Goal: Task Accomplishment & Management: Use online tool/utility

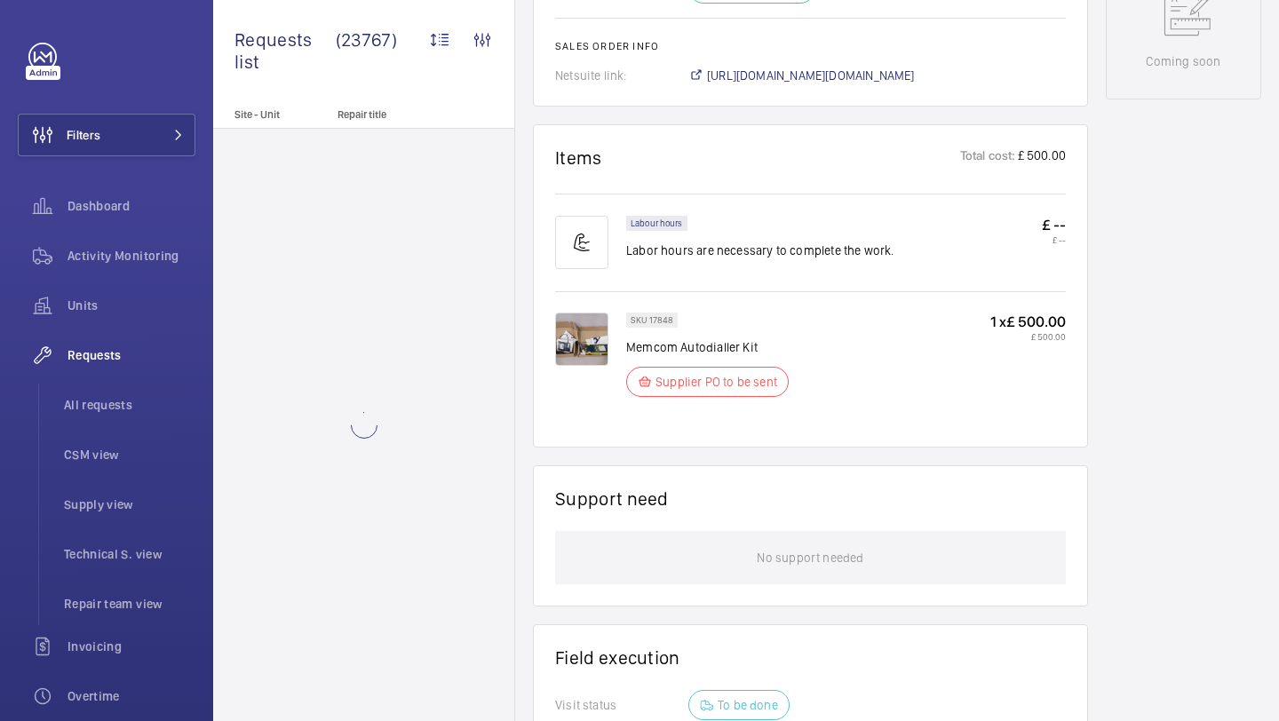
scroll to position [1352, 0]
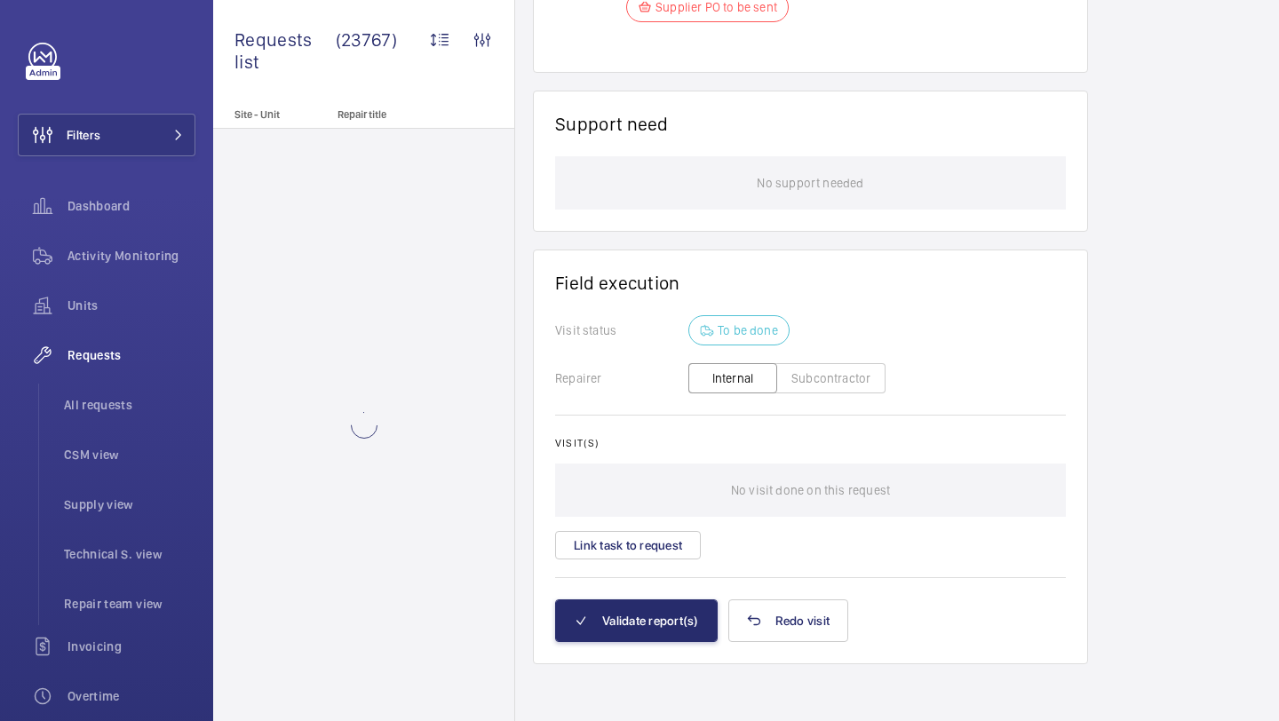
click at [637, 570] on wm-front-card-body "Visit status To be done Repairer Internal Subcontractor Visit(s) No visit done …" at bounding box center [810, 456] width 511 height 283
click at [634, 554] on button "Link task to request" at bounding box center [628, 545] width 146 height 28
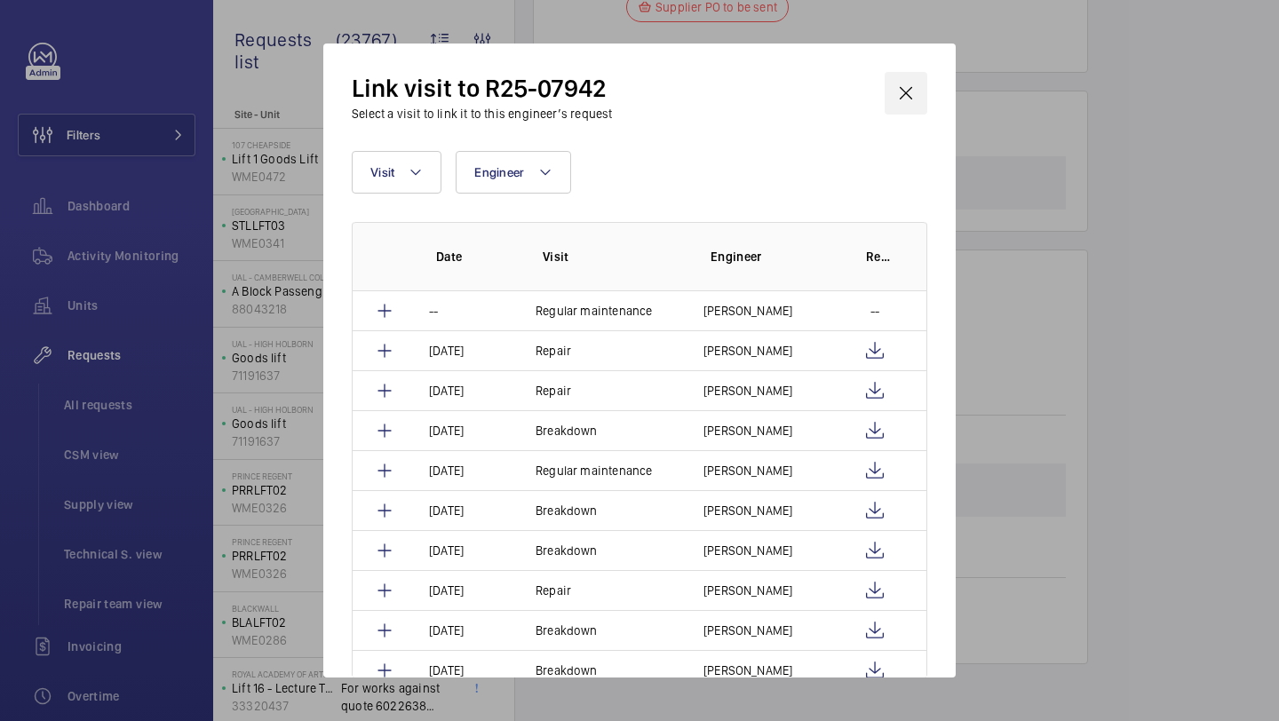
click at [907, 96] on wm-front-icon-button at bounding box center [905, 93] width 43 height 43
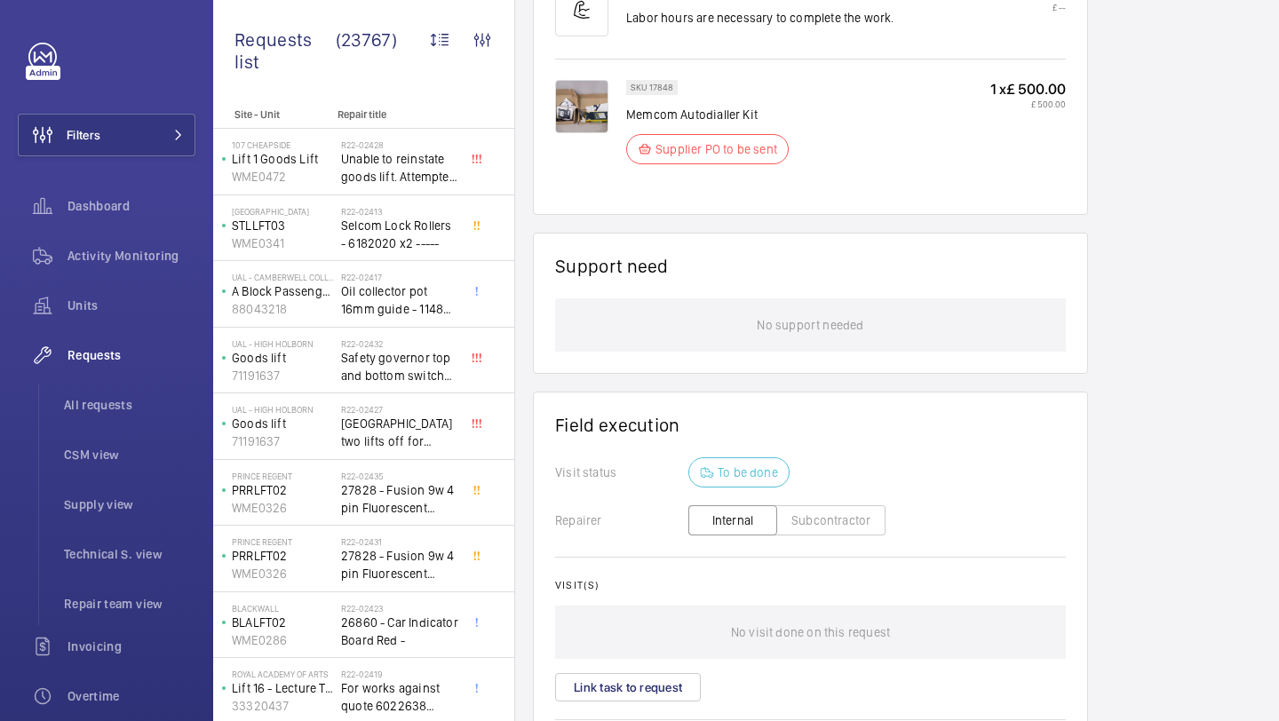
scroll to position [1282, 0]
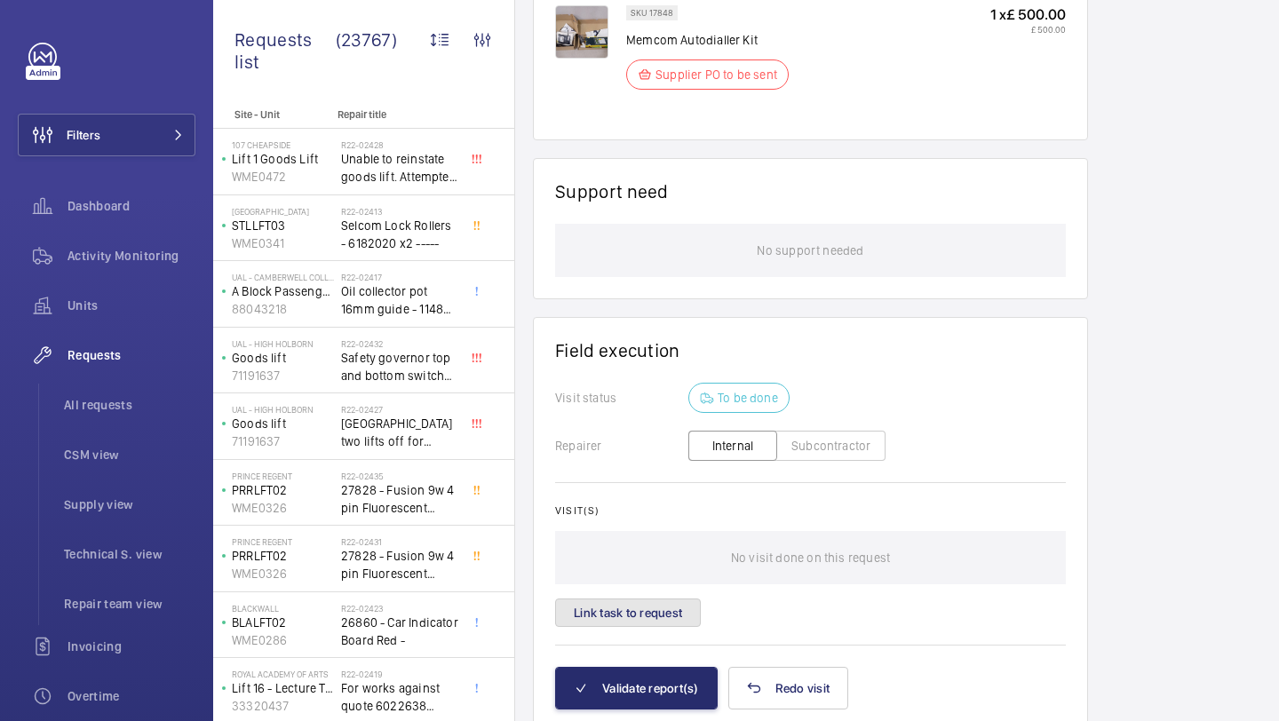
click at [638, 610] on button "Link task to request" at bounding box center [628, 613] width 146 height 28
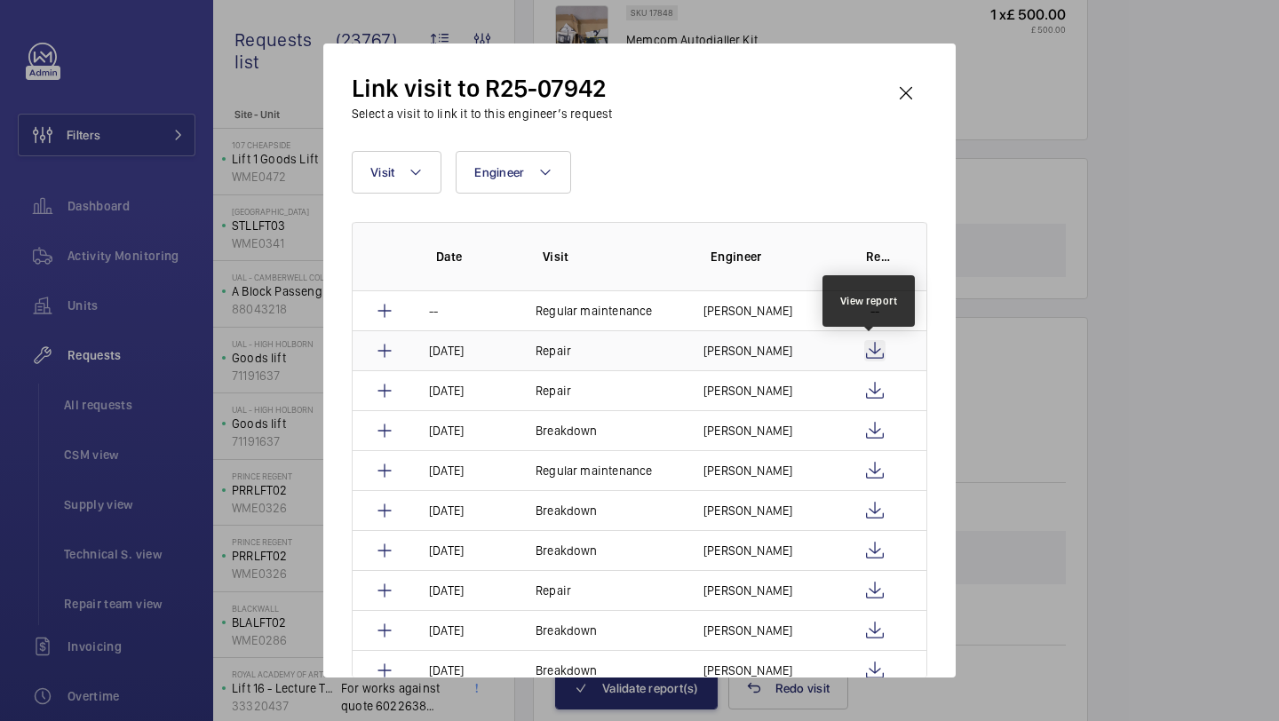
click at [871, 343] on wm-front-icon-button at bounding box center [874, 350] width 21 height 21
click at [727, 344] on p "Daniel Payne" at bounding box center [747, 351] width 89 height 18
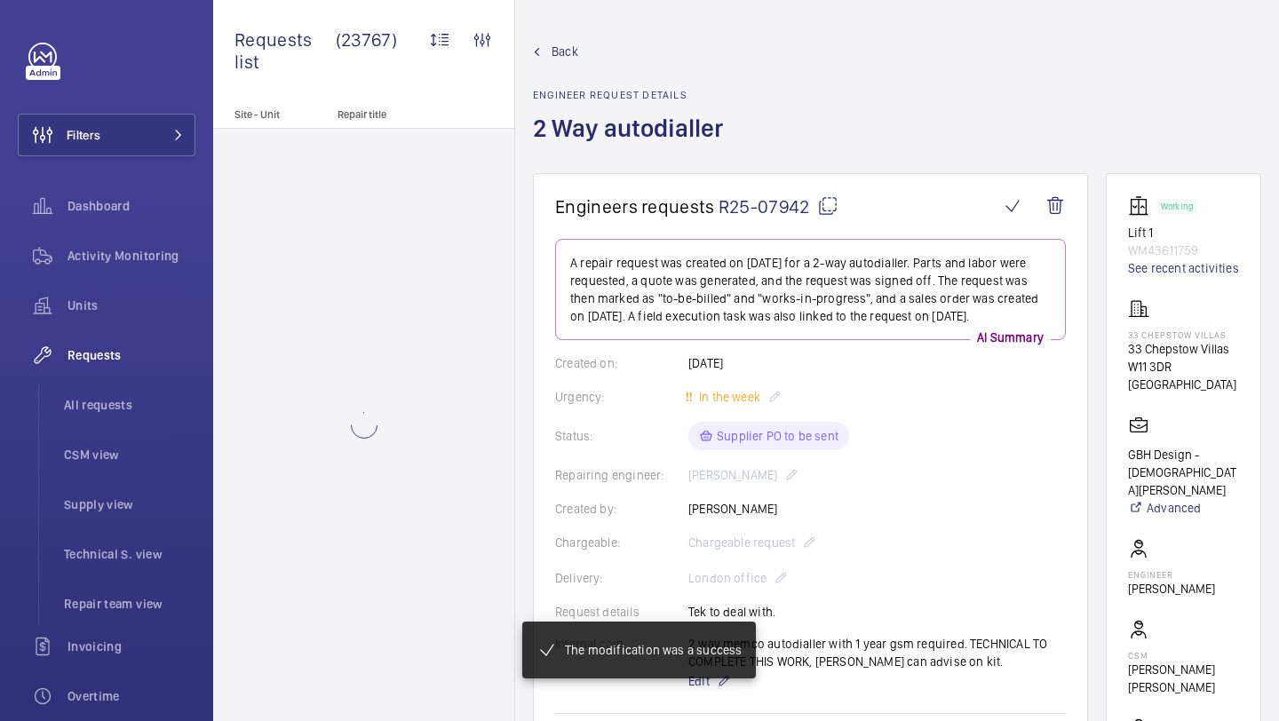
scroll to position [1323, 0]
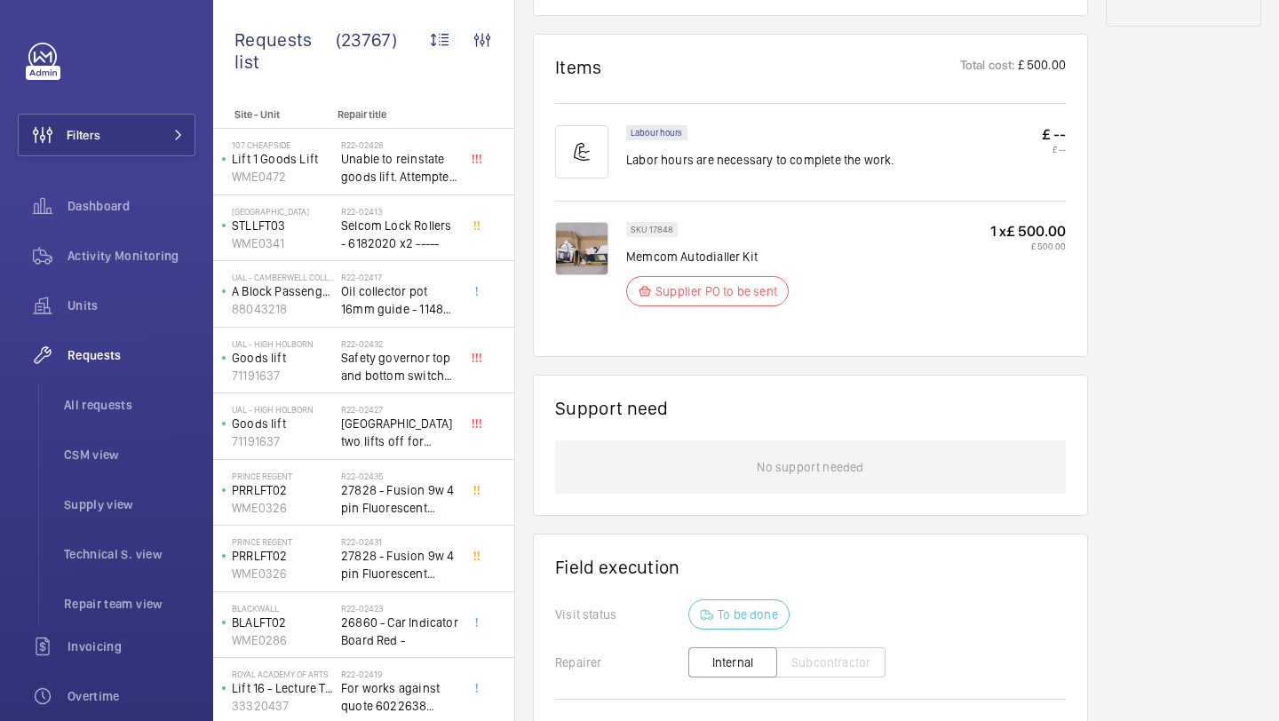
scroll to position [1323, 0]
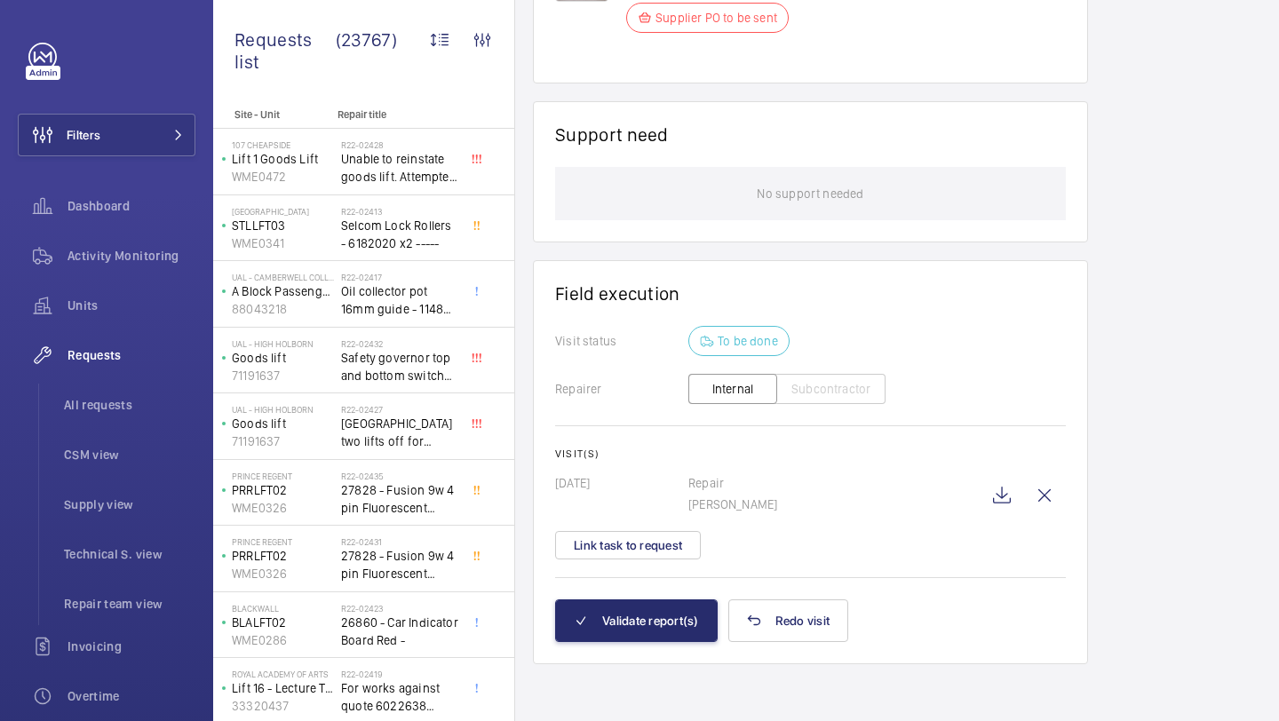
click at [645, 589] on wm-front-card-body "Visit status To be done Repairer Internal Subcontractor Visit(s) 01/09/2025 Rep…" at bounding box center [810, 462] width 511 height 273
click at [645, 610] on button "Validate report(s)" at bounding box center [636, 620] width 163 height 43
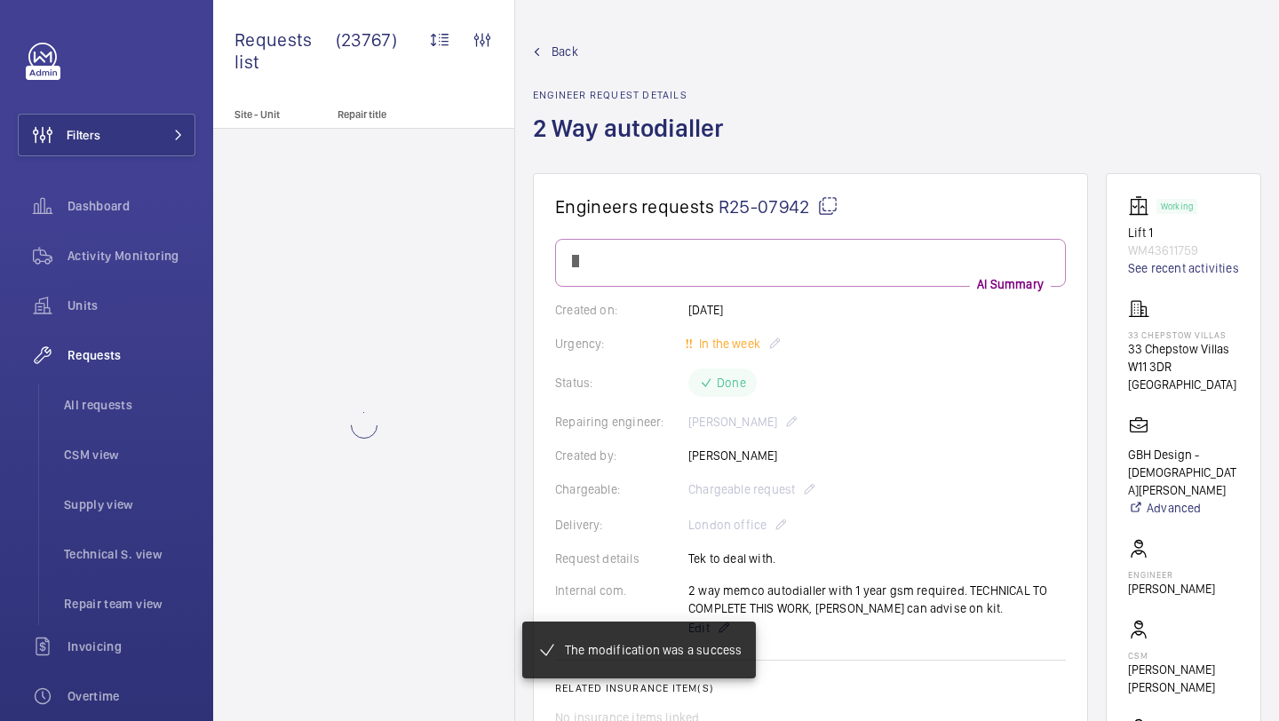
scroll to position [1185, 0]
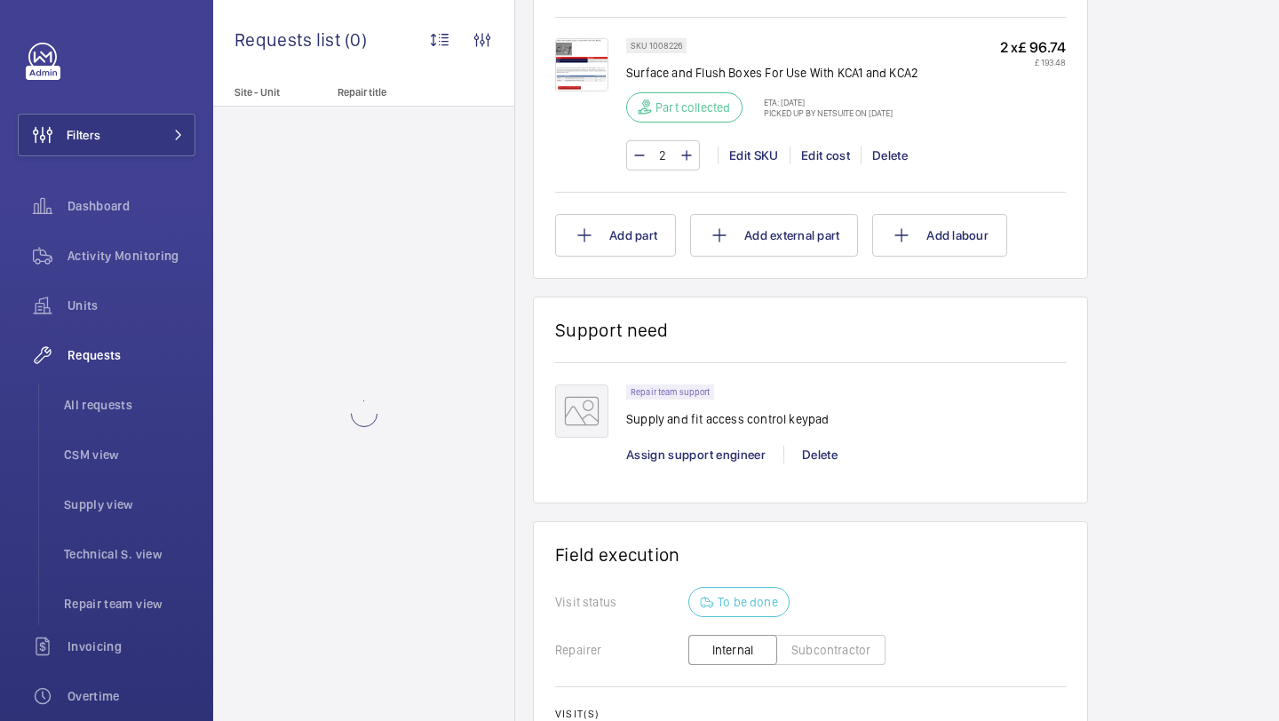
scroll to position [1684, 0]
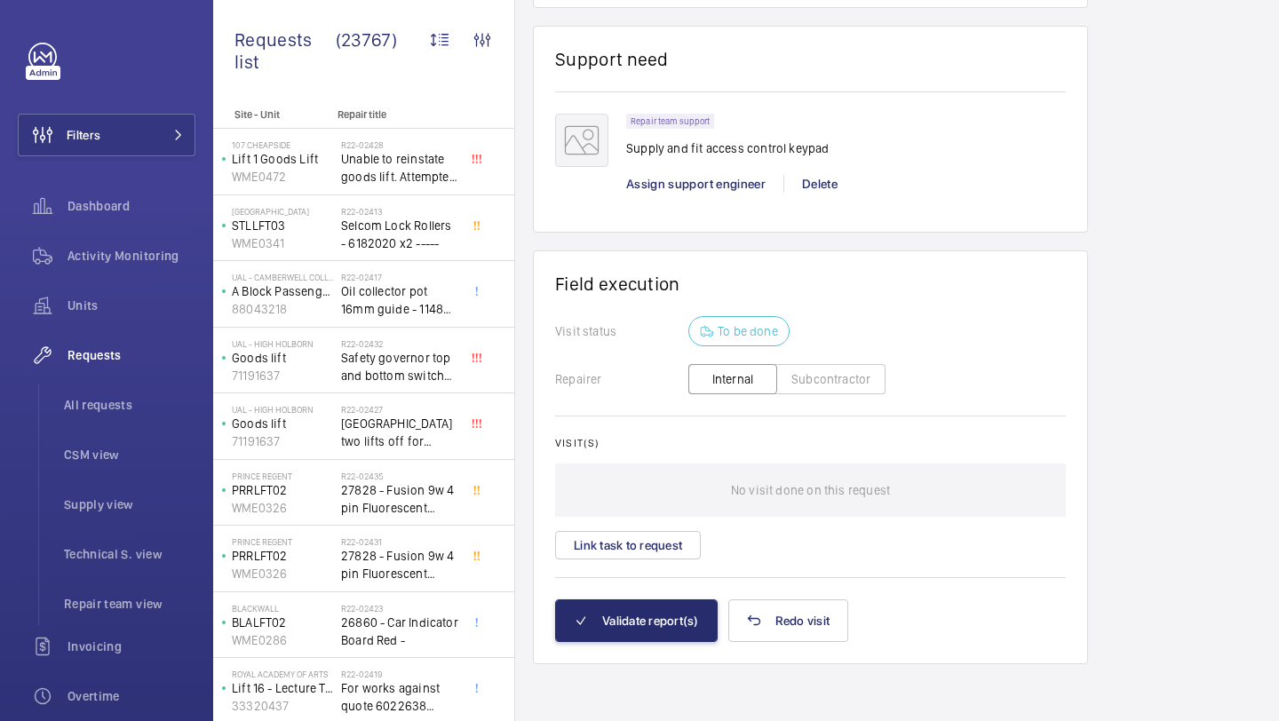
click at [648, 562] on wm-front-card-body "Visit status To be done Repairer Internal Subcontractor Visit(s) No visit done …" at bounding box center [810, 457] width 511 height 283
click at [648, 559] on button "Link task to request" at bounding box center [628, 545] width 146 height 28
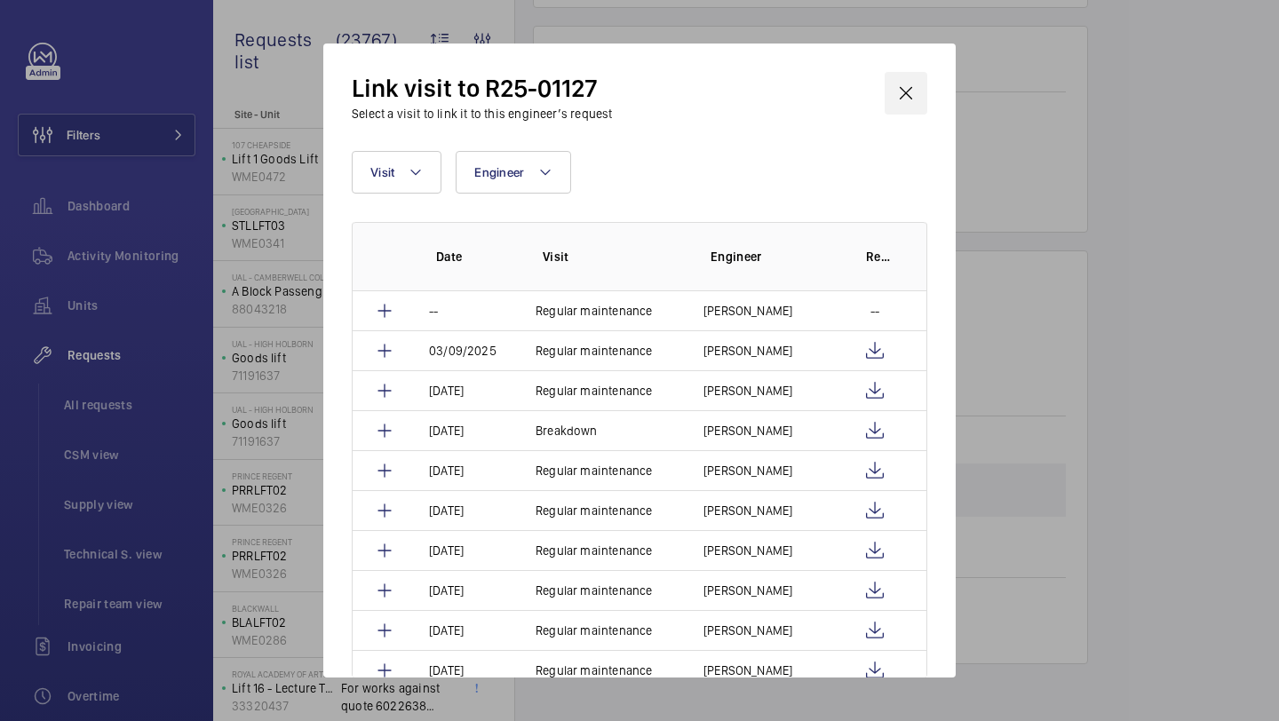
click at [924, 85] on wm-front-icon-button at bounding box center [905, 93] width 43 height 43
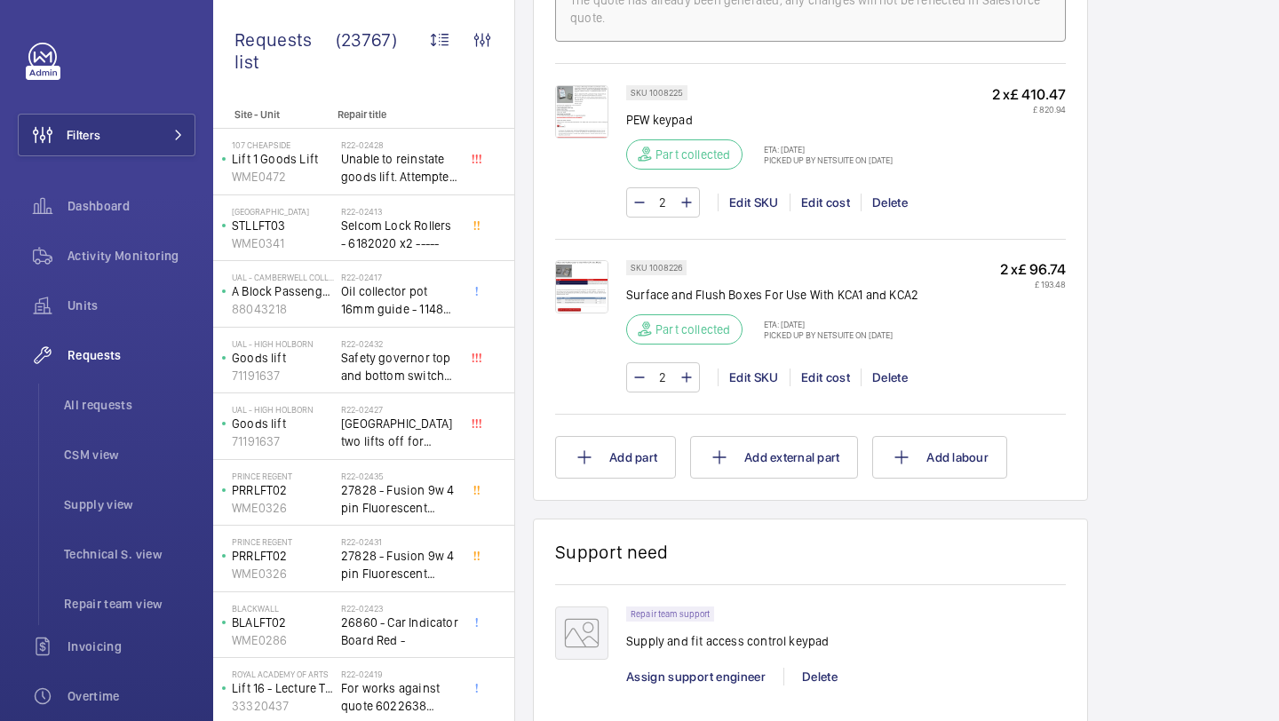
scroll to position [1174, 0]
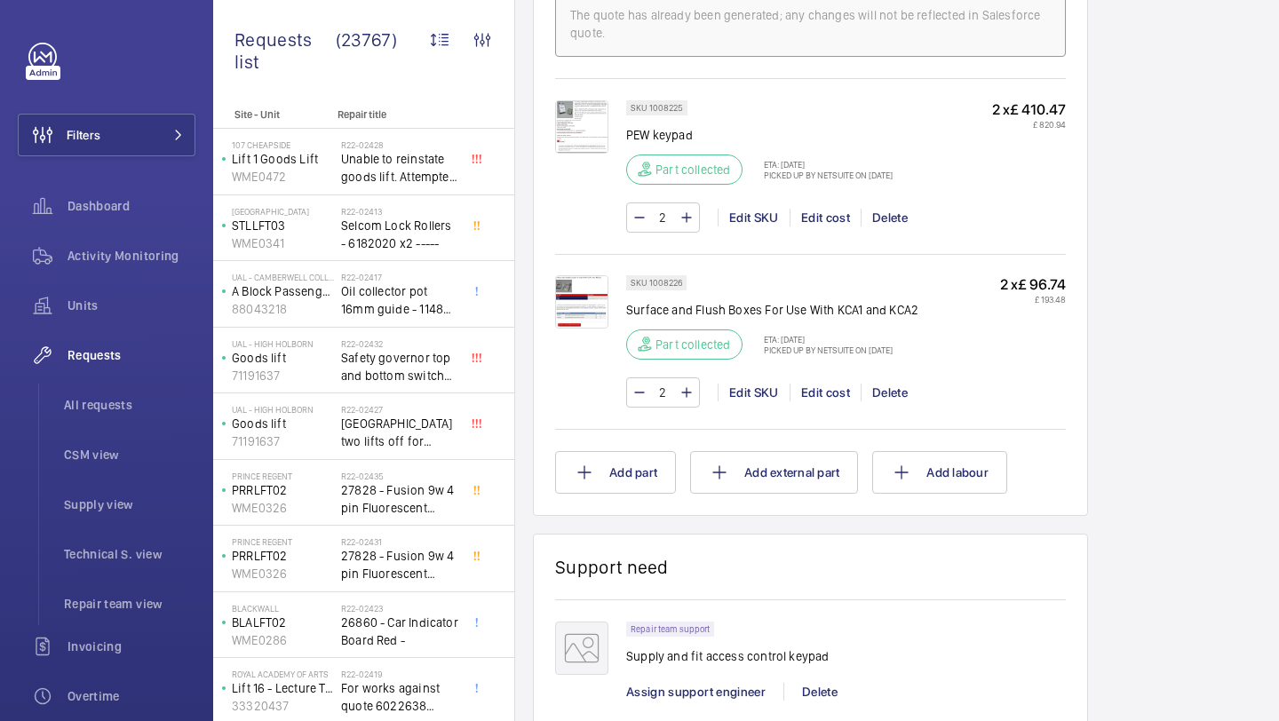
click at [573, 155] on div at bounding box center [590, 166] width 71 height 132
click at [581, 139] on img at bounding box center [581, 126] width 53 height 53
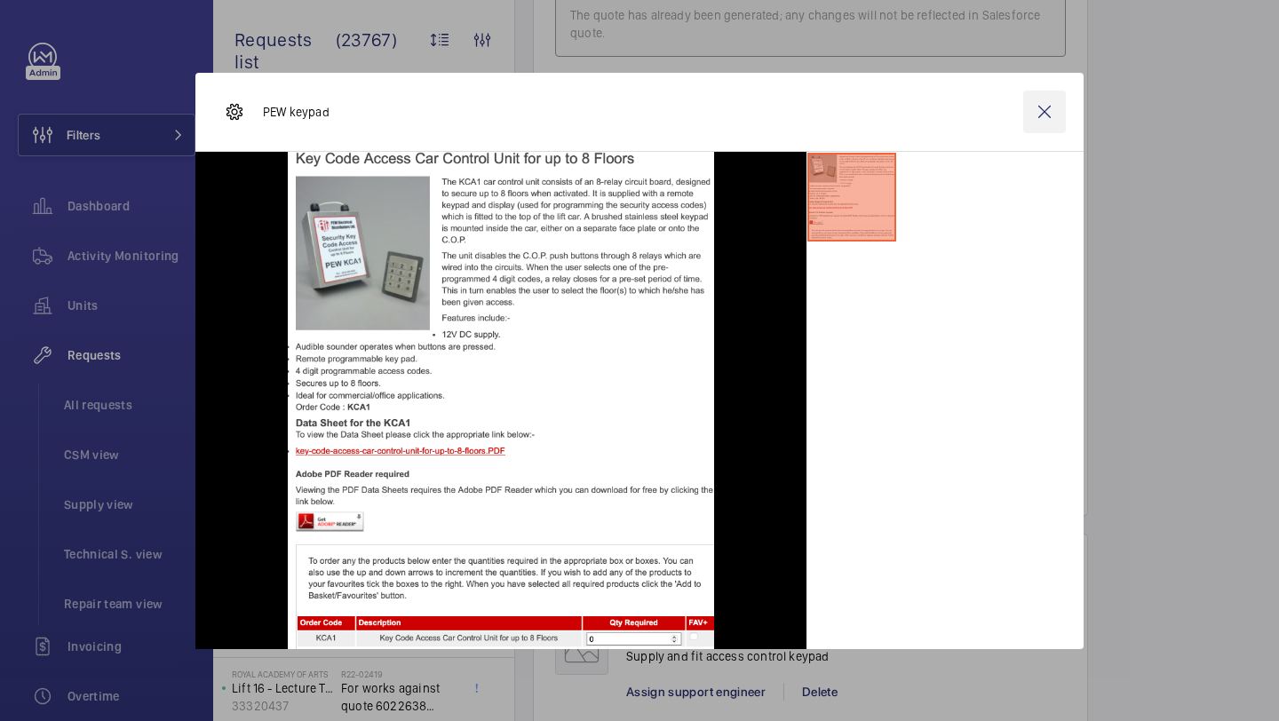
click at [1037, 111] on wm-front-icon-button at bounding box center [1044, 112] width 43 height 43
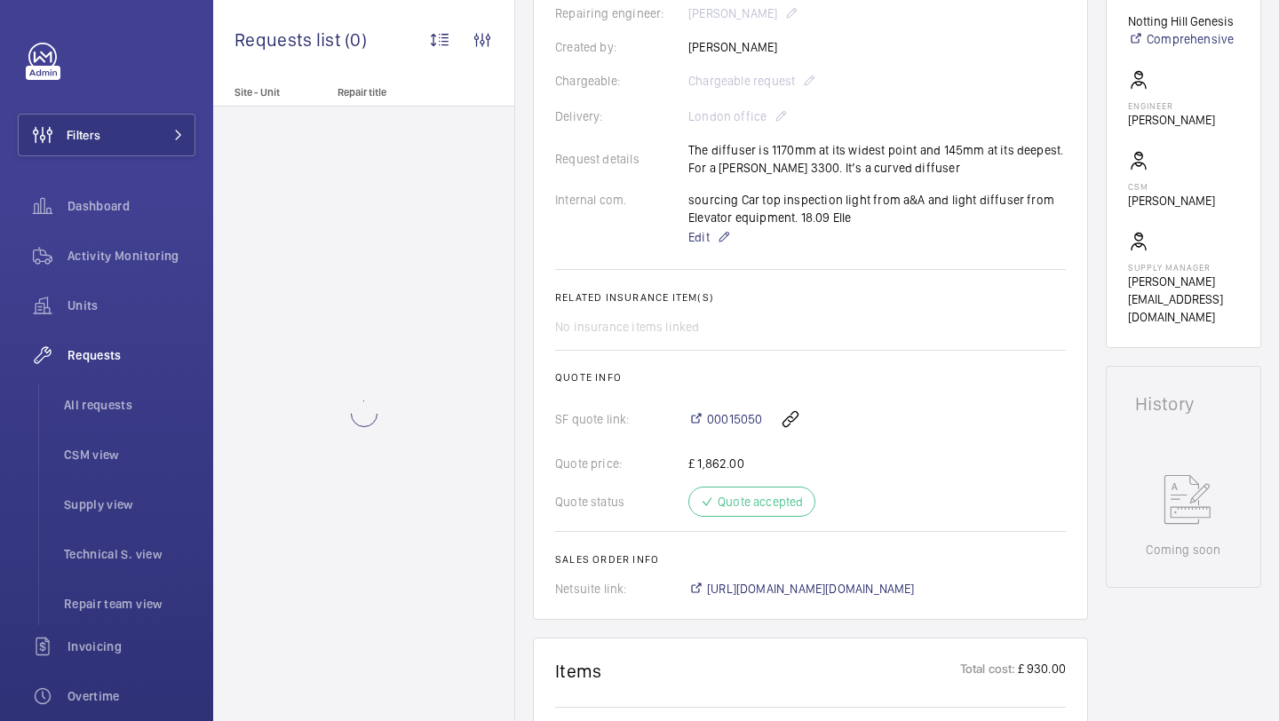
scroll to position [646, 0]
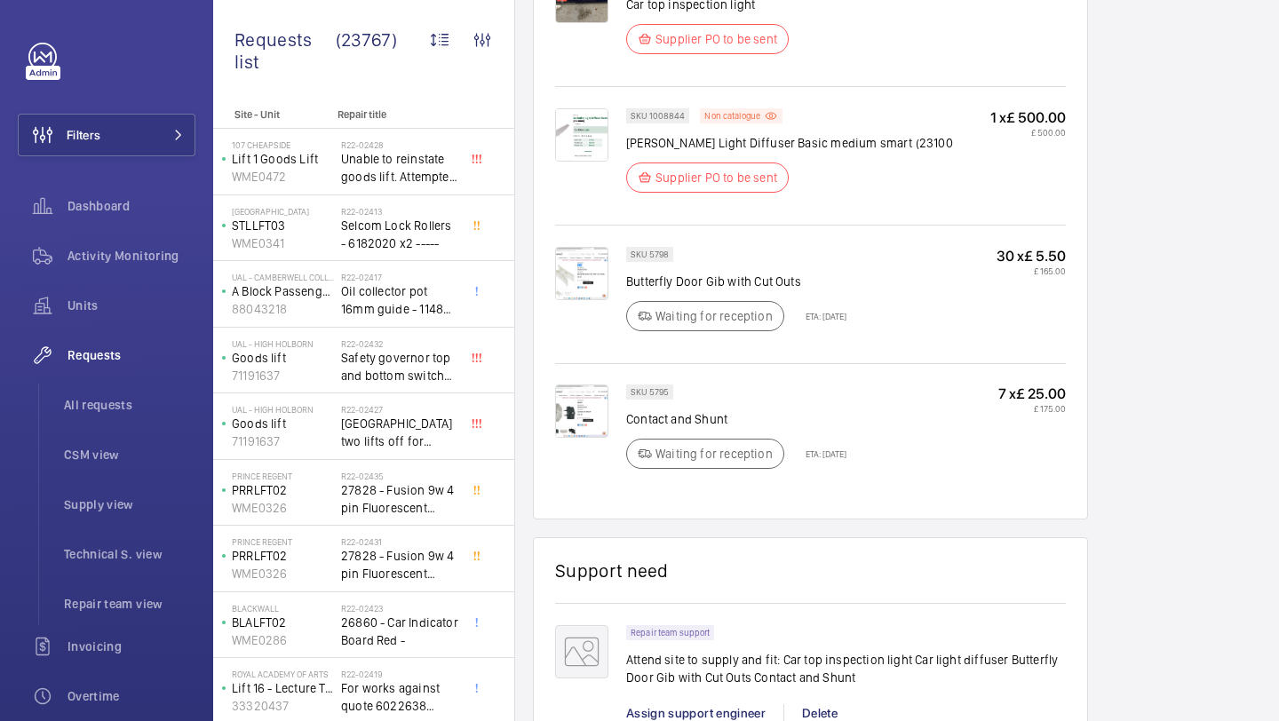
scroll to position [1329, 0]
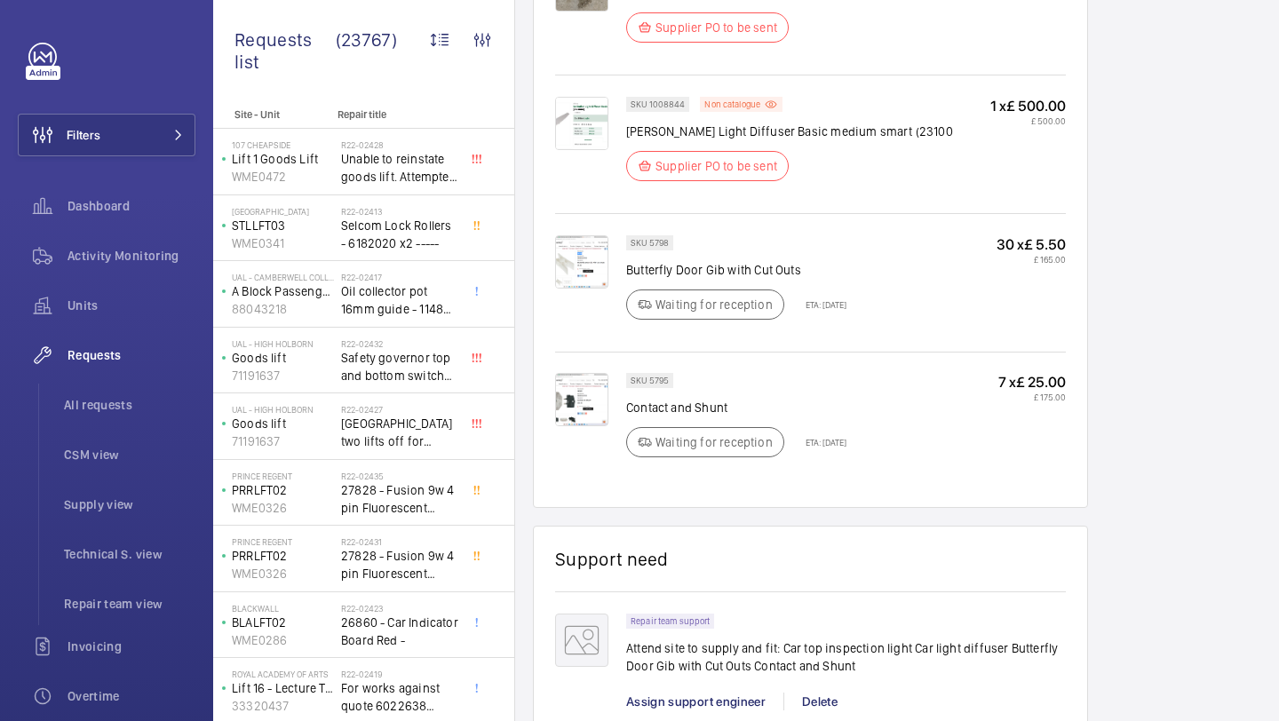
click at [583, 171] on div at bounding box center [590, 144] width 71 height 95
click at [583, 121] on img at bounding box center [581, 123] width 53 height 53
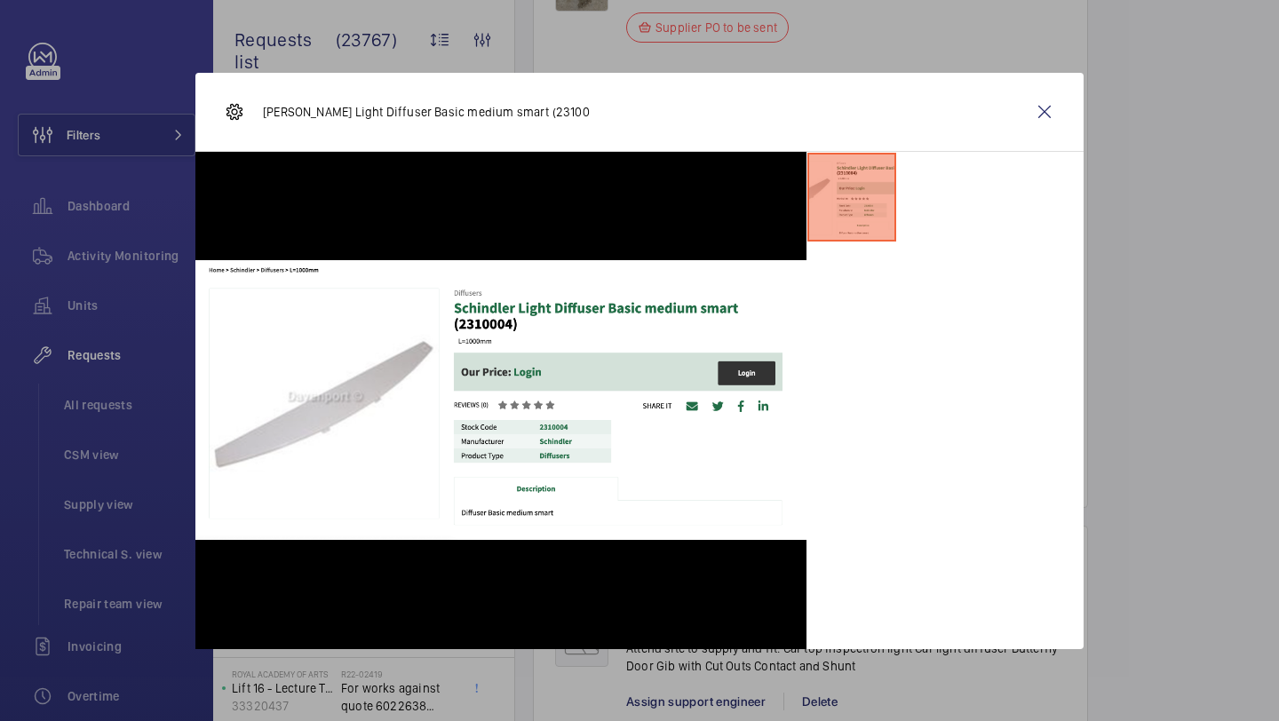
click at [1066, 115] on div "Schindler Light Diffuser Basic medium smart (23100" at bounding box center [639, 112] width 888 height 79
click at [1041, 120] on wm-front-icon-button at bounding box center [1044, 112] width 43 height 43
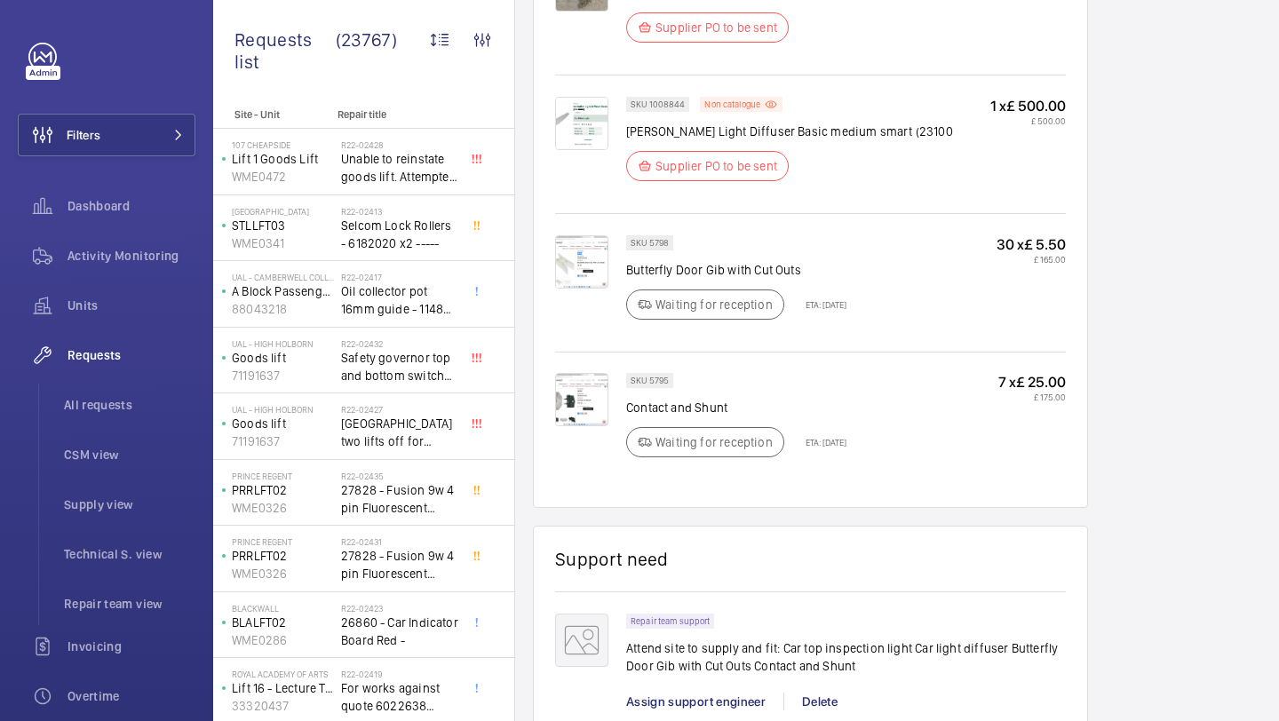
scroll to position [1204, 0]
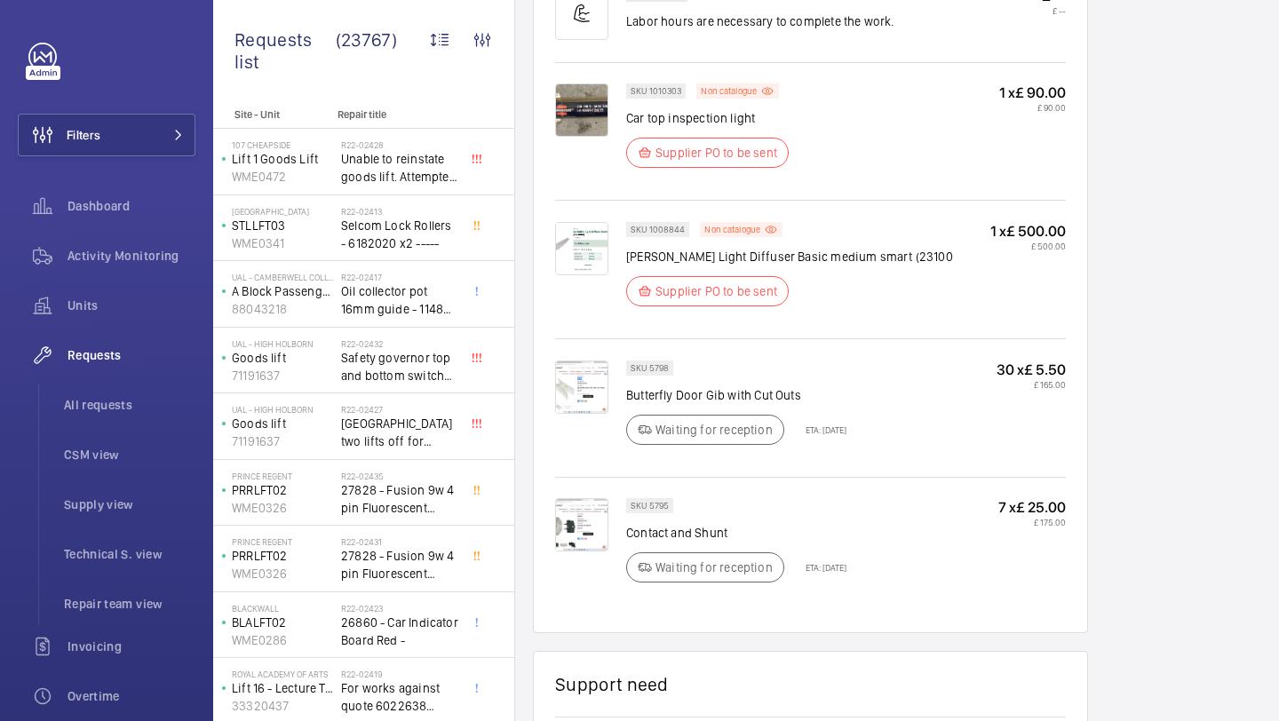
click at [586, 250] on img at bounding box center [581, 248] width 53 height 53
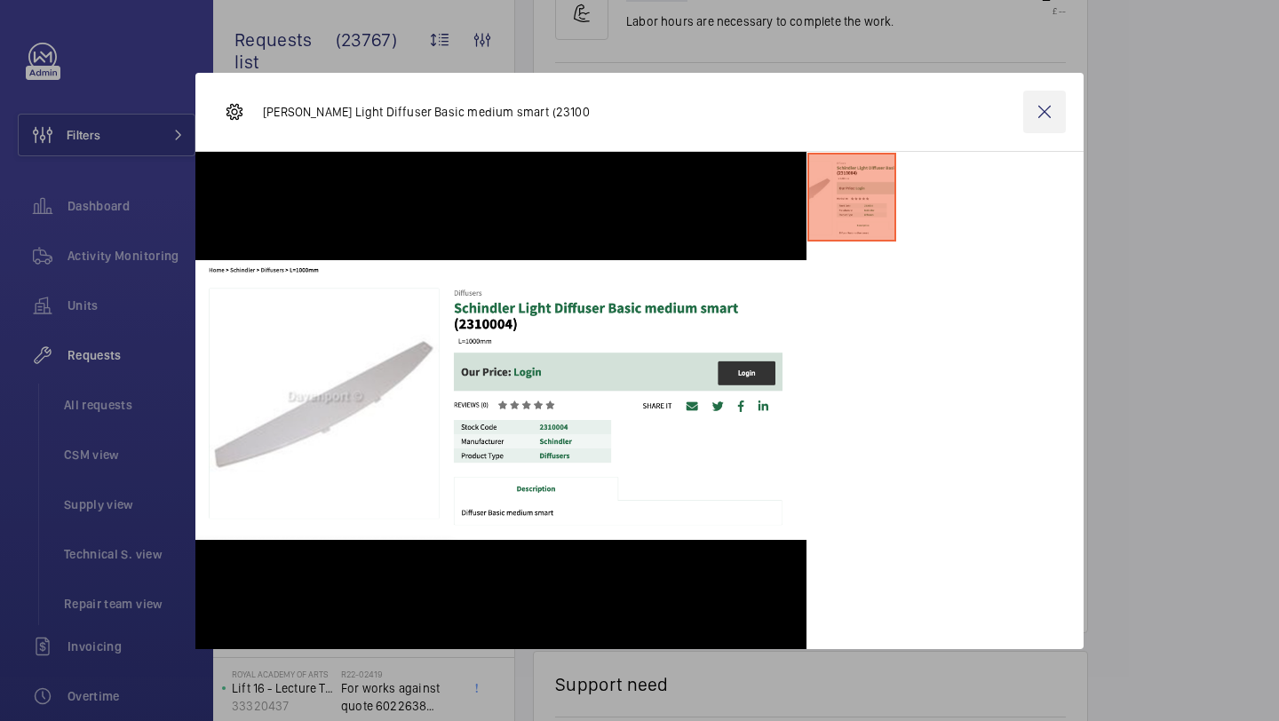
click at [1047, 107] on wm-front-icon-button at bounding box center [1044, 112] width 43 height 43
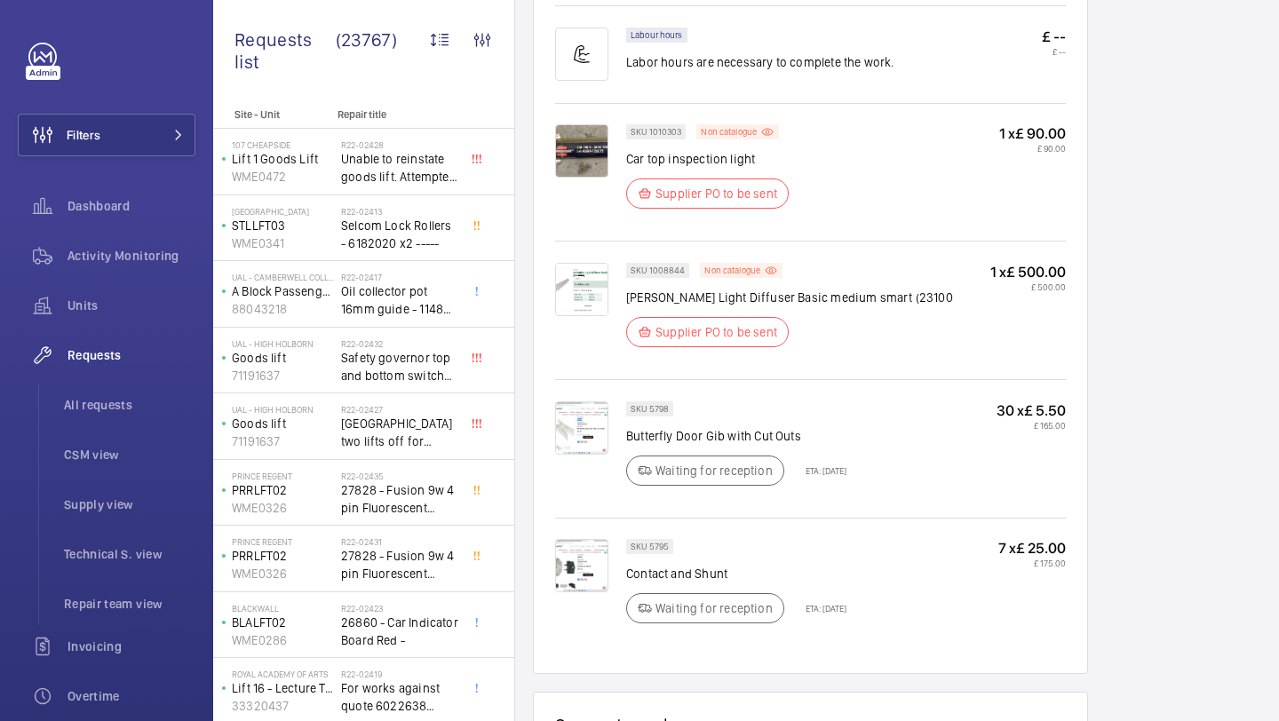
scroll to position [1233, 0]
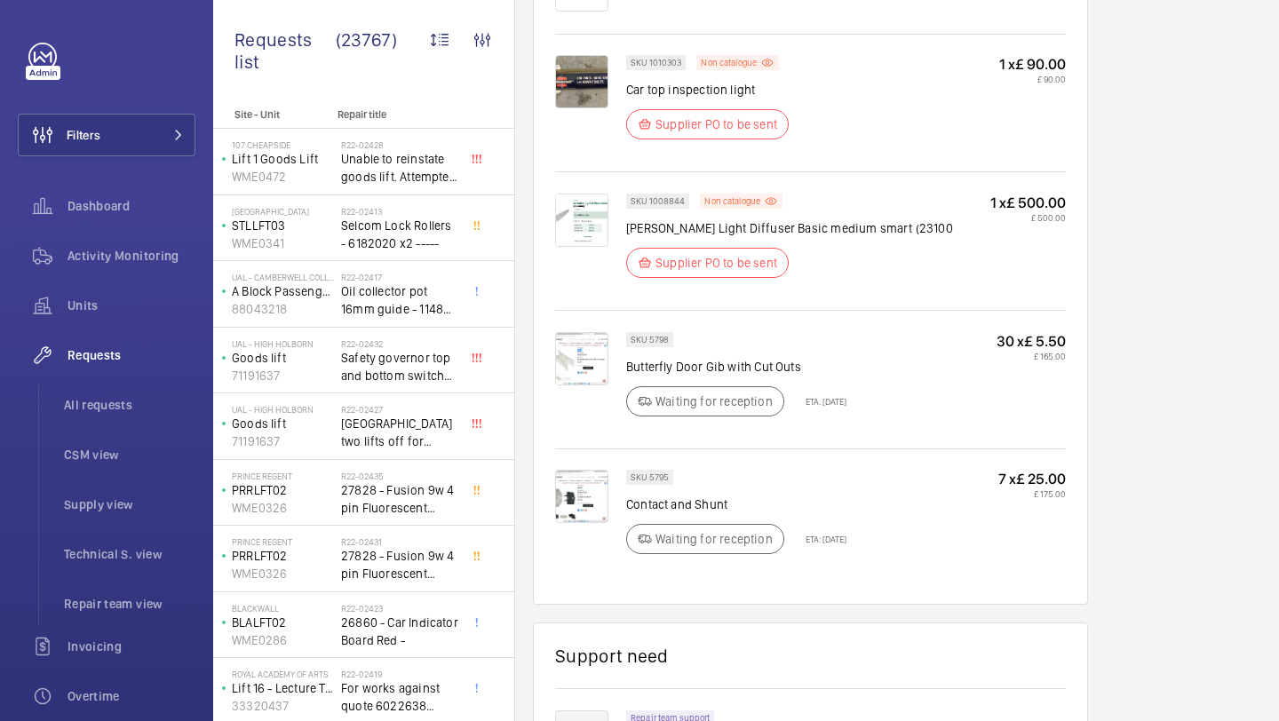
click at [568, 91] on img at bounding box center [581, 81] width 53 height 53
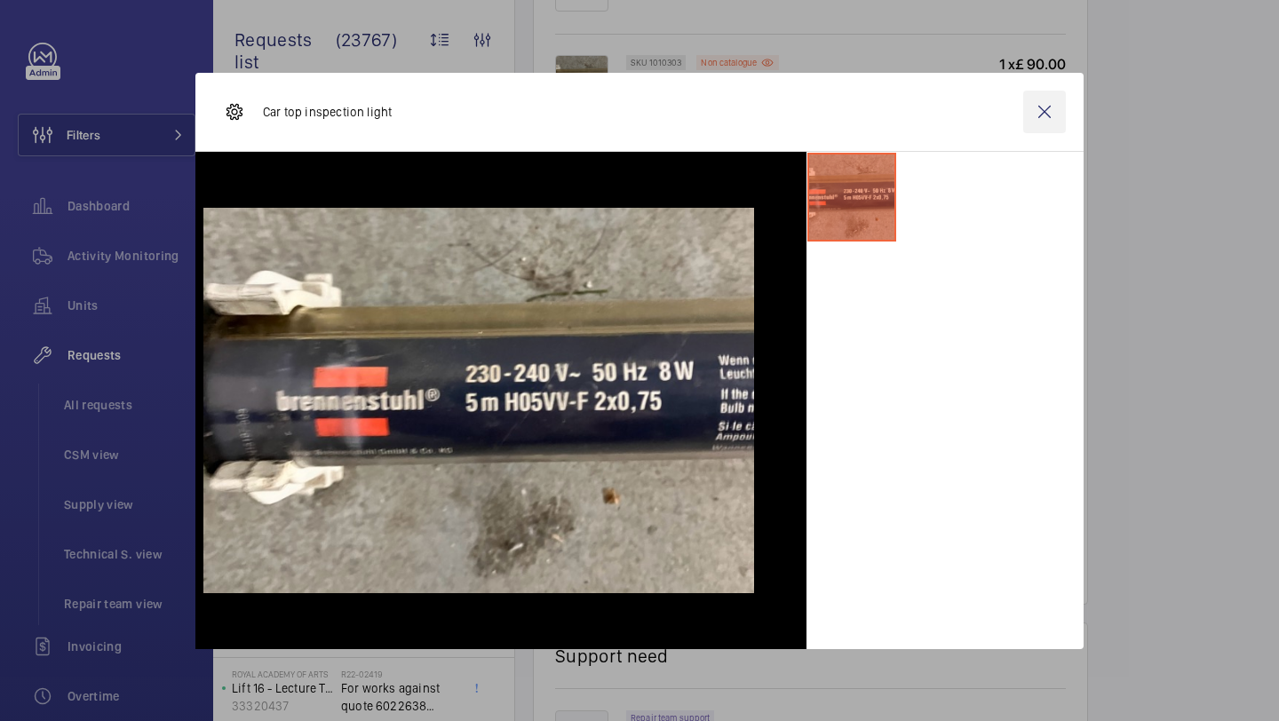
click at [1033, 119] on wm-front-icon-button at bounding box center [1044, 112] width 43 height 43
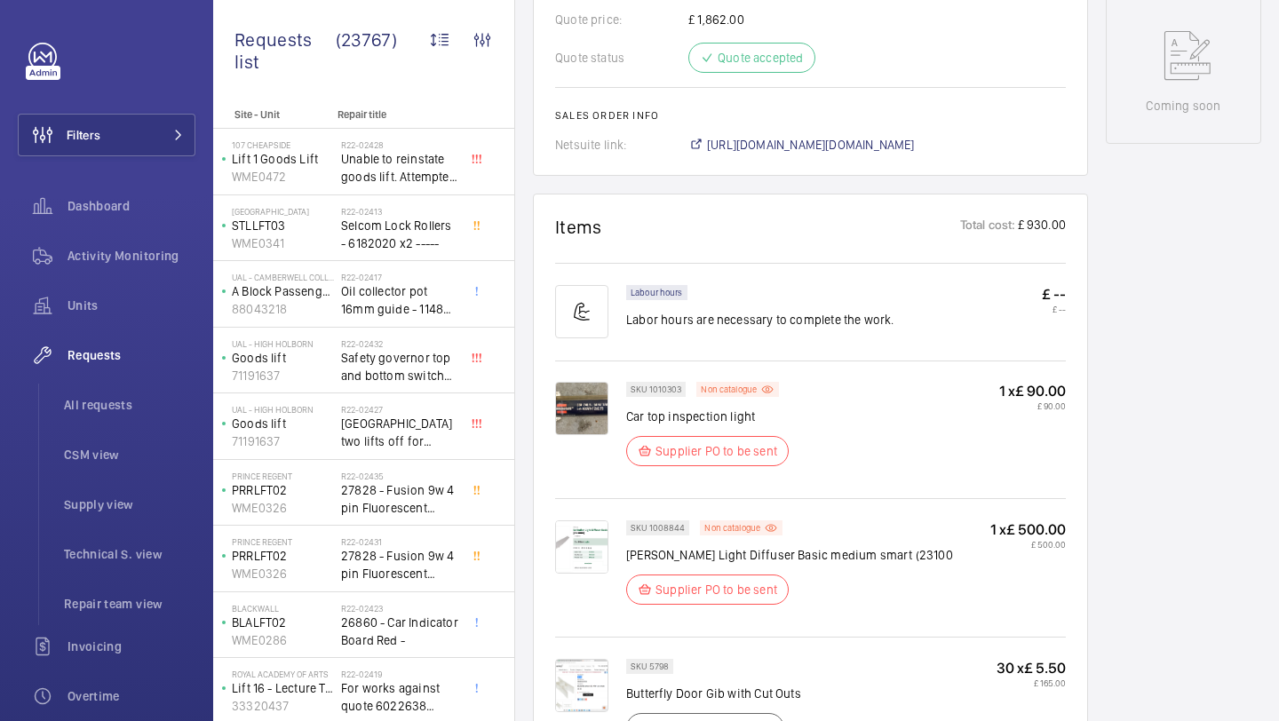
scroll to position [1073, 0]
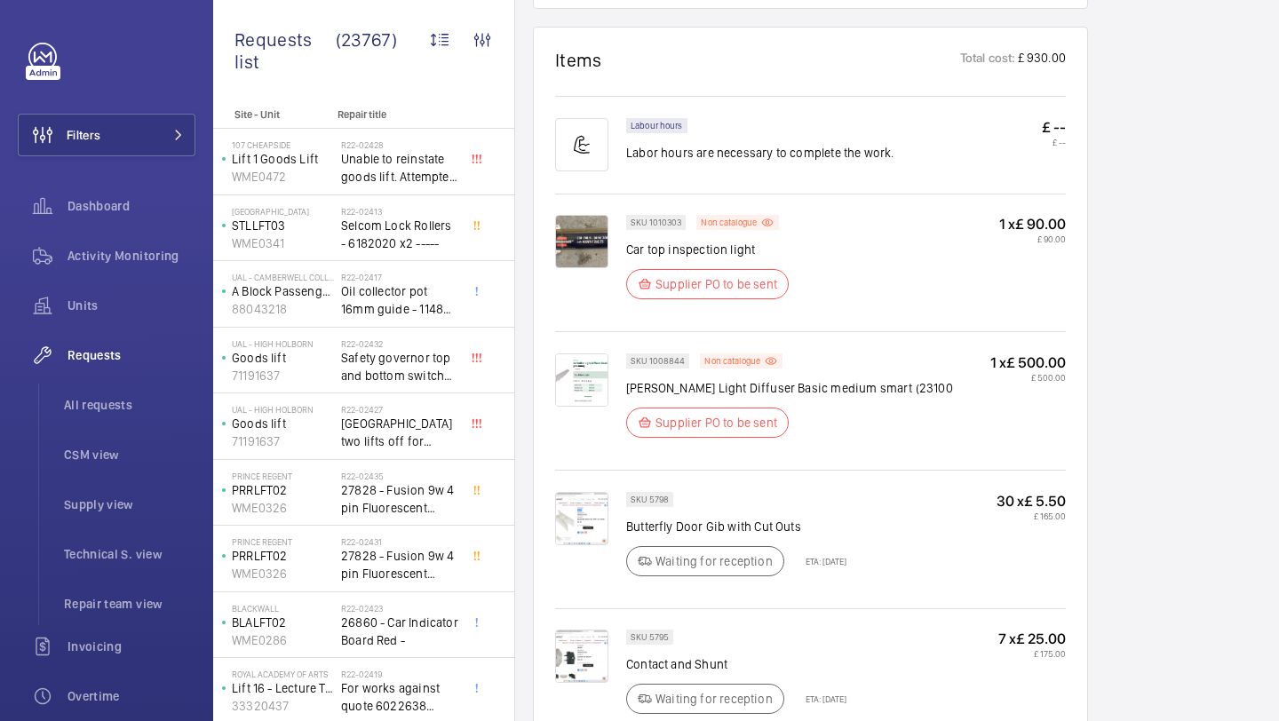
click at [568, 259] on img at bounding box center [581, 241] width 53 height 53
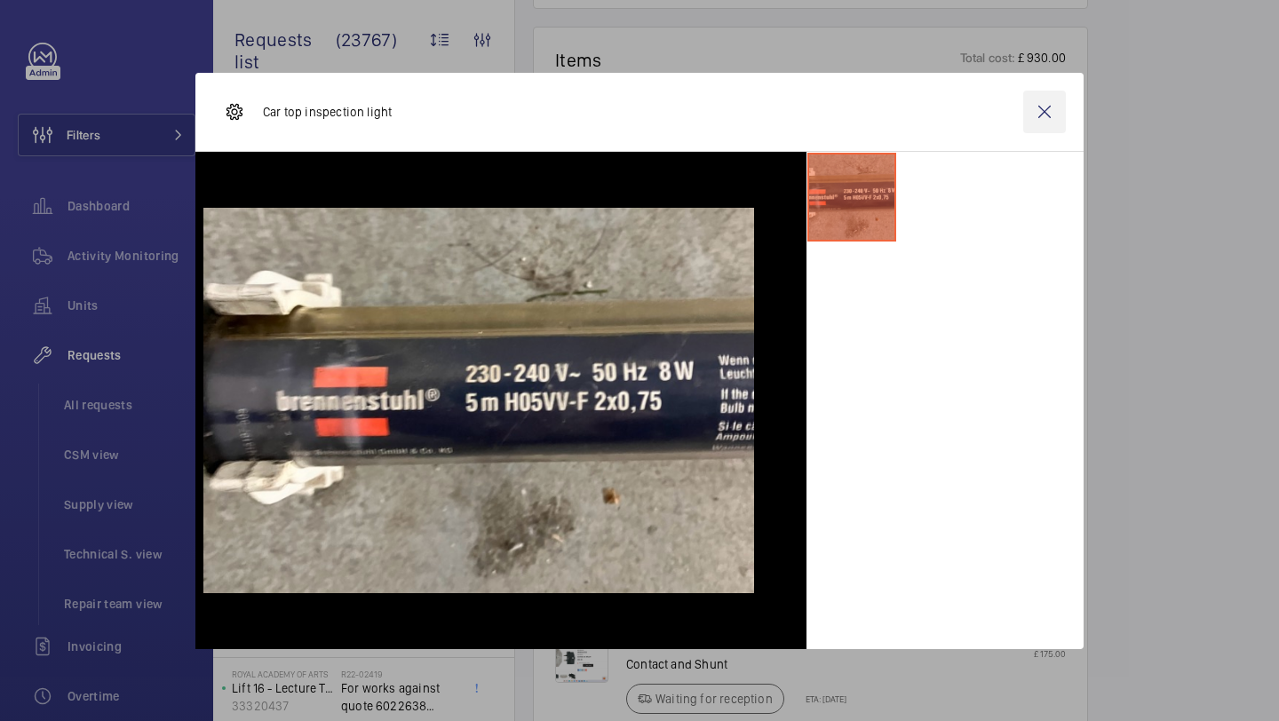
click at [1060, 114] on wm-front-icon-button at bounding box center [1044, 112] width 43 height 43
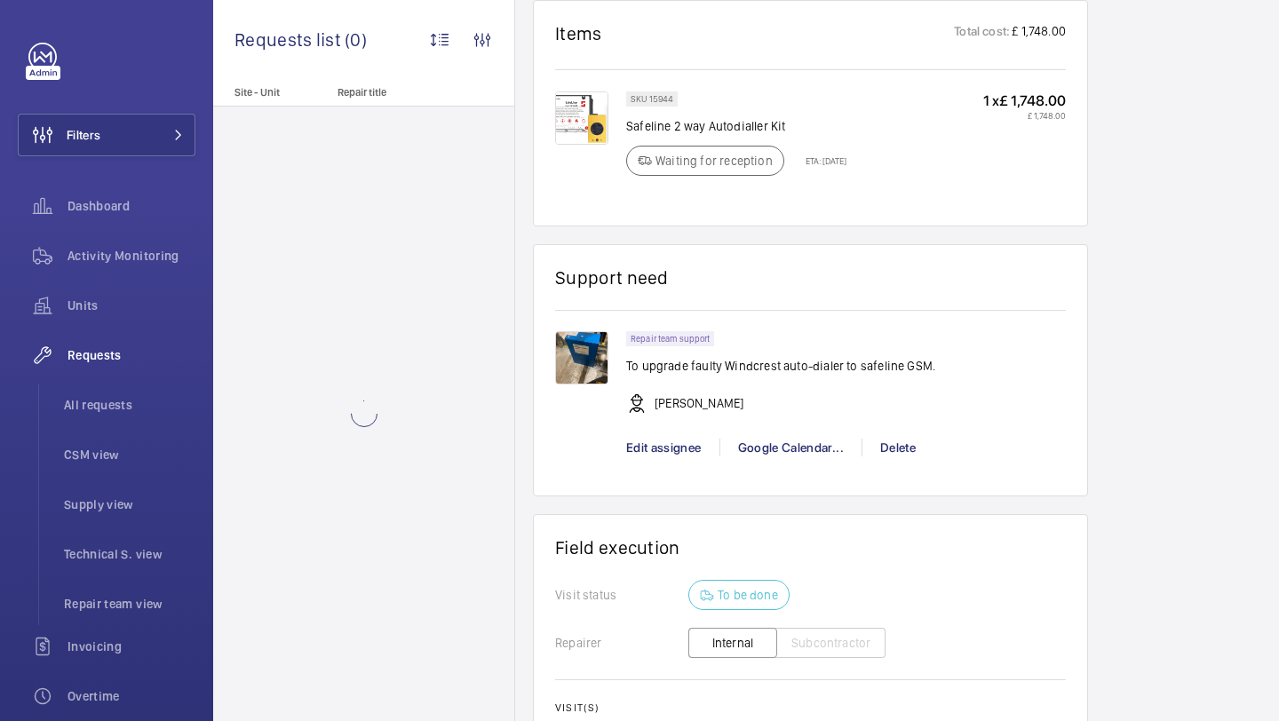
scroll to position [1373, 0]
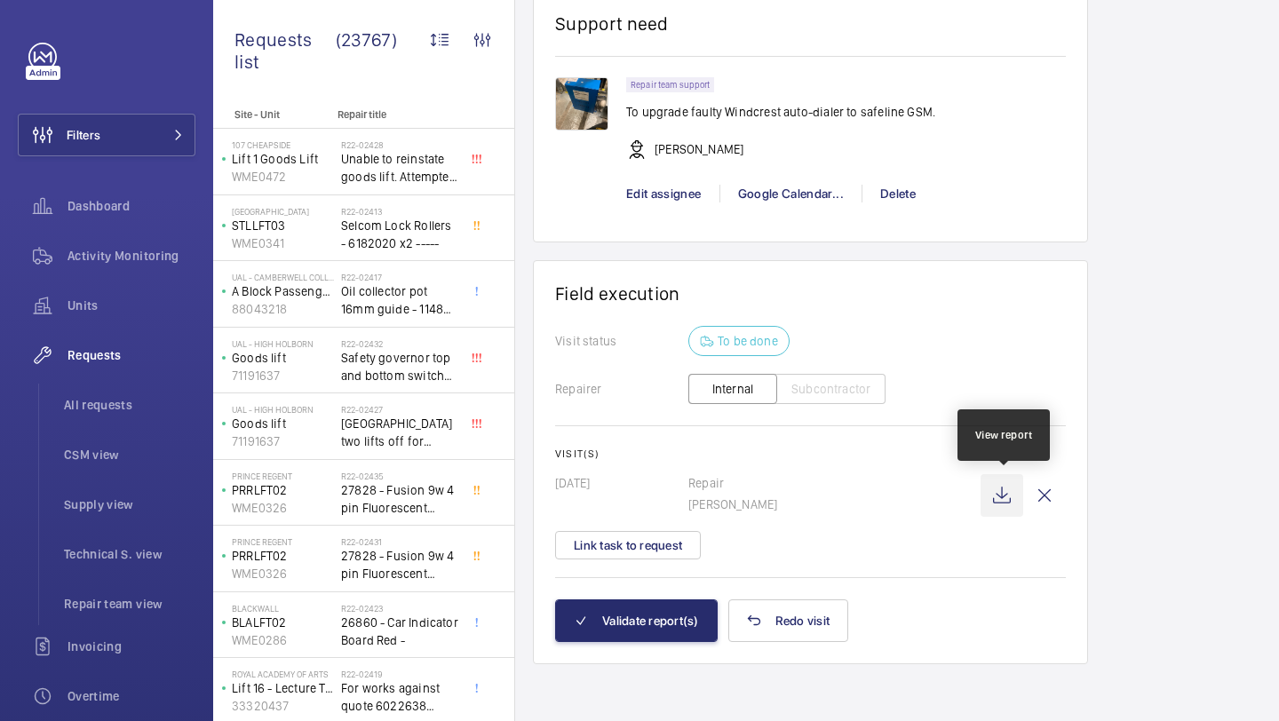
click at [997, 499] on wm-front-icon-button at bounding box center [1001, 495] width 43 height 43
click at [630, 529] on div "Visit(s) 19/04/2024 Repair Daniel Payne Link task to request" at bounding box center [810, 504] width 511 height 112
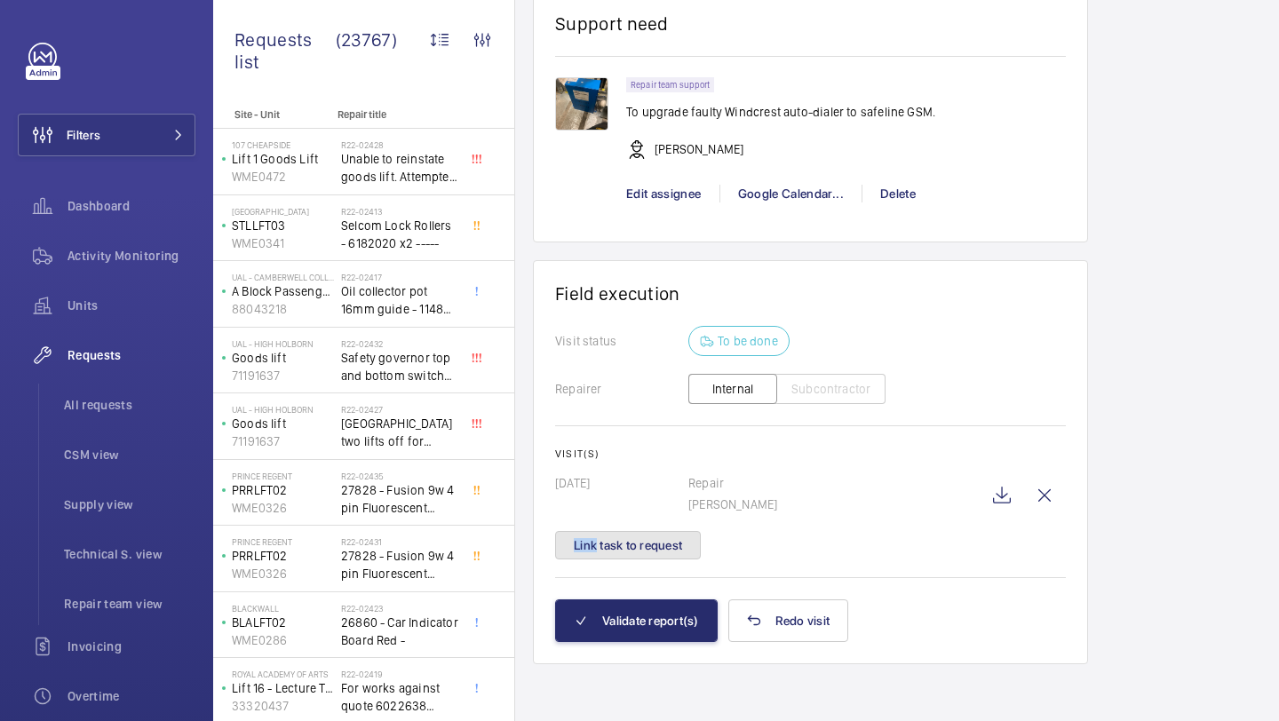
click at [628, 543] on button "Link task to request" at bounding box center [628, 545] width 146 height 28
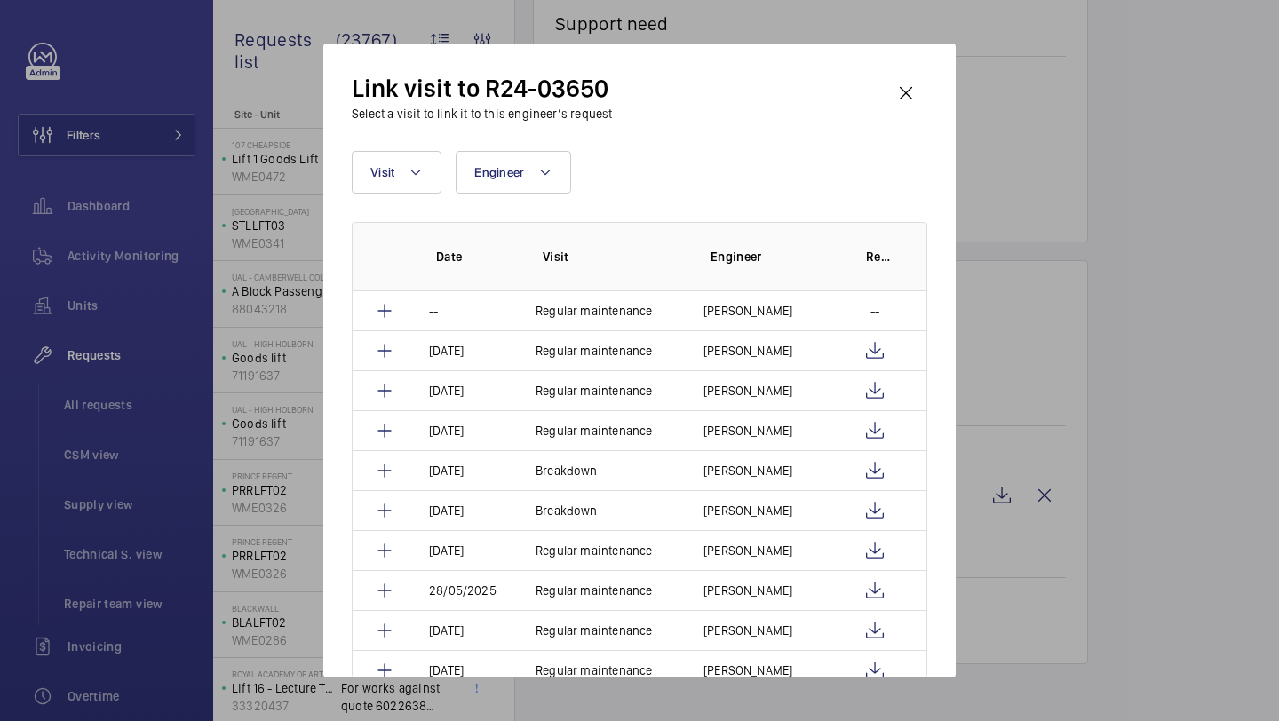
click at [421, 198] on div "Visit Engineer More filters Reset all filters Date Visit Engineer Report -- Reg…" at bounding box center [639, 414] width 575 height 527
click at [409, 174] on mat-icon at bounding box center [415, 172] width 14 height 21
type input "repair"
click at [431, 273] on label "Repair" at bounding box center [507, 291] width 309 height 43
click at [396, 274] on input "Repair" at bounding box center [379, 292] width 36 height 36
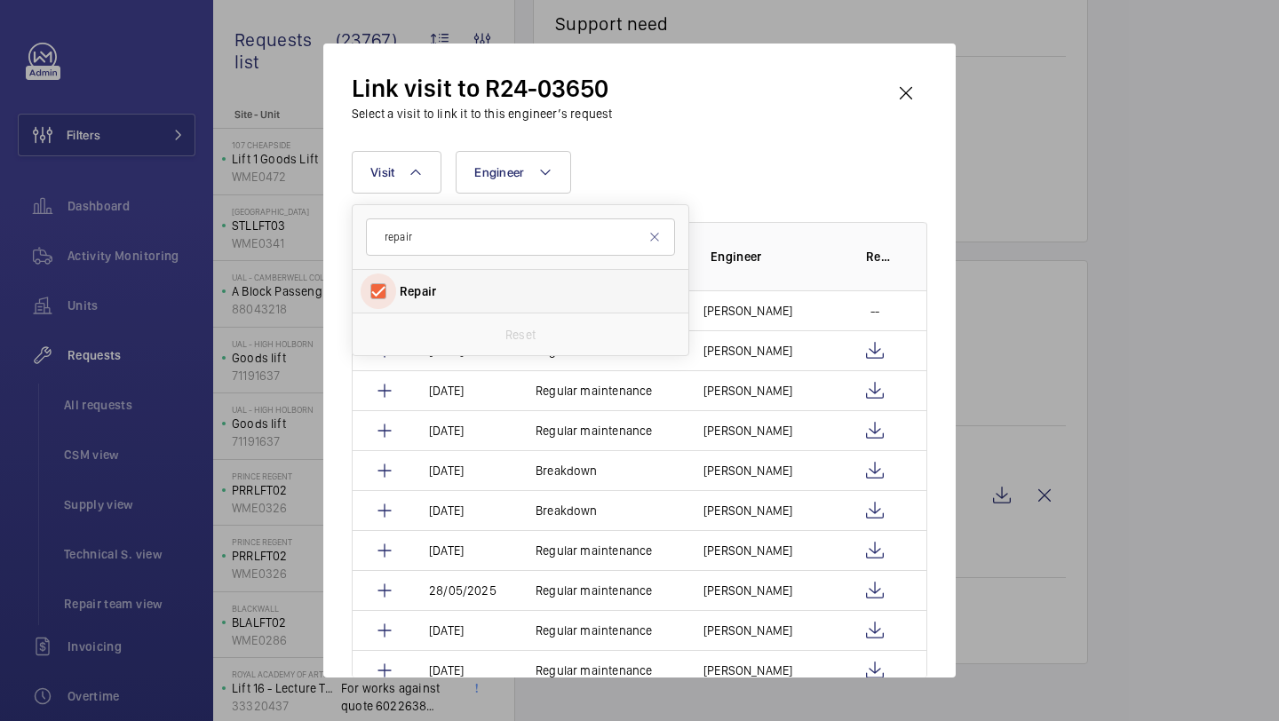
checkbox input "true"
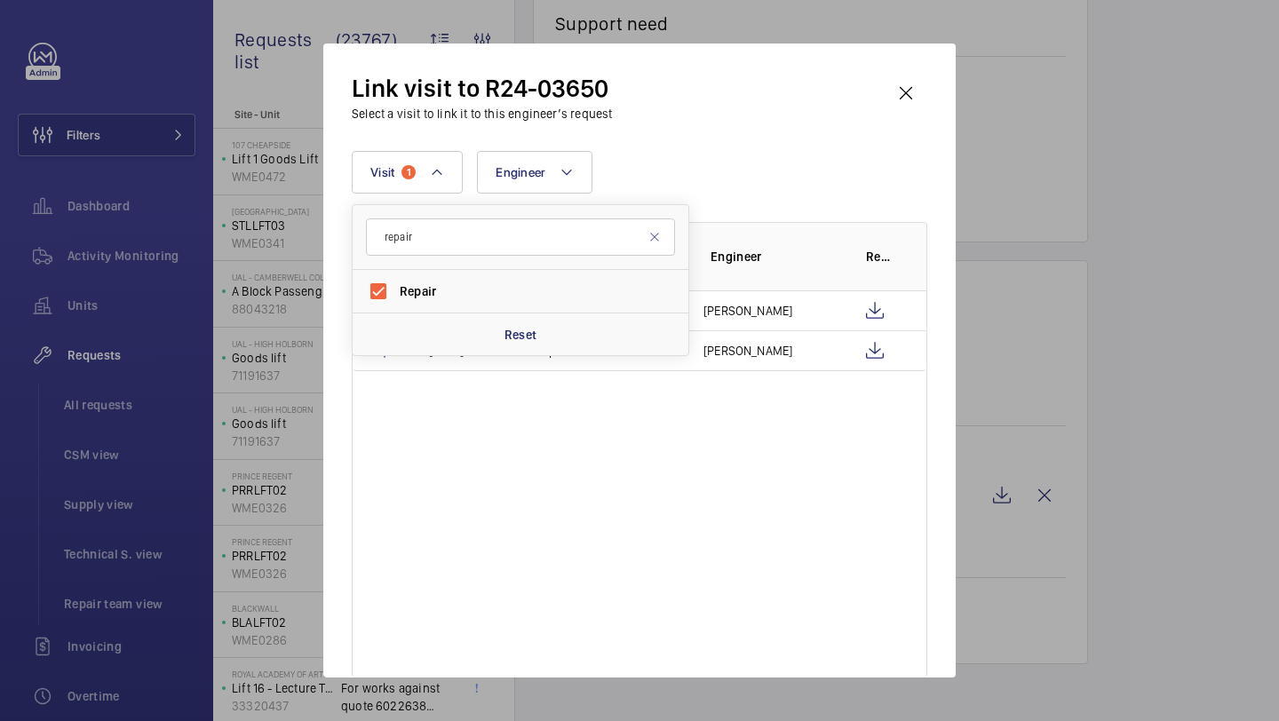
click at [702, 115] on div "Link visit to R24-03650 Select a visit to link it to this engineer’s request" at bounding box center [639, 97] width 575 height 51
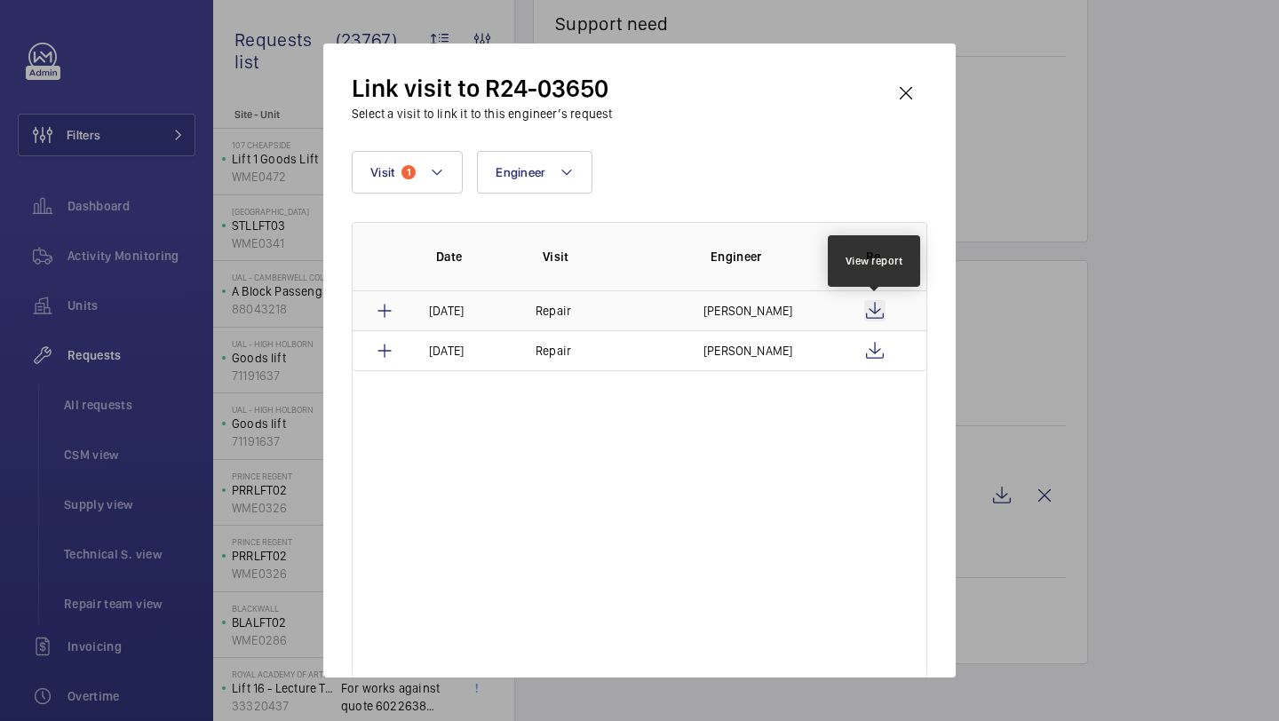
click at [876, 305] on wm-front-icon-button at bounding box center [874, 310] width 21 height 21
click at [900, 79] on wm-front-icon-button at bounding box center [905, 93] width 43 height 43
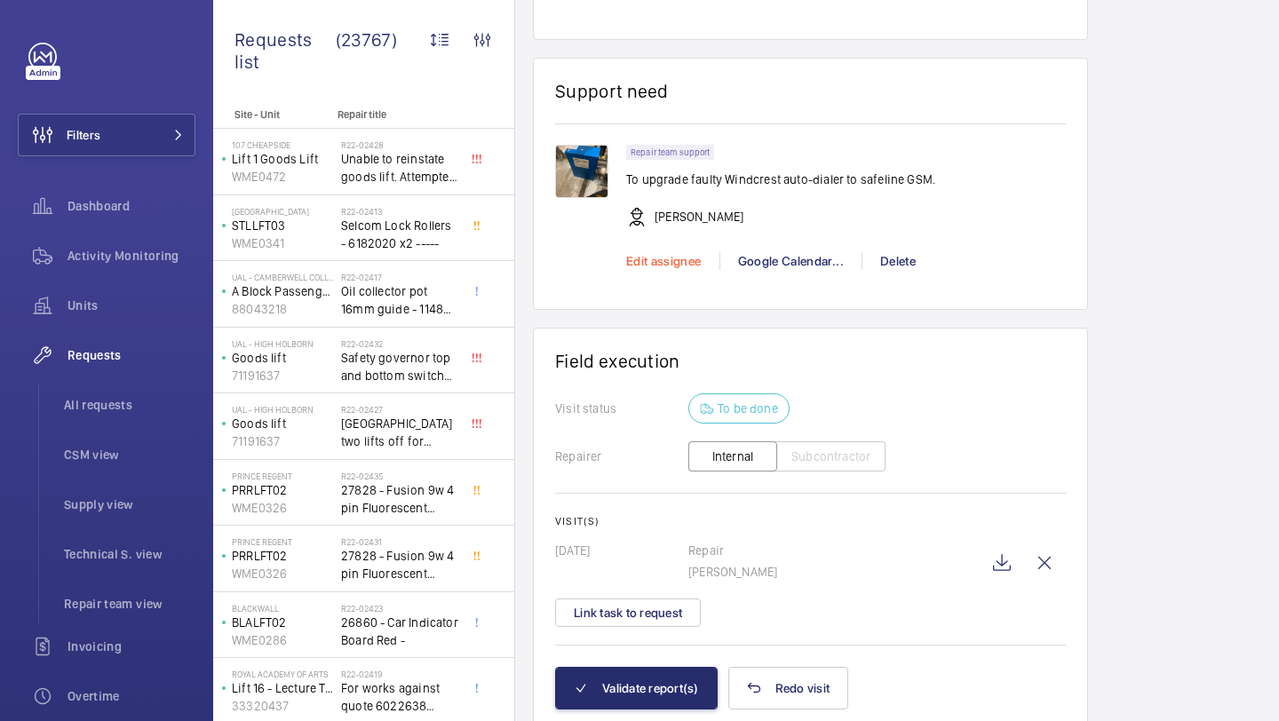
scroll to position [1210, 0]
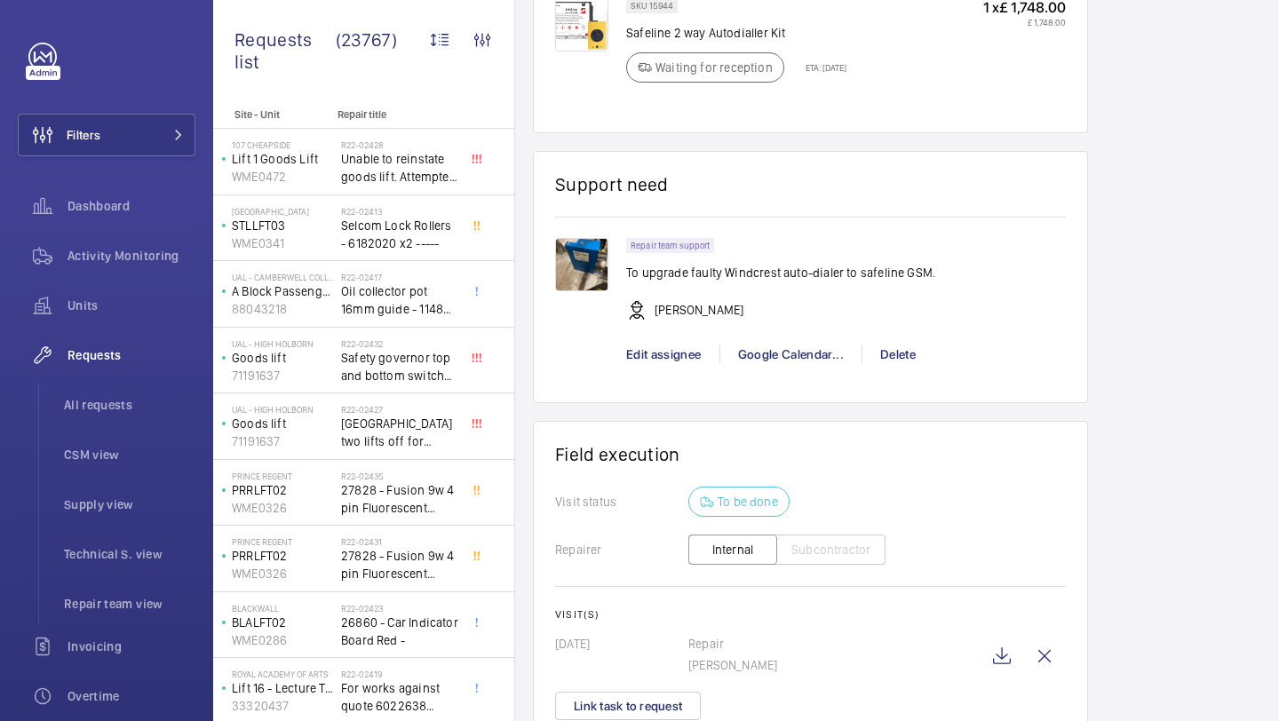
click at [608, 155] on wm-front-card "Support need Repair team support To upgrade faulty Windcrest auto-dialer to saf…" at bounding box center [810, 277] width 555 height 253
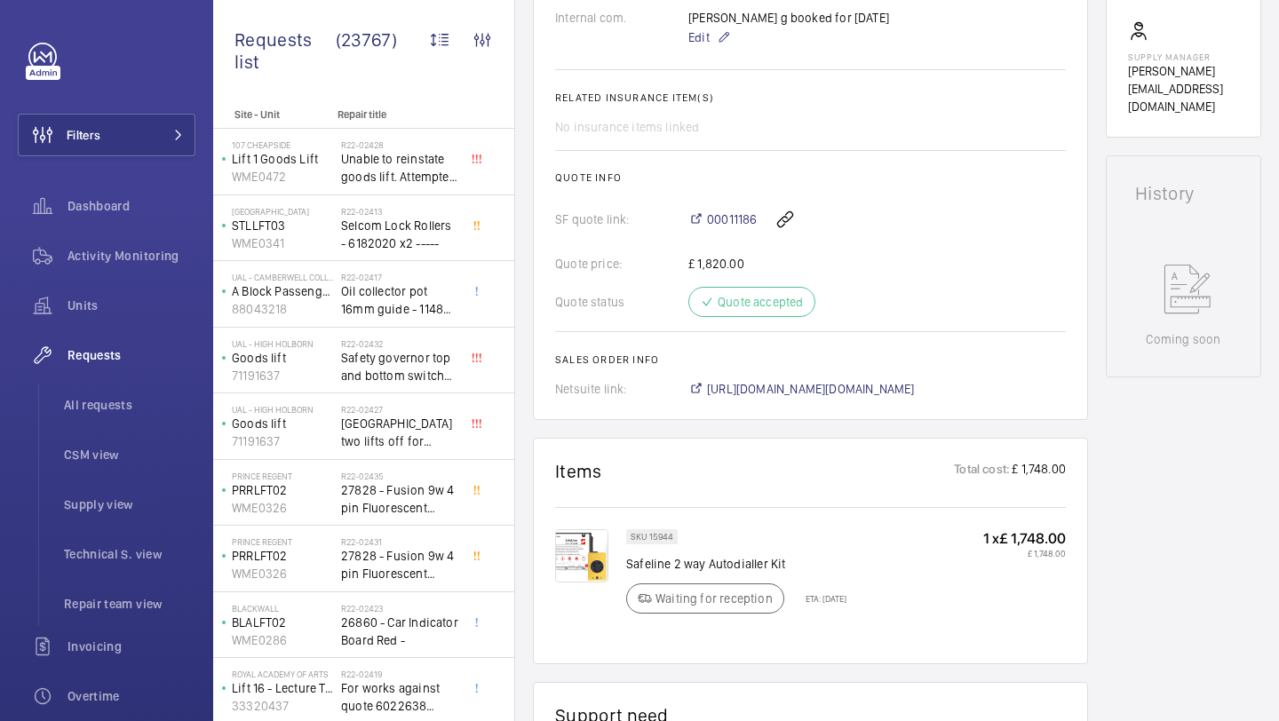
scroll to position [602, 0]
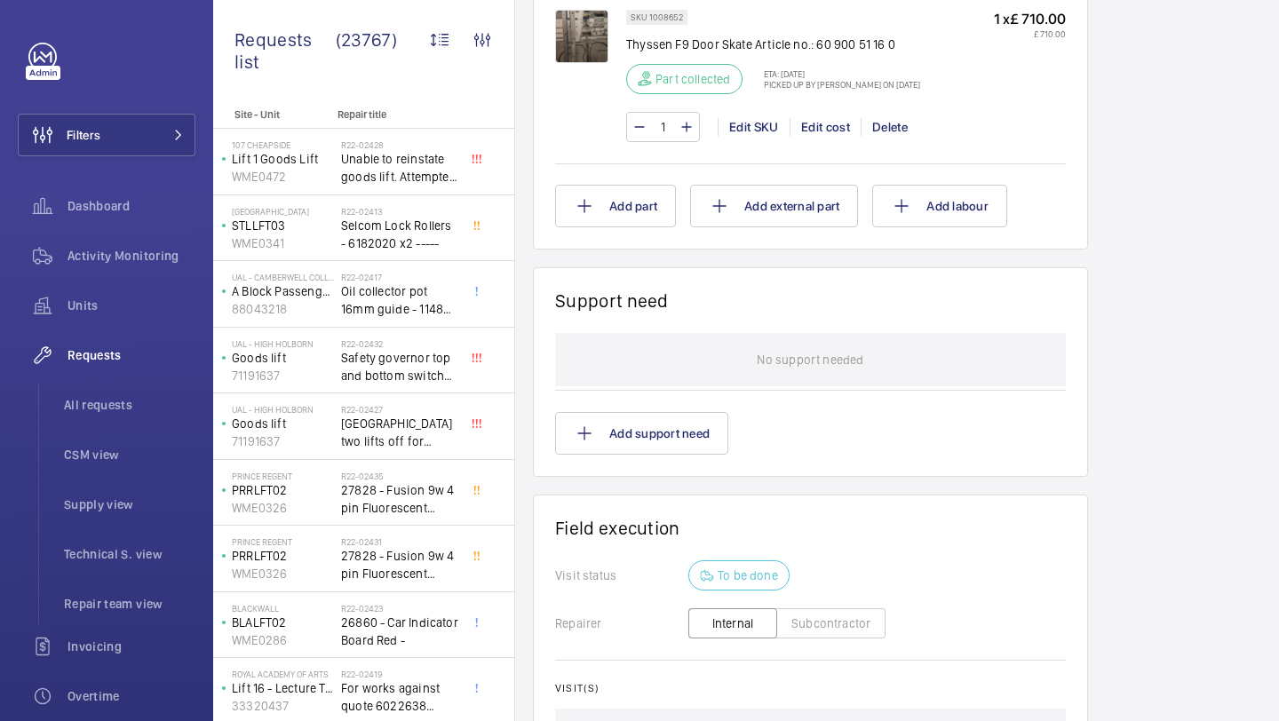
scroll to position [1494, 0]
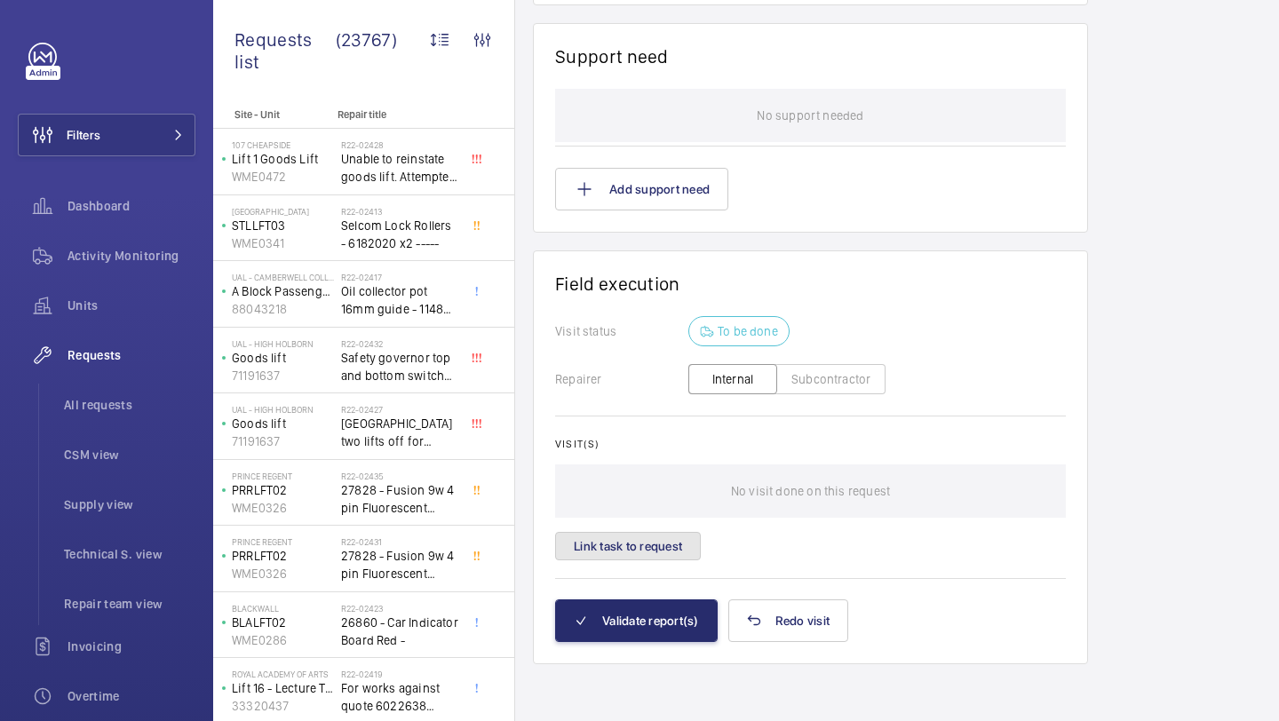
click at [647, 542] on button "Link task to request" at bounding box center [628, 546] width 146 height 28
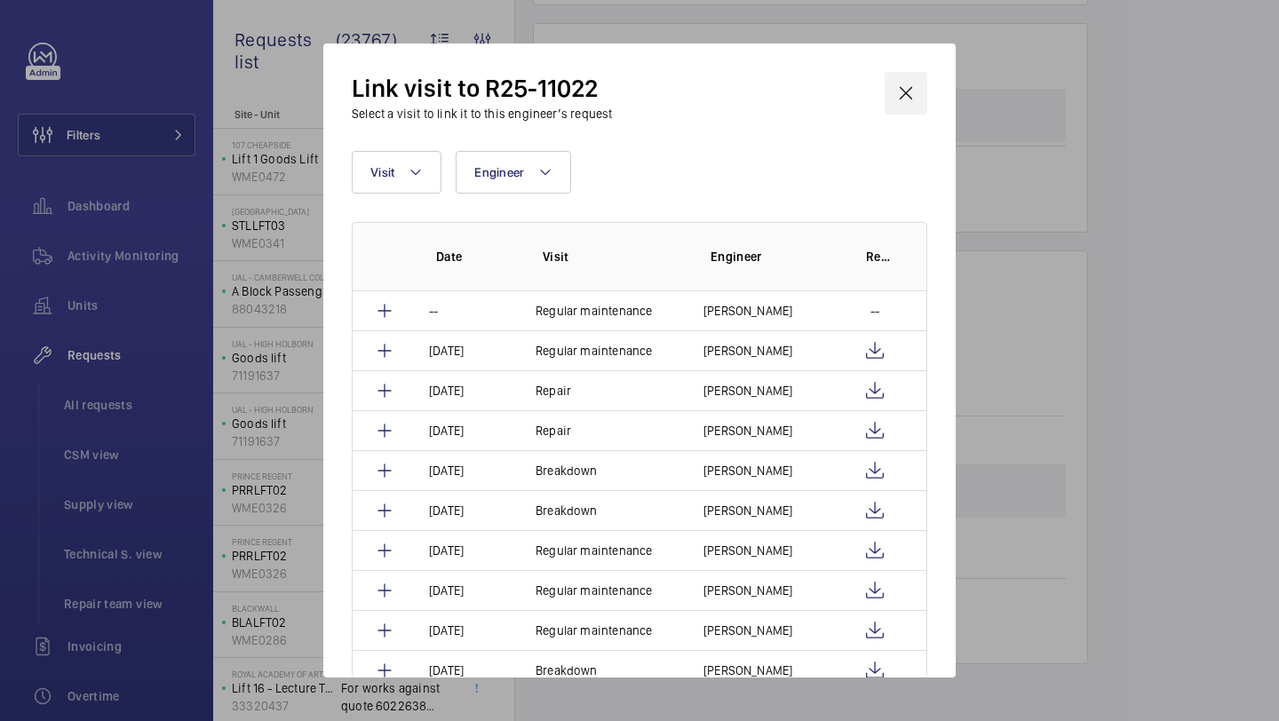
click at [910, 110] on wm-front-icon-button at bounding box center [905, 93] width 43 height 43
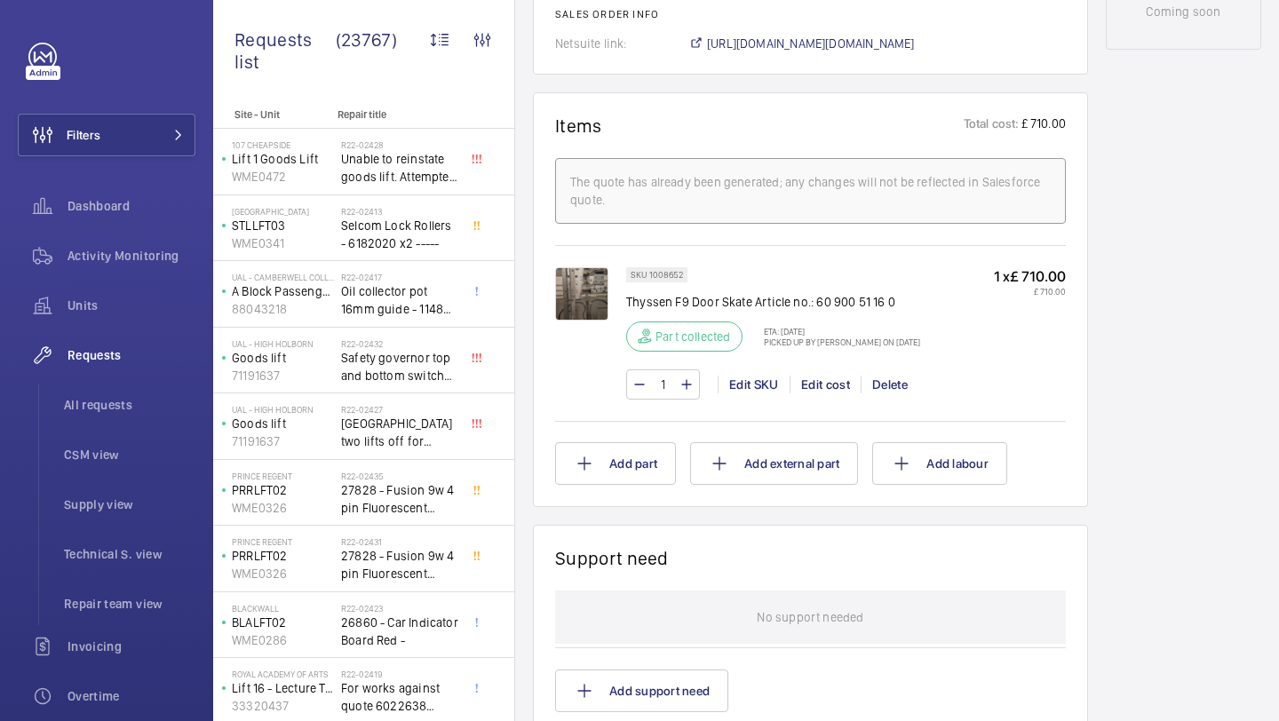
scroll to position [981, 0]
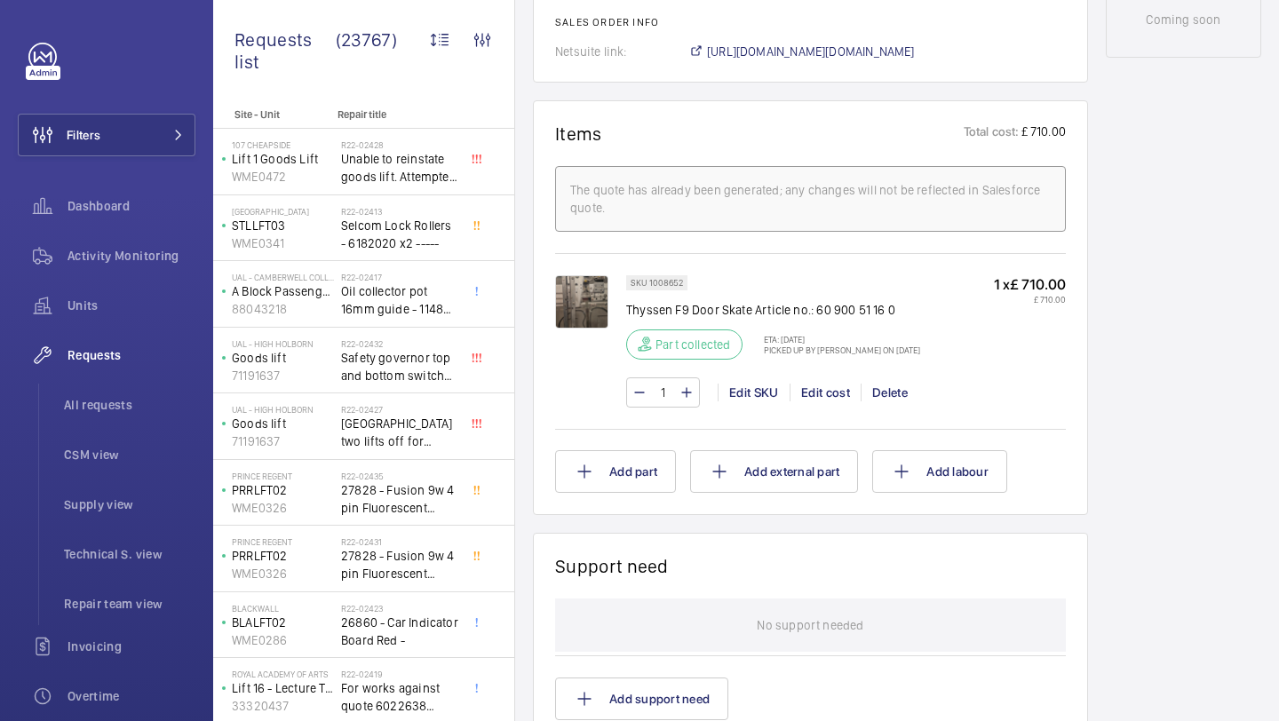
click at [549, 309] on wm-front-card "Items Total cost: £ 710.00 The quote has already been generated; any changes wi…" at bounding box center [810, 307] width 555 height 415
click at [567, 304] on img at bounding box center [581, 301] width 53 height 53
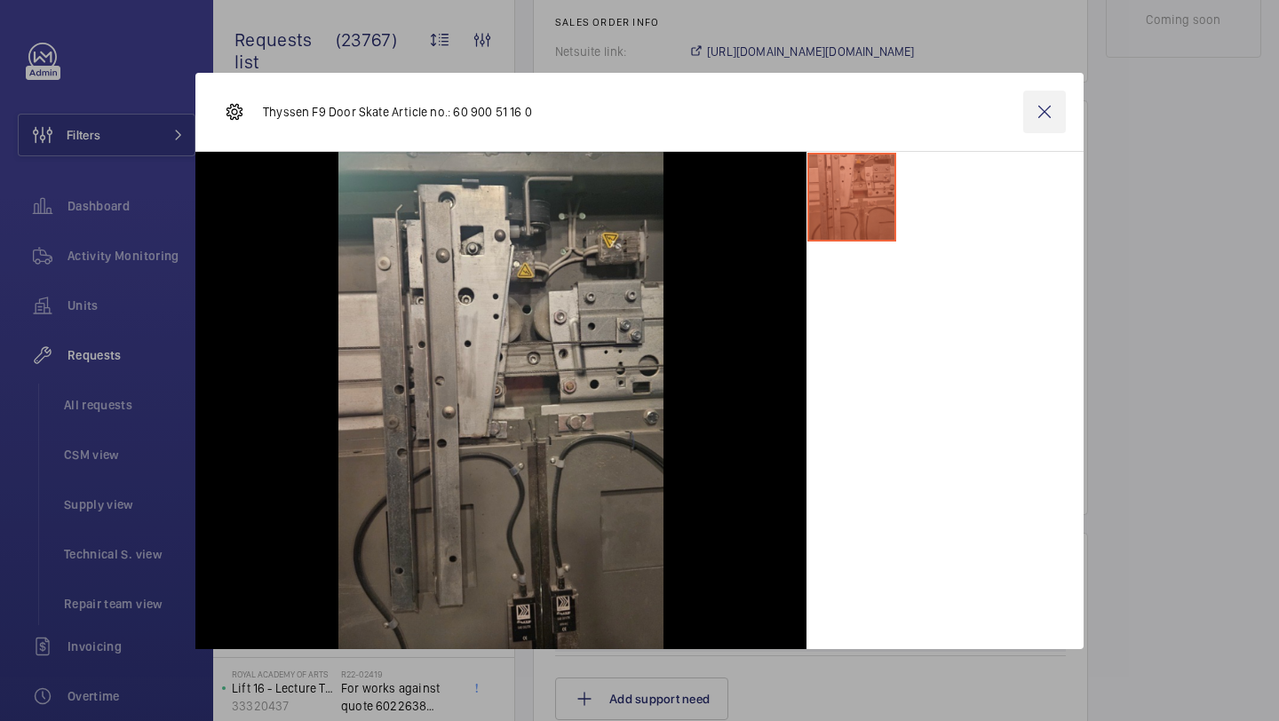
click at [1033, 119] on wm-front-icon-button at bounding box center [1044, 112] width 43 height 43
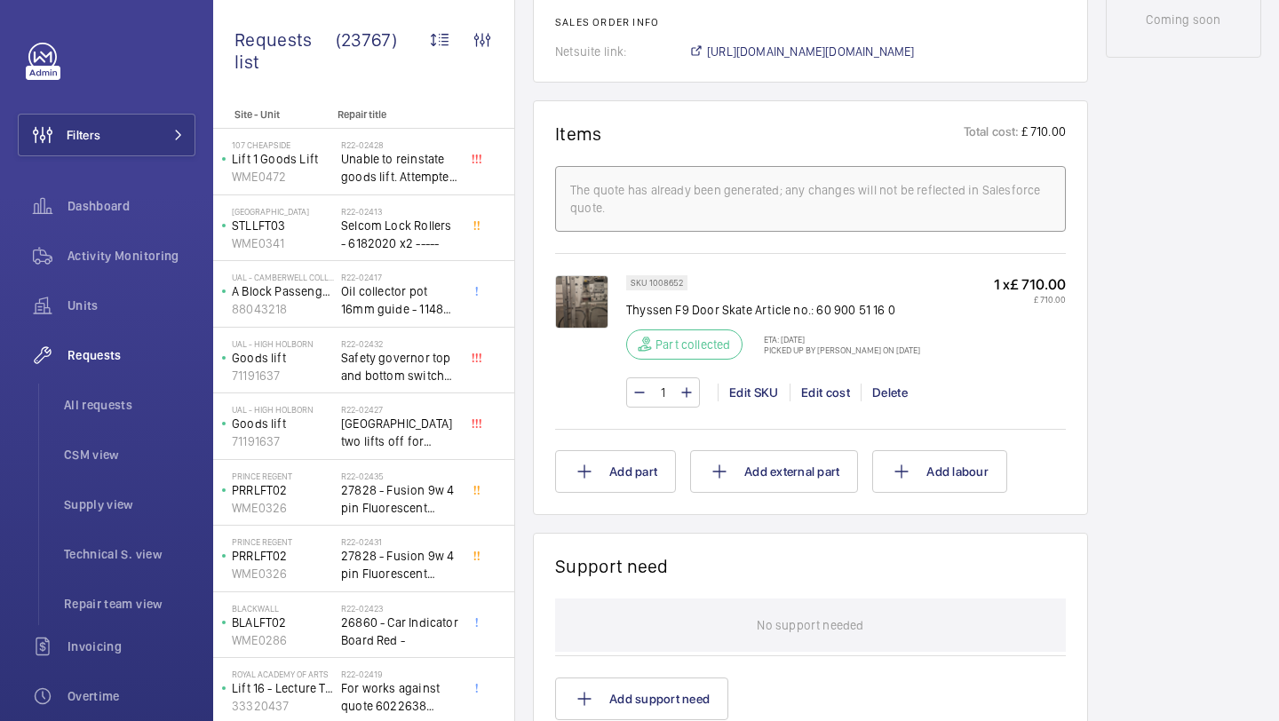
scroll to position [0, 0]
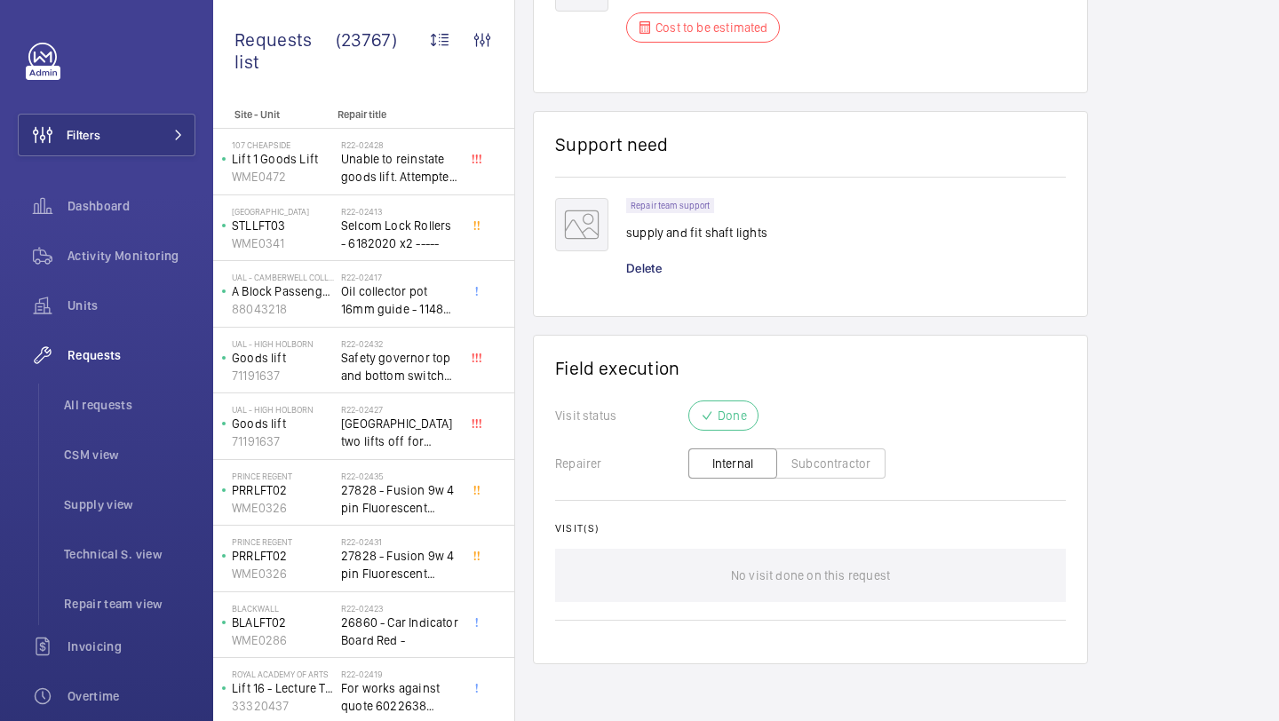
scroll to position [1385, 0]
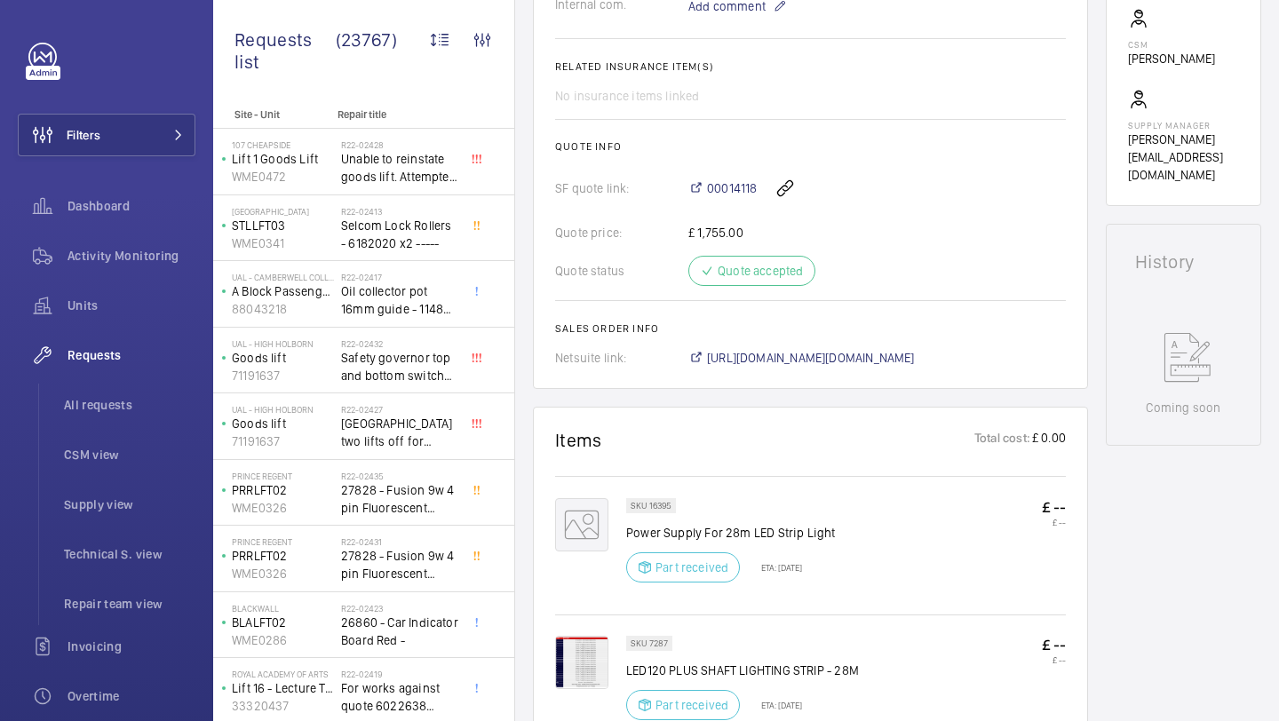
scroll to position [67, 0]
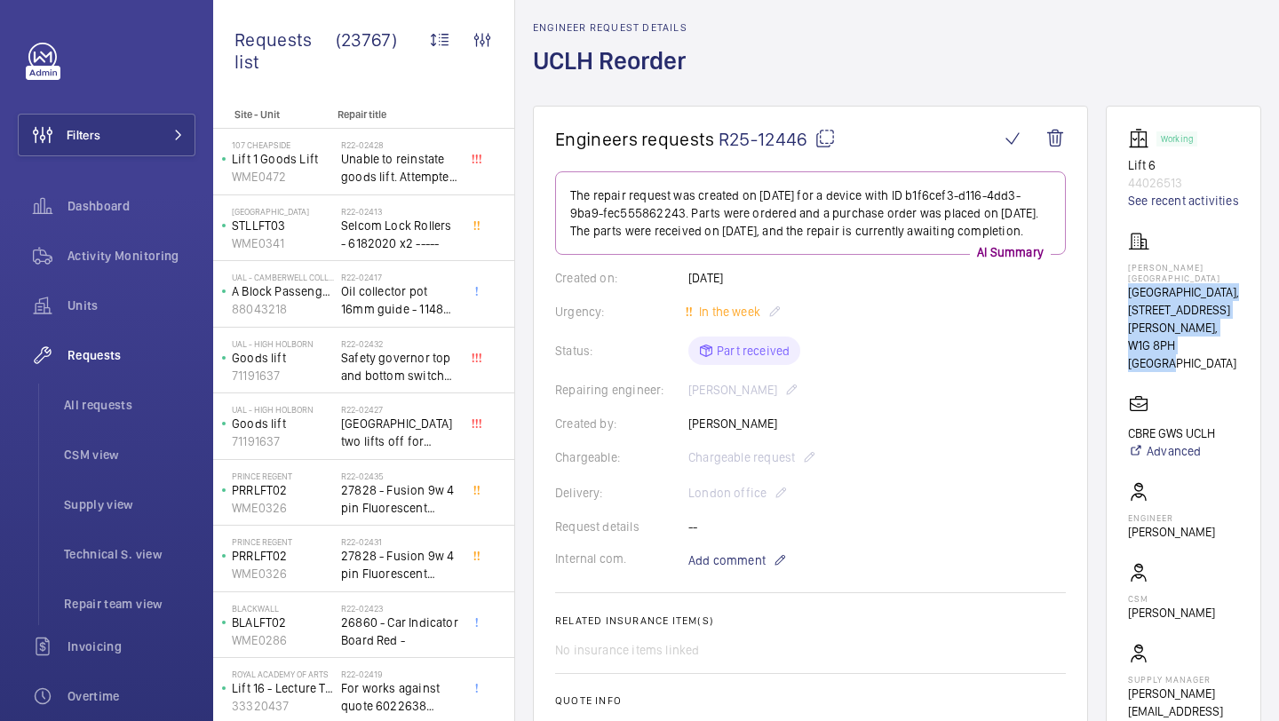
drag, startPoint x: 1126, startPoint y: 308, endPoint x: 1234, endPoint y: 372, distance: 125.8
click at [1234, 372] on wm-front-card "Working Lift 6 44026513 See recent activities Westmoreland Street UCLH, 16-18 W…" at bounding box center [1183, 433] width 155 height 654
copy div "UCLH, 16-18 Westmoreland Street, W1G 8PH LONDON"
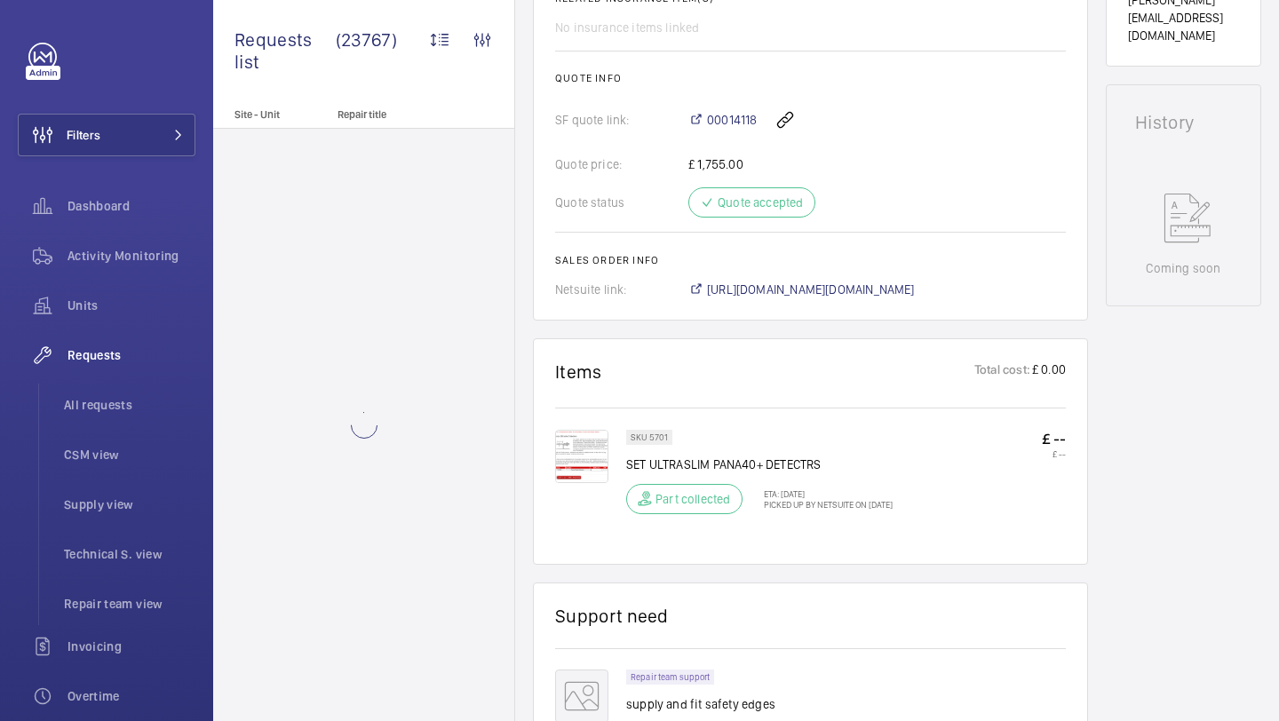
scroll to position [817, 0]
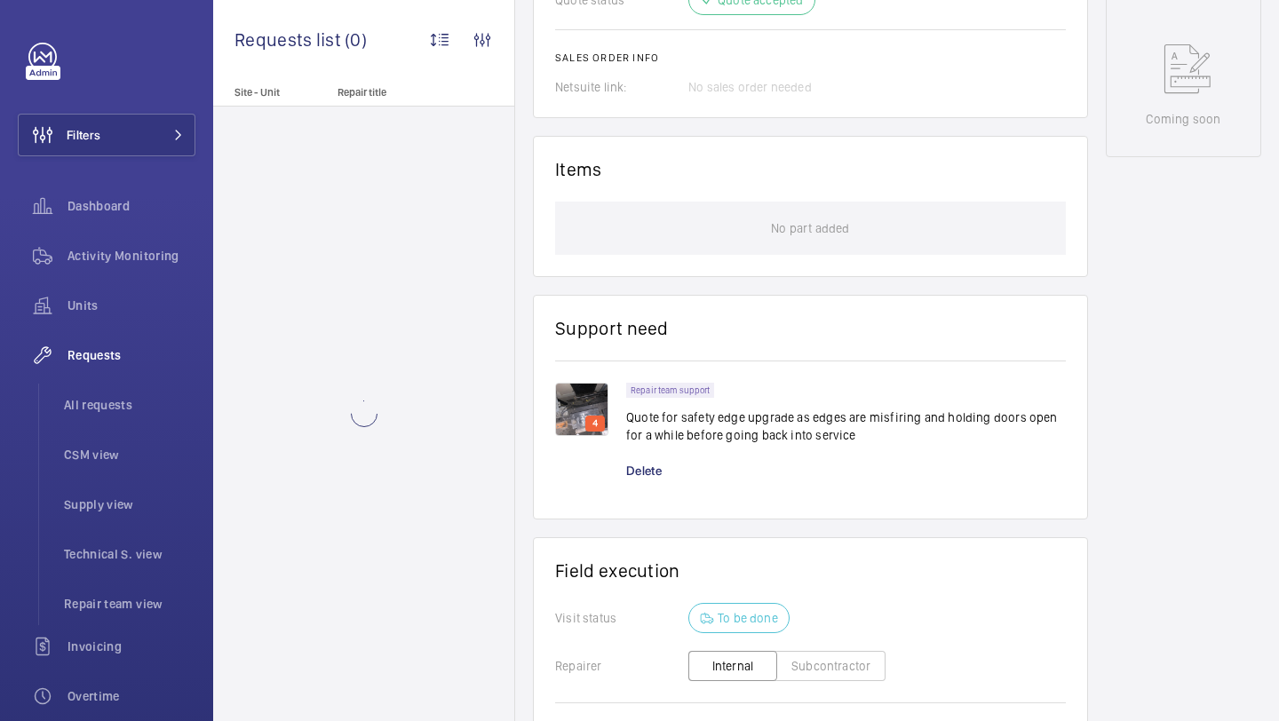
scroll to position [912, 0]
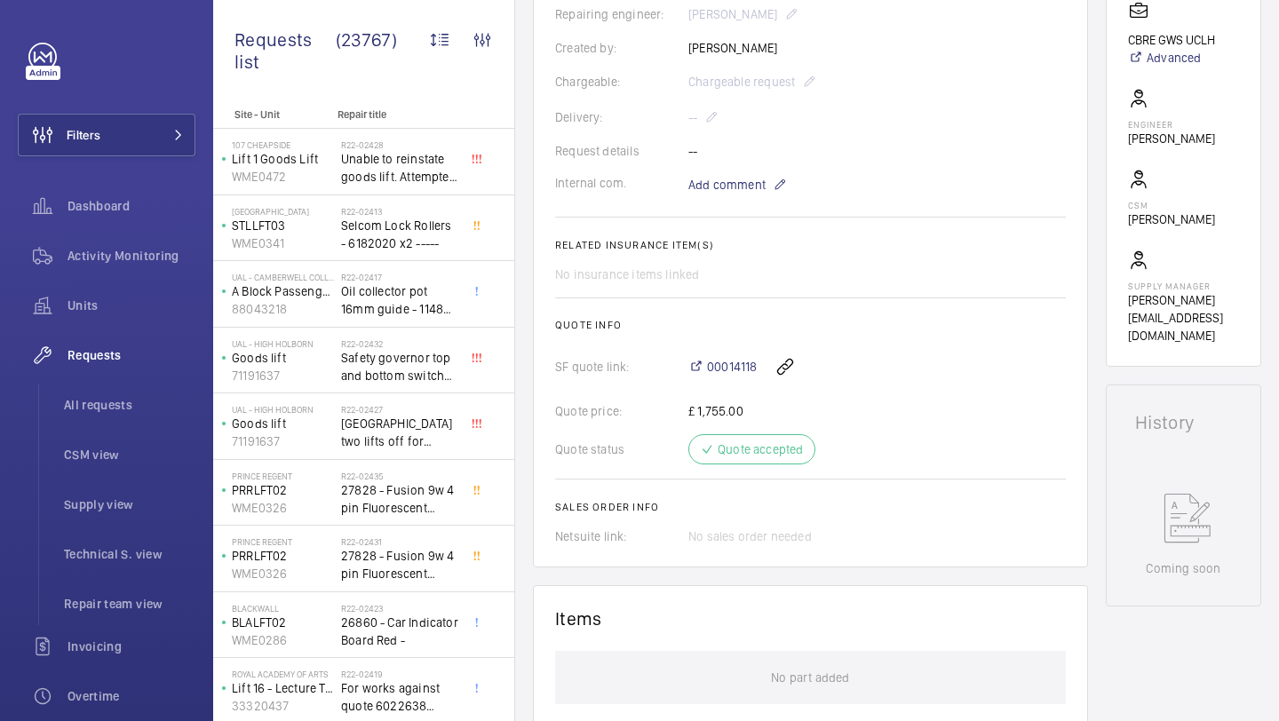
scroll to position [1199, 0]
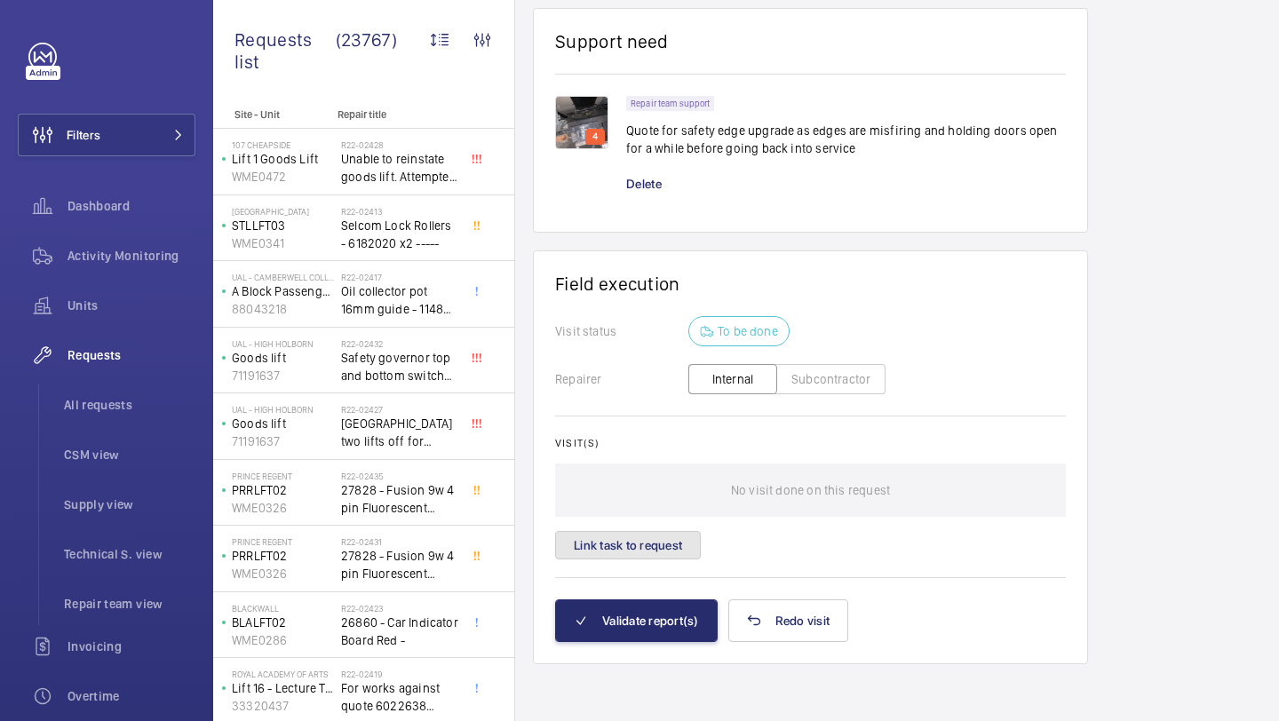
click at [636, 534] on button "Link task to request" at bounding box center [628, 545] width 146 height 28
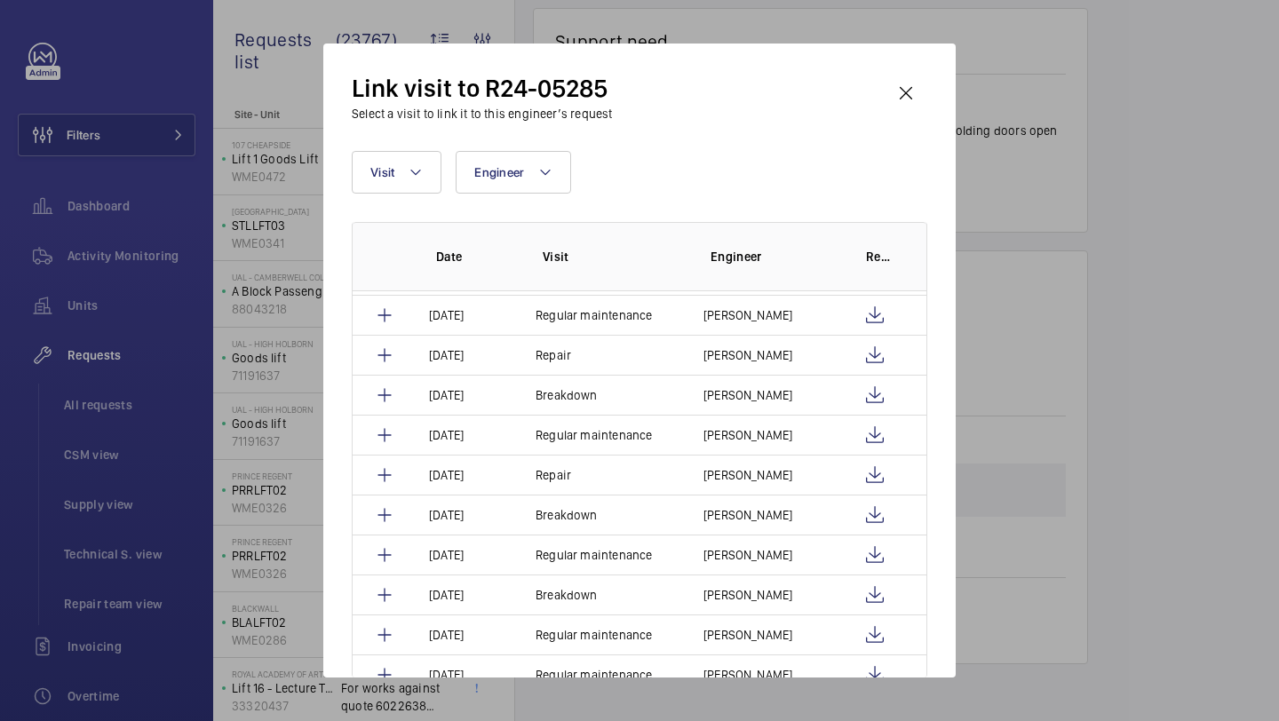
scroll to position [348, 0]
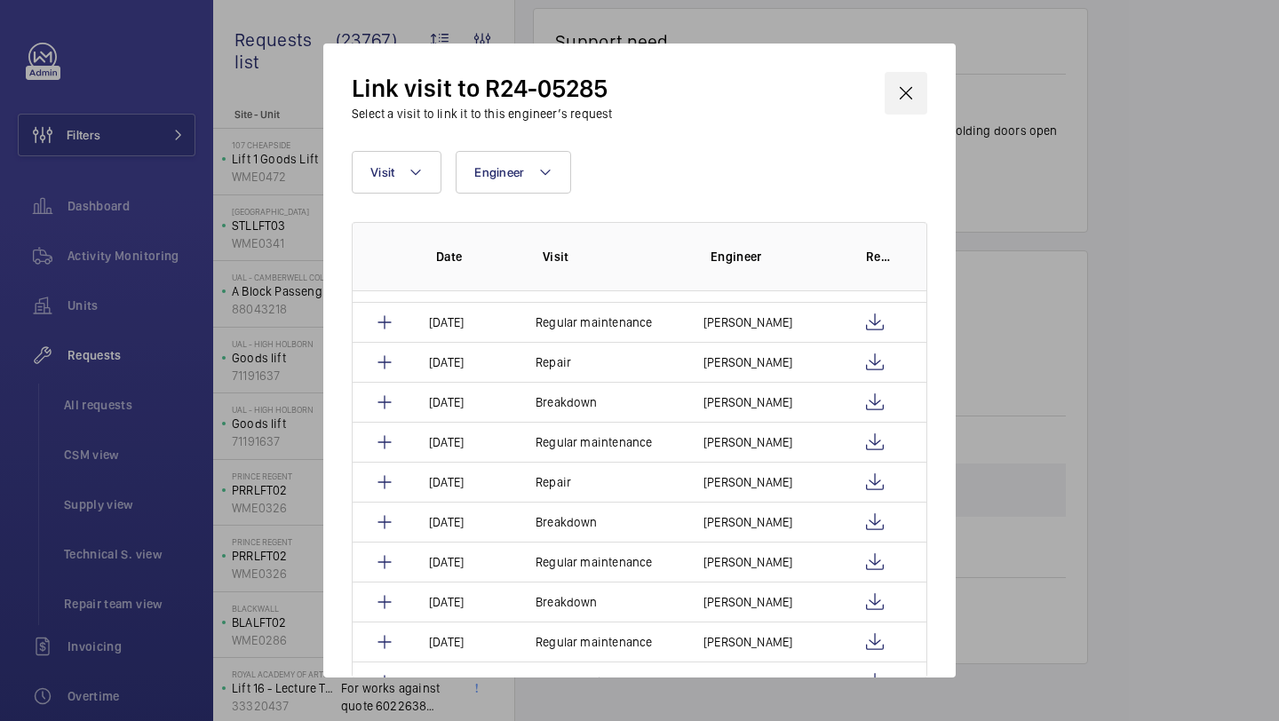
click at [900, 95] on wm-front-icon-button at bounding box center [905, 93] width 43 height 43
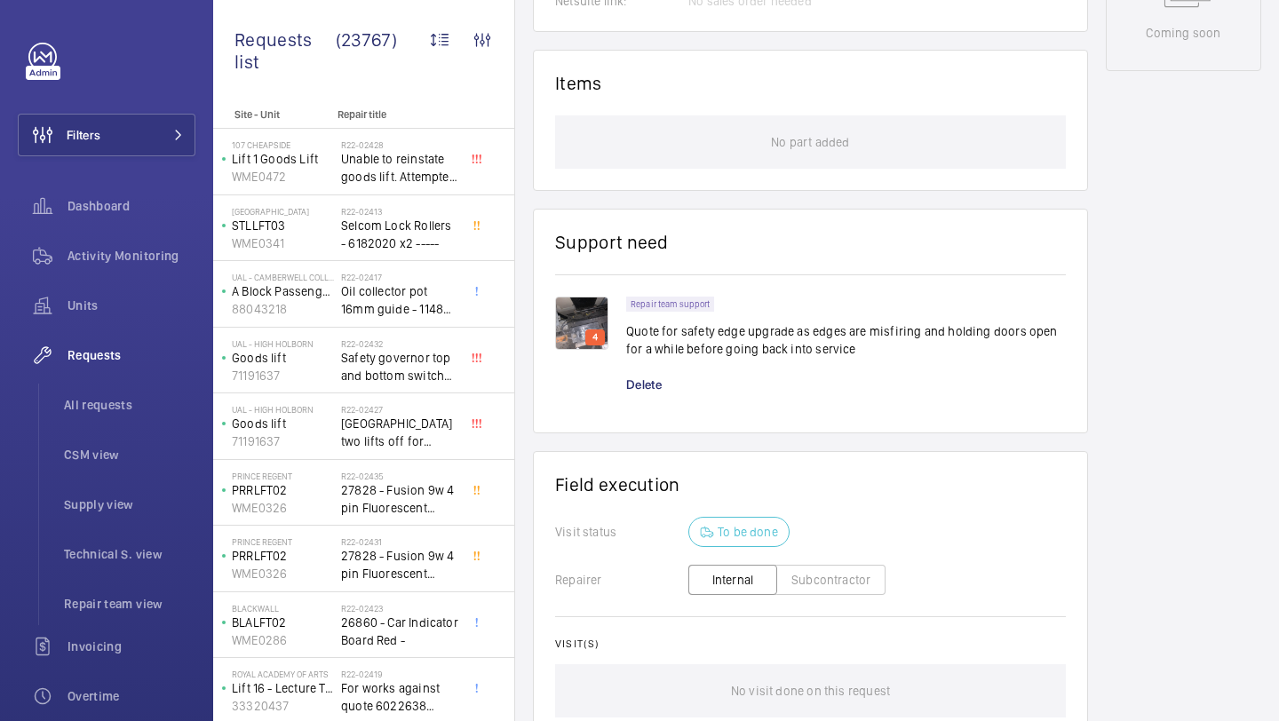
scroll to position [1199, 0]
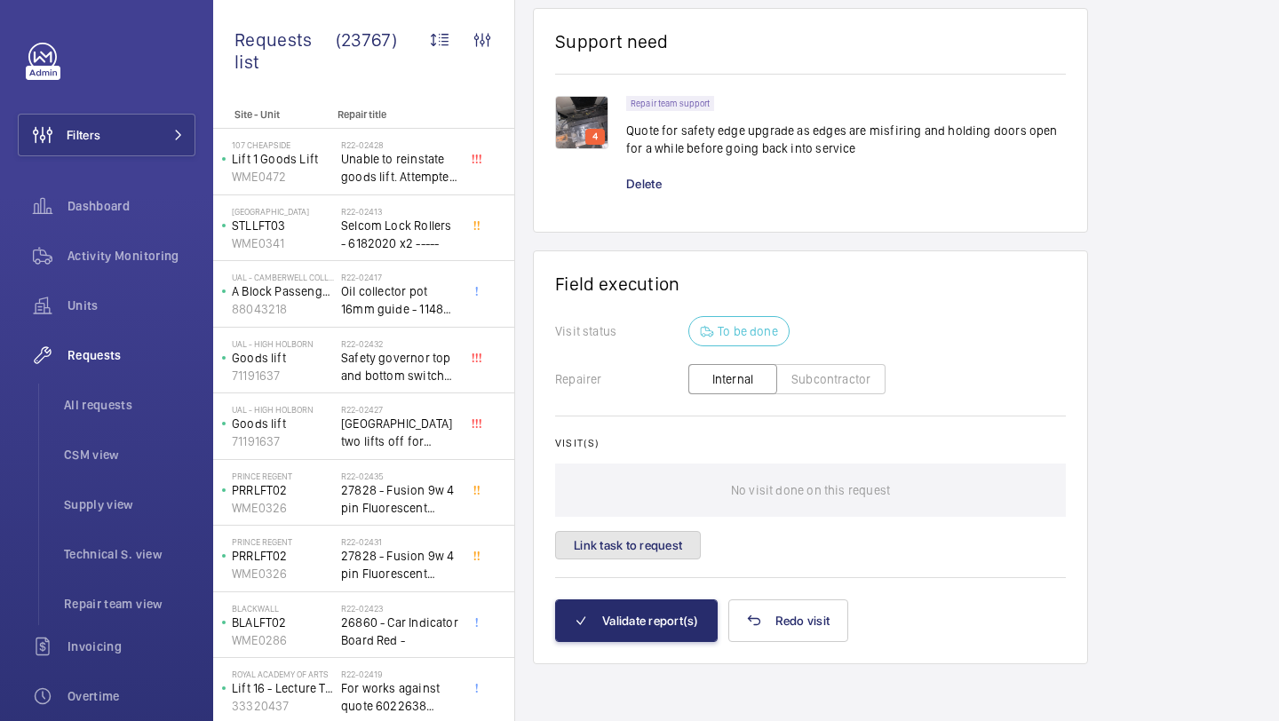
click at [653, 540] on button "Link task to request" at bounding box center [628, 545] width 146 height 28
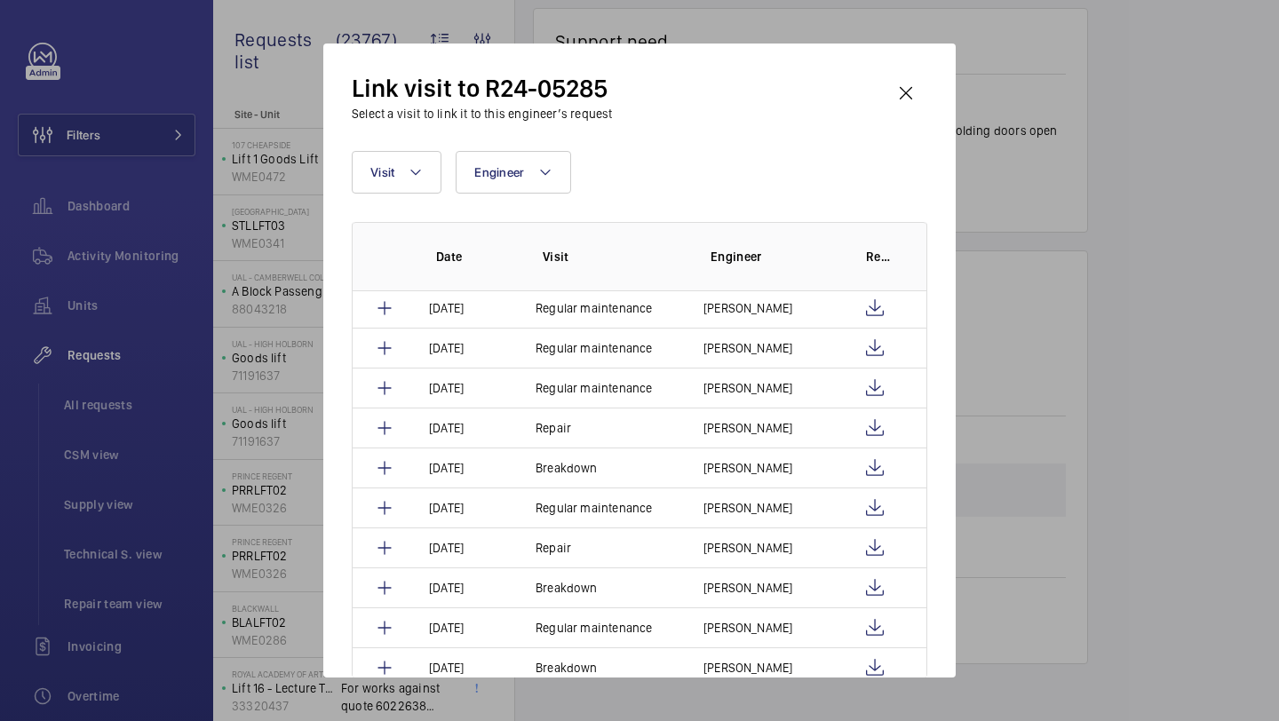
scroll to position [297, 0]
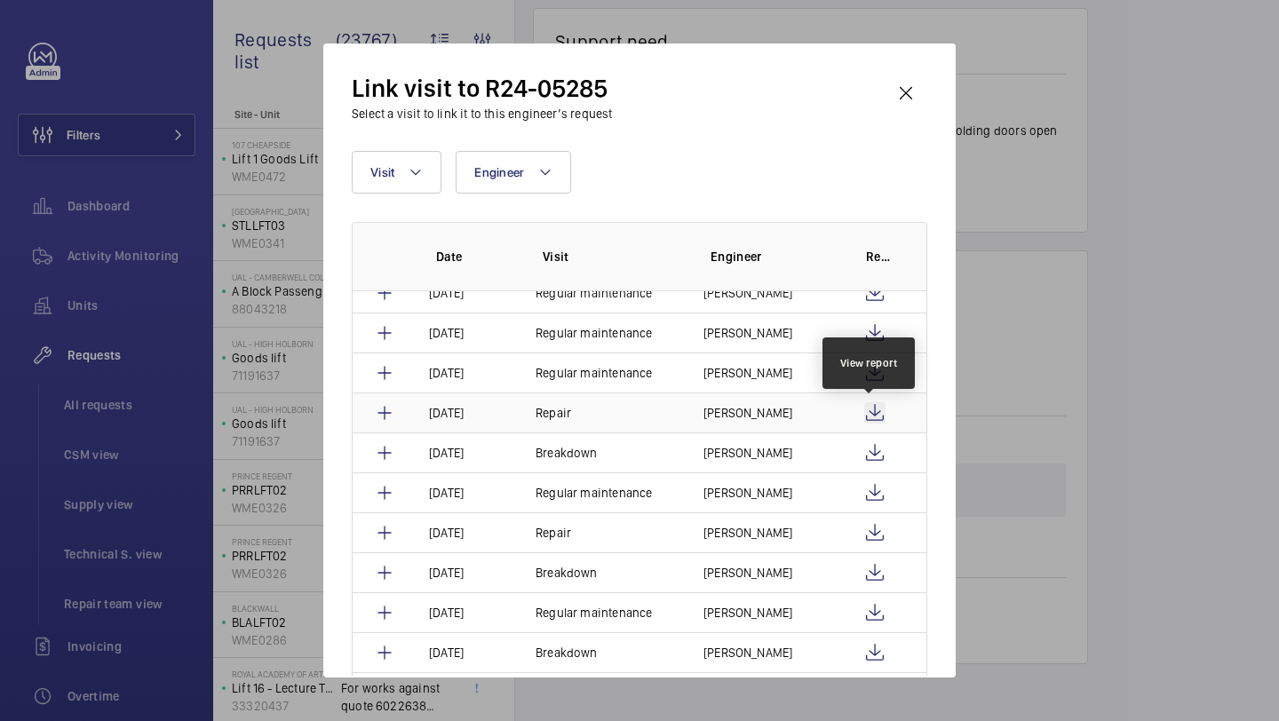
click at [877, 415] on wm-front-icon-button at bounding box center [874, 412] width 21 height 21
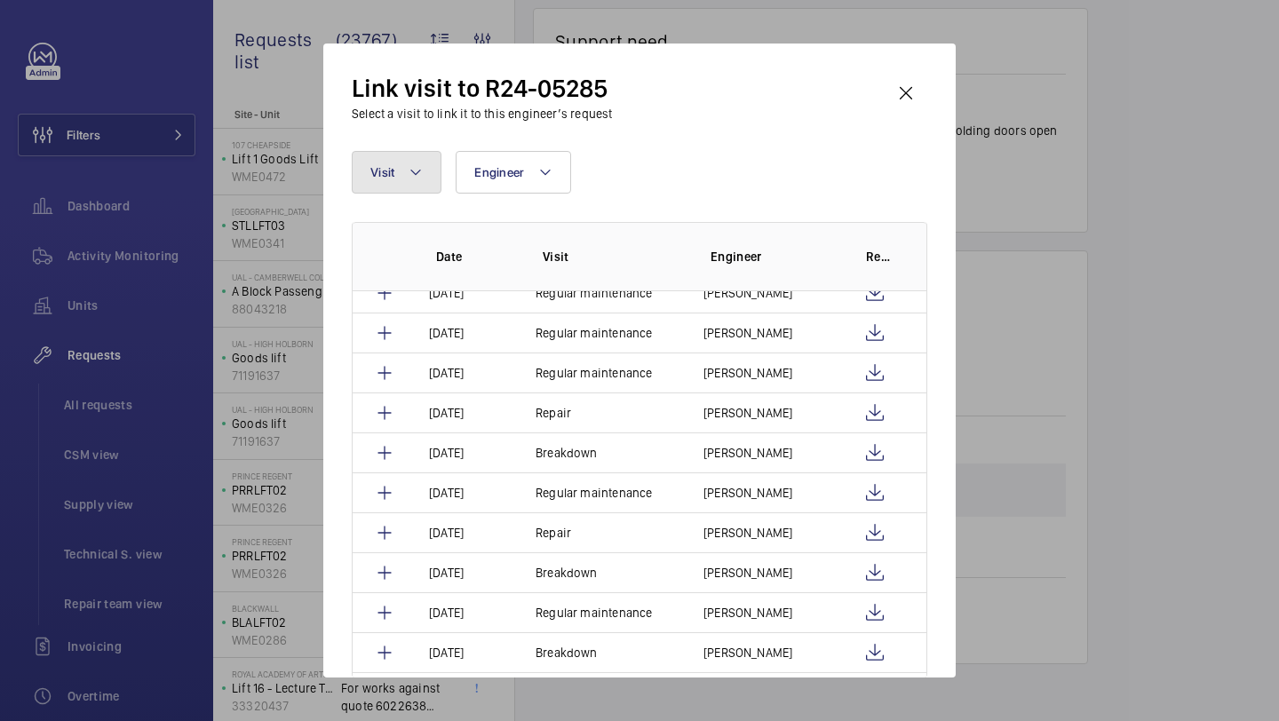
click at [393, 168] on span "Visit" at bounding box center [382, 172] width 24 height 14
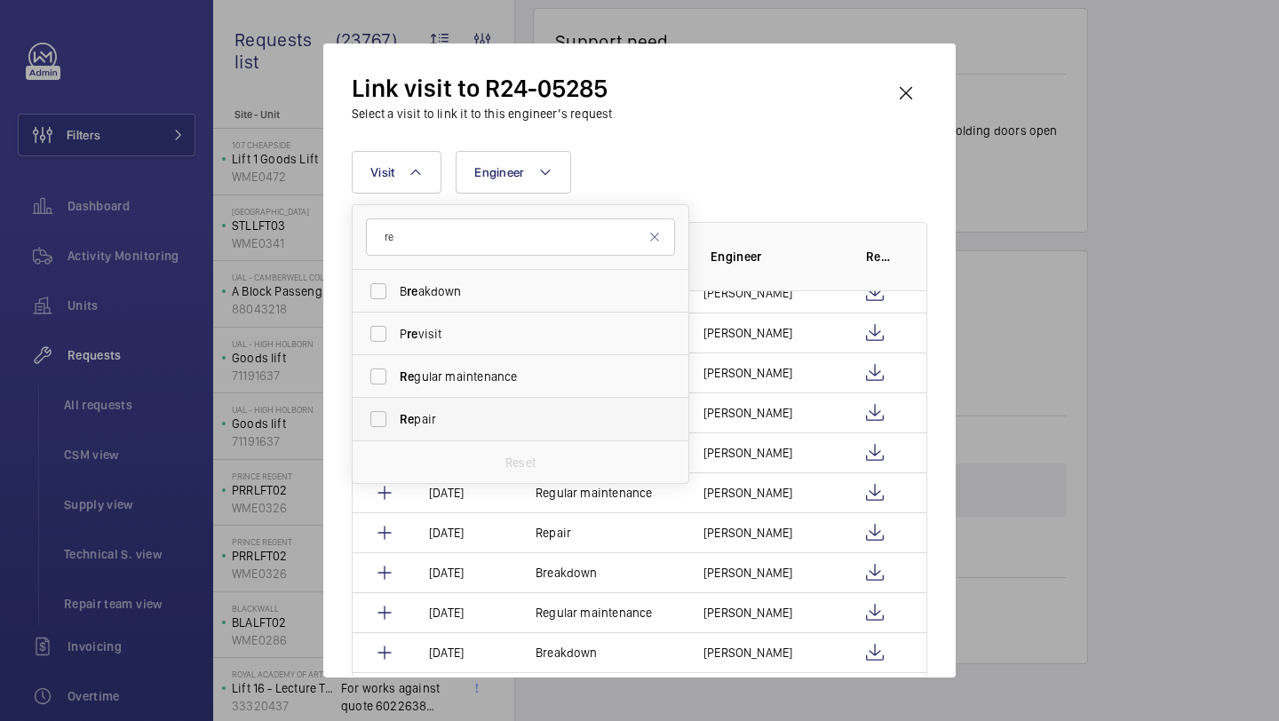
type input "re"
click at [418, 413] on span "Re pair" at bounding box center [522, 419] width 244 height 18
click at [396, 413] on input "Re pair" at bounding box center [379, 419] width 36 height 36
checkbox input "true"
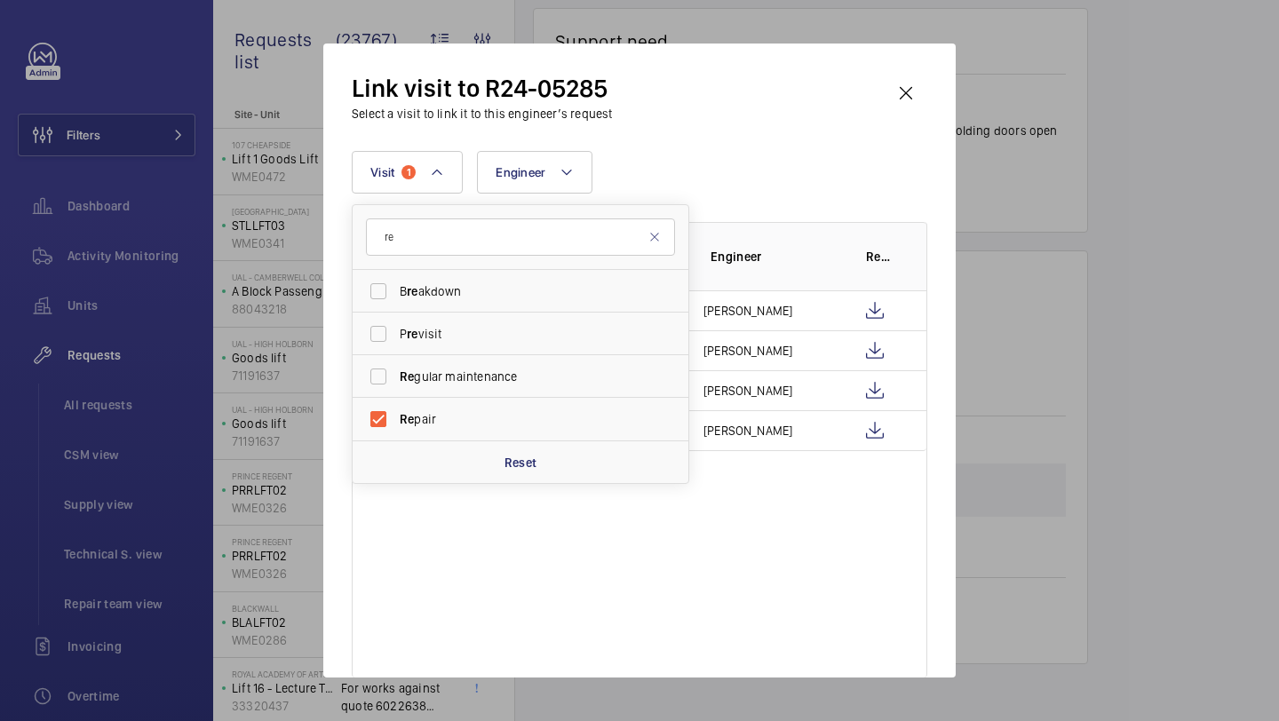
click at [786, 186] on div "Visit 1 re B re akdown P re visit Re gular maintenance Re pair Reset Engineer M…" at bounding box center [639, 172] width 575 height 43
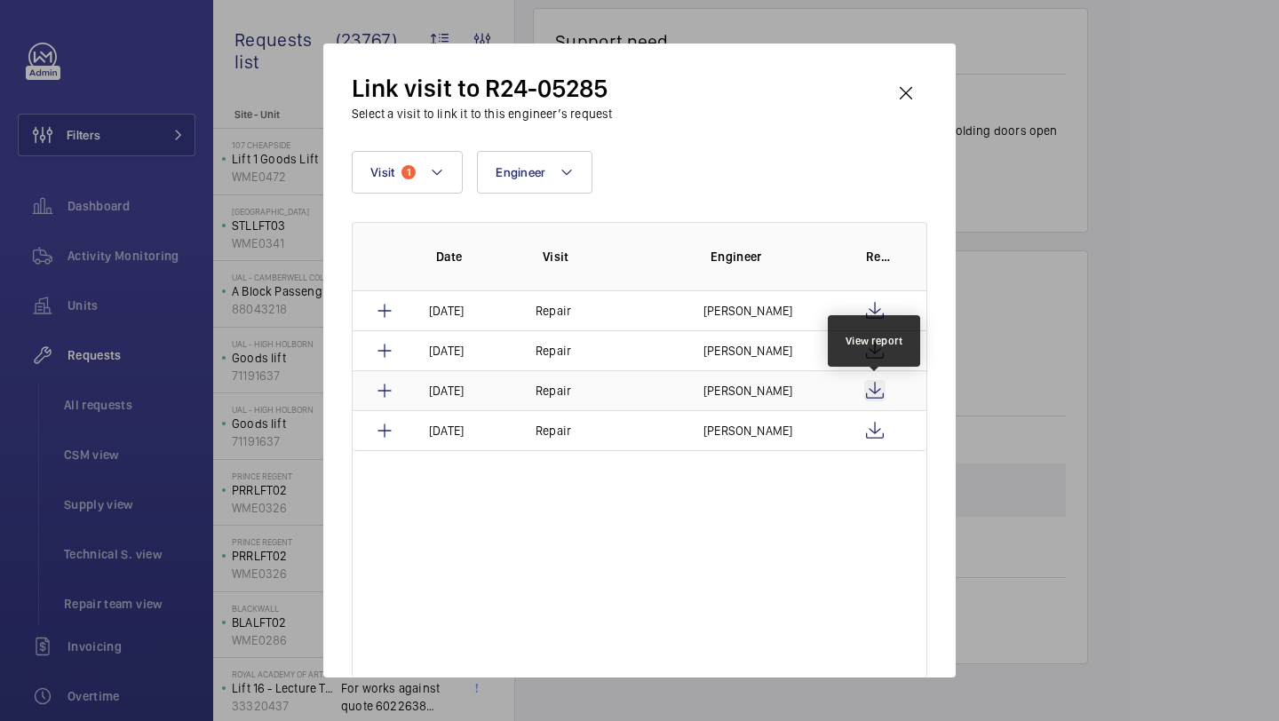
click at [882, 393] on wm-front-icon-button at bounding box center [874, 390] width 21 height 21
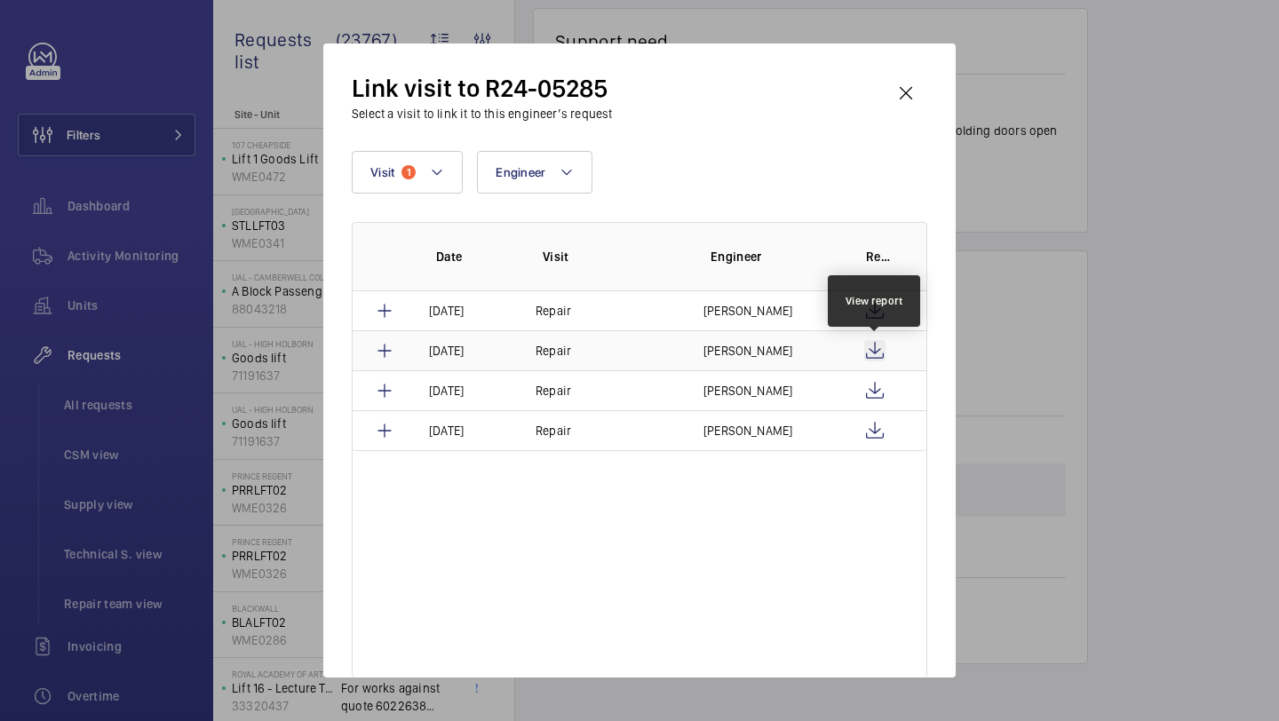
click at [868, 345] on wm-front-icon-button at bounding box center [874, 350] width 21 height 21
click at [897, 96] on wm-front-icon-button at bounding box center [905, 93] width 43 height 43
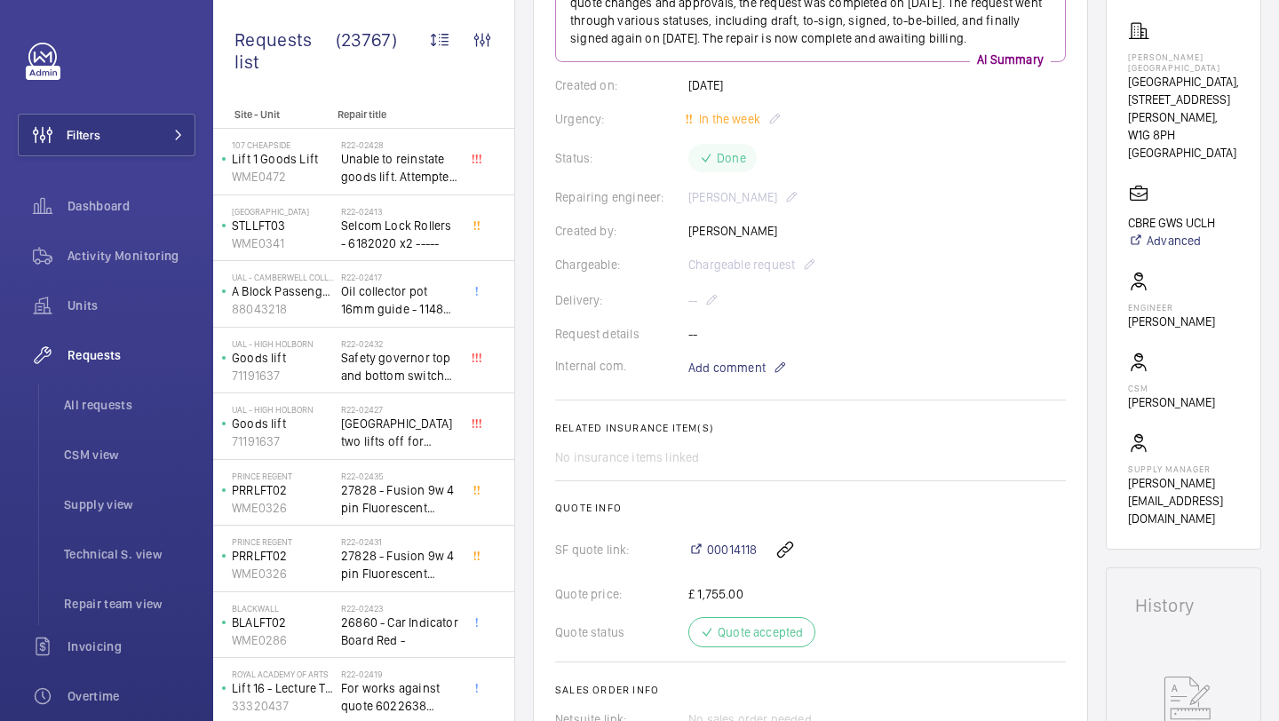
scroll to position [186, 0]
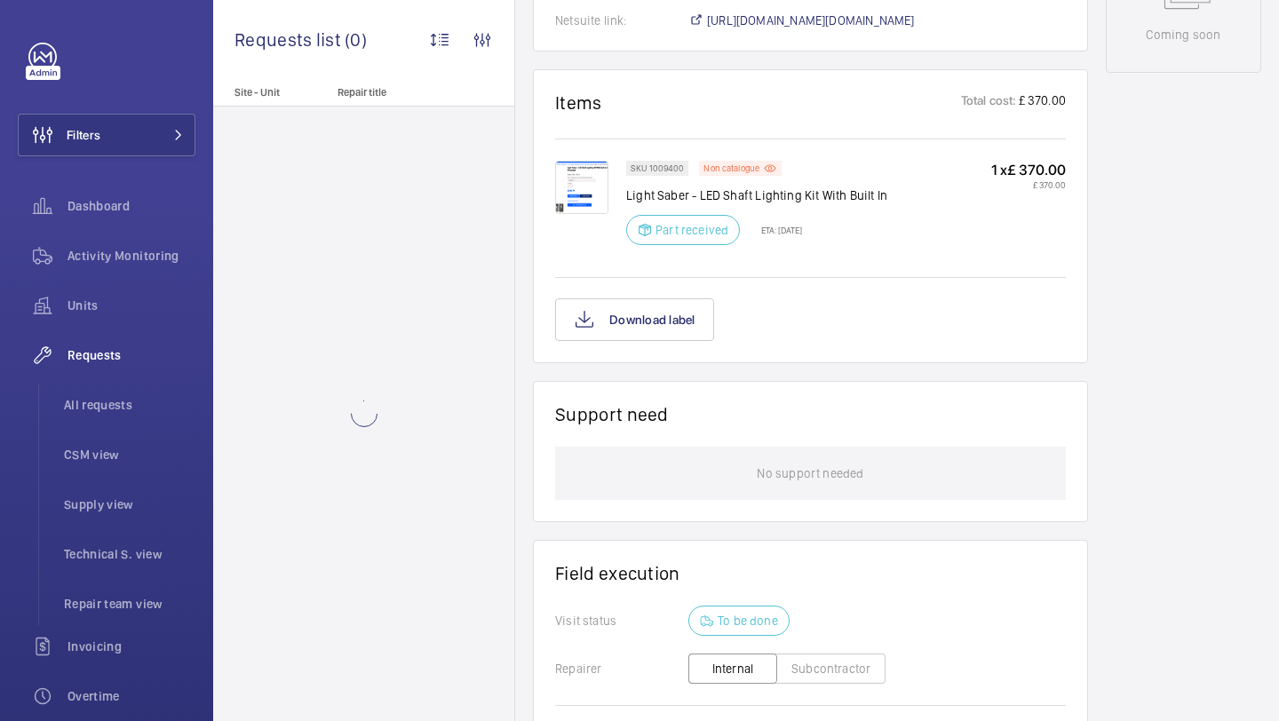
scroll to position [1085, 0]
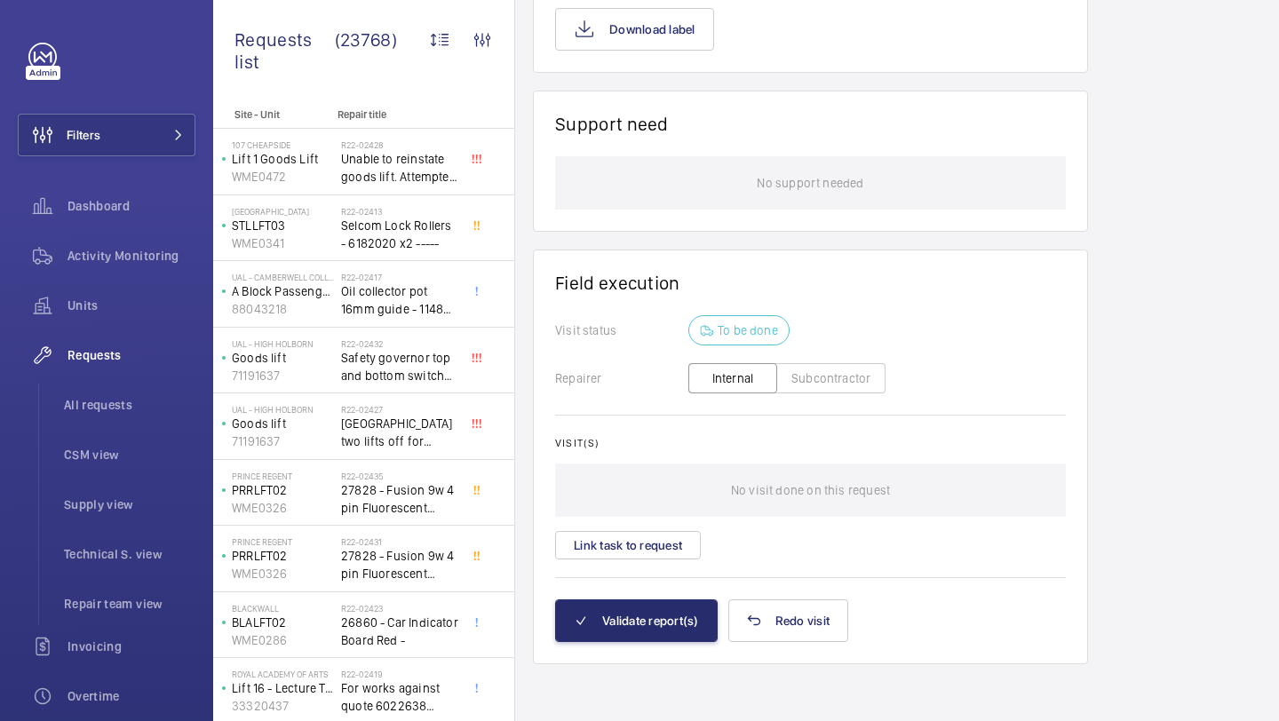
scroll to position [1287, 0]
click at [638, 534] on button "Link task to request" at bounding box center [628, 545] width 146 height 28
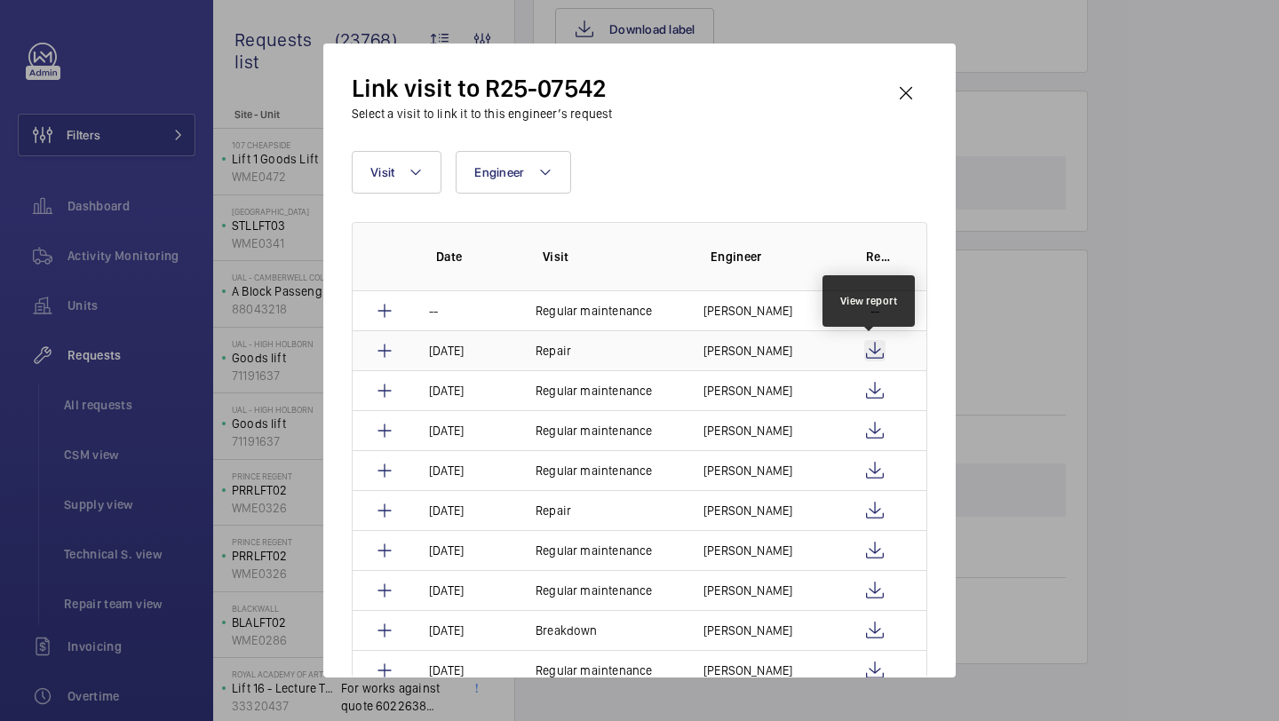
click at [867, 349] on wm-front-icon-button at bounding box center [874, 350] width 21 height 21
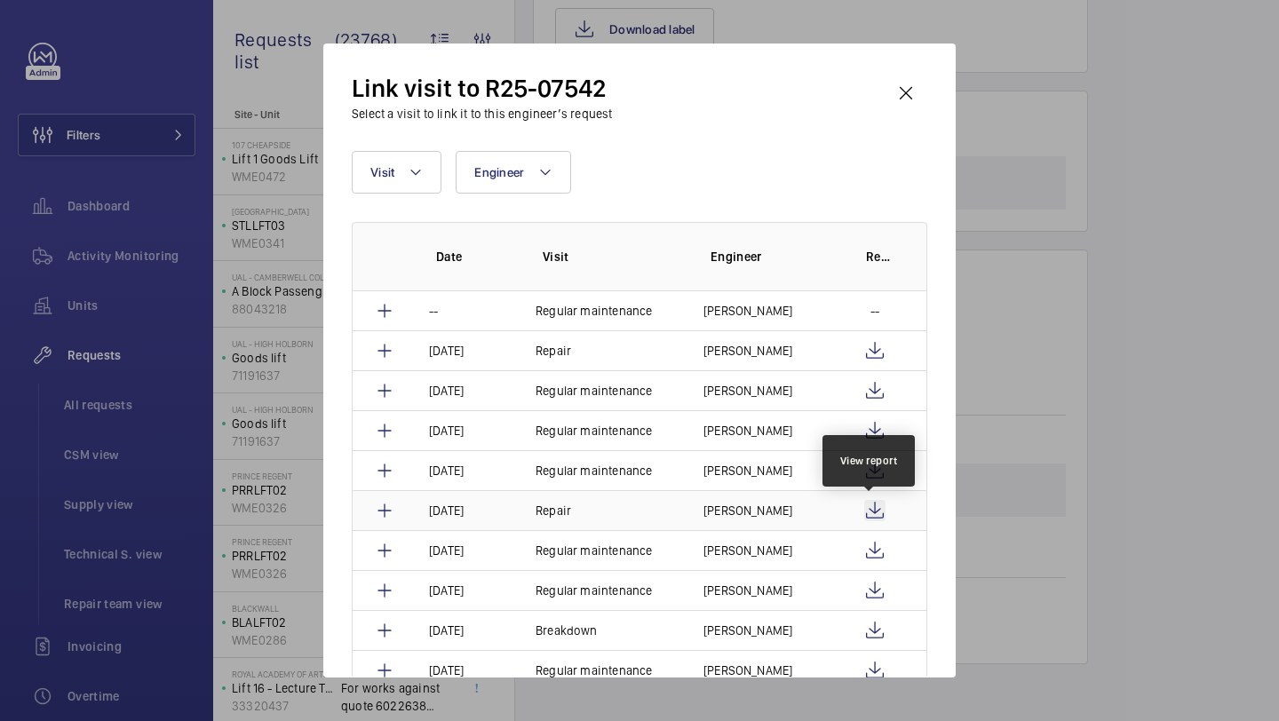
click at [868, 510] on wm-front-icon-button at bounding box center [874, 510] width 21 height 21
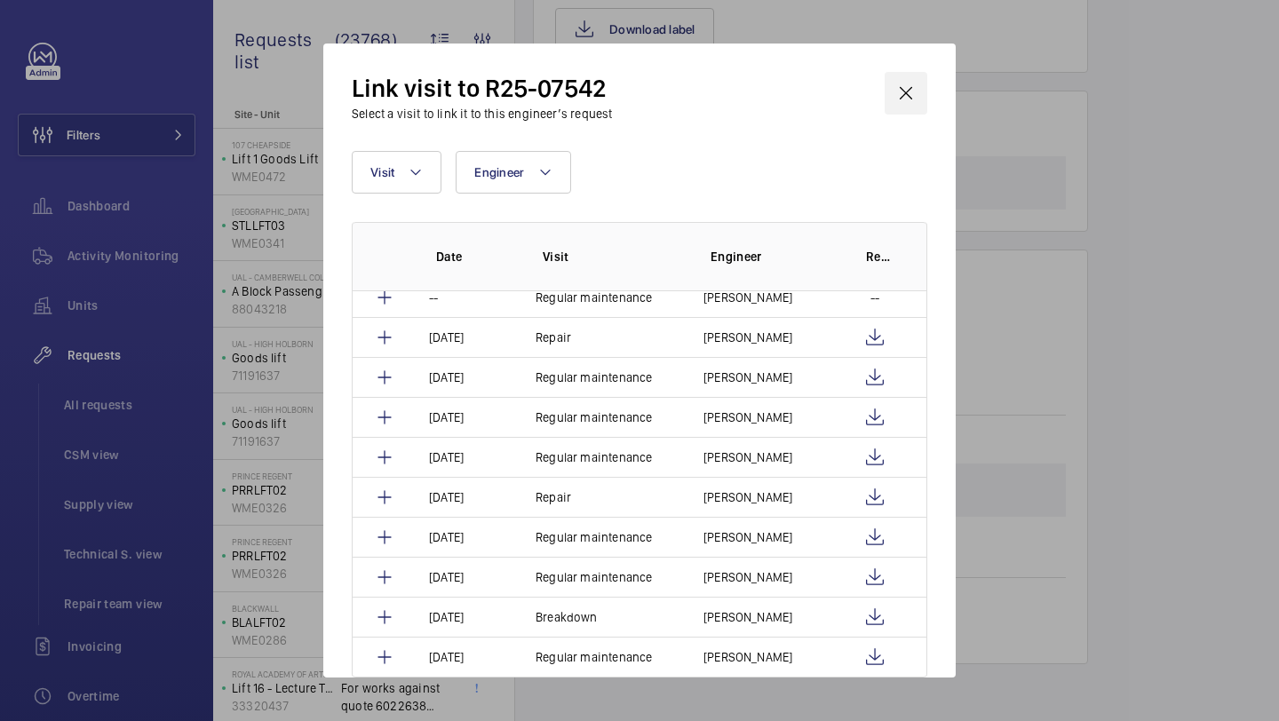
click at [915, 92] on wm-front-icon-button at bounding box center [905, 93] width 43 height 43
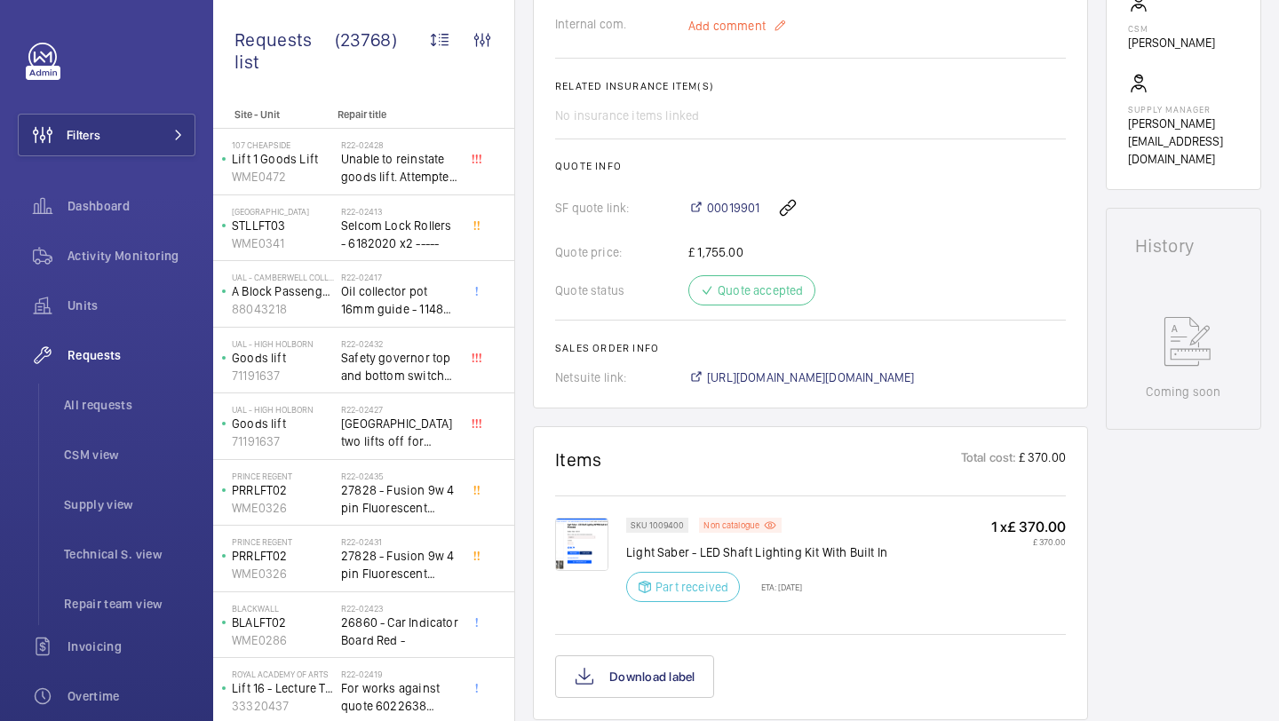
scroll to position [683, 0]
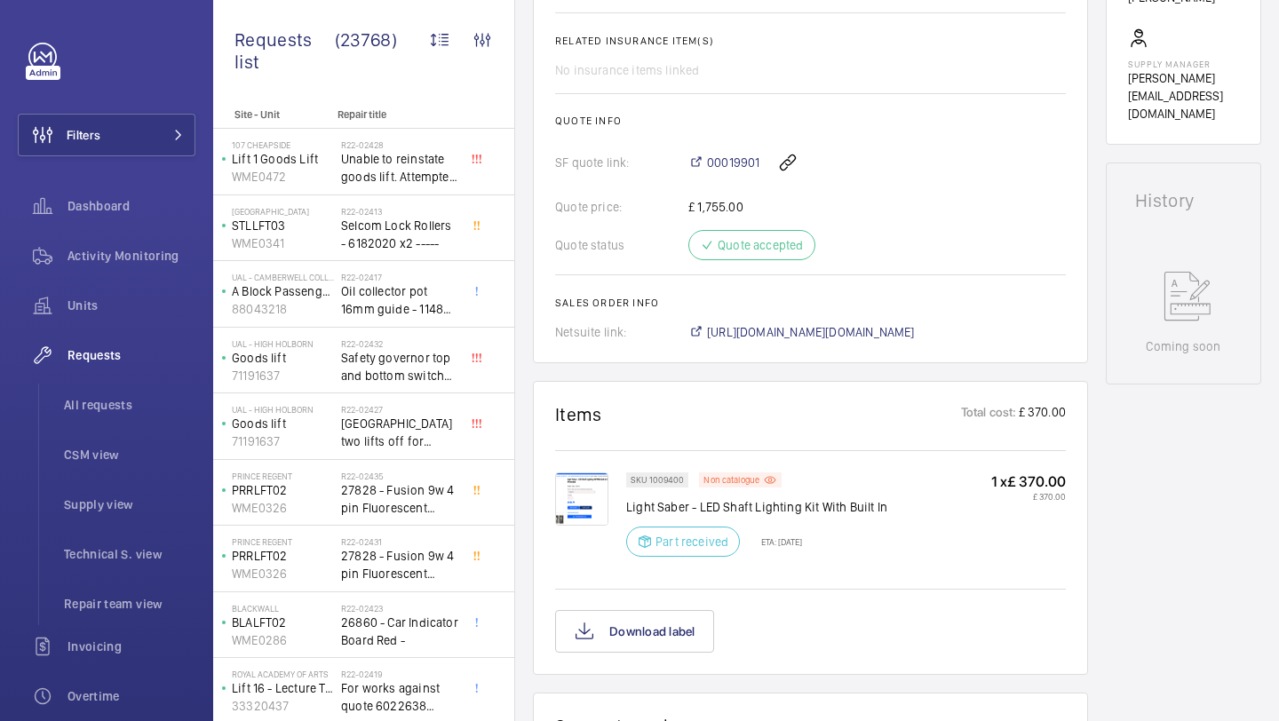
click at [562, 480] on img at bounding box center [581, 498] width 53 height 53
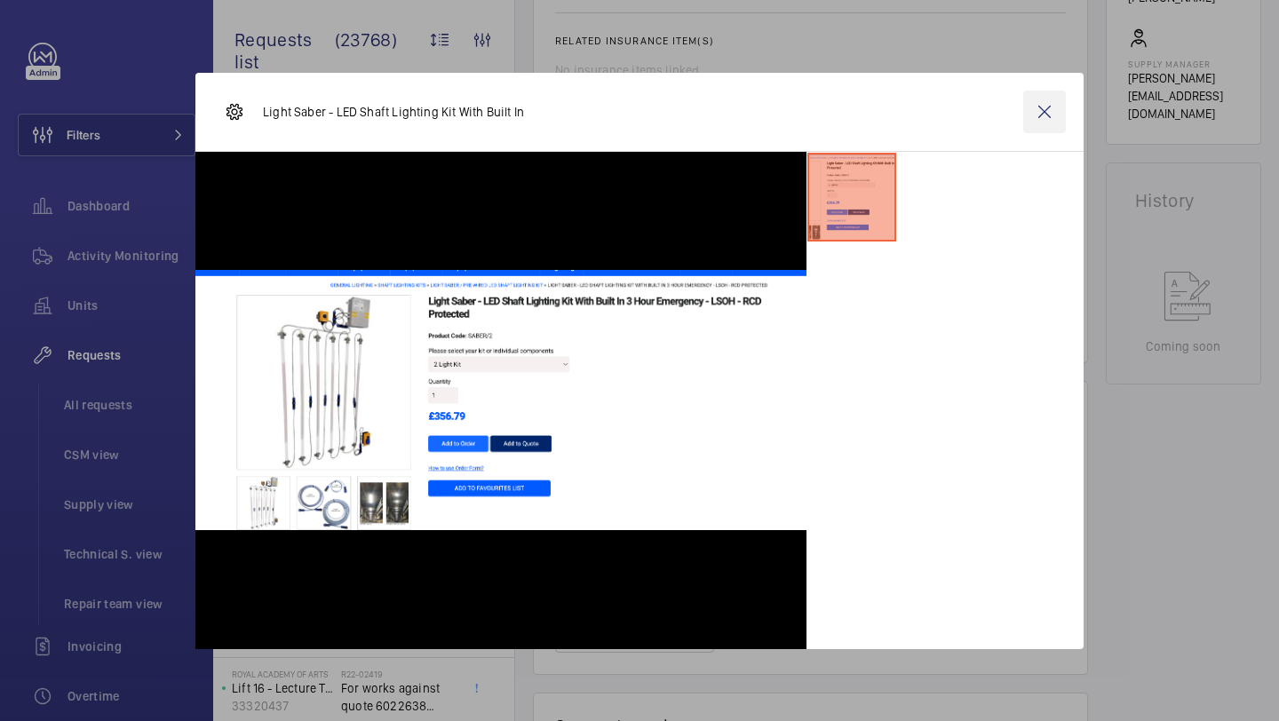
click at [1055, 112] on wm-front-icon-button at bounding box center [1044, 112] width 43 height 43
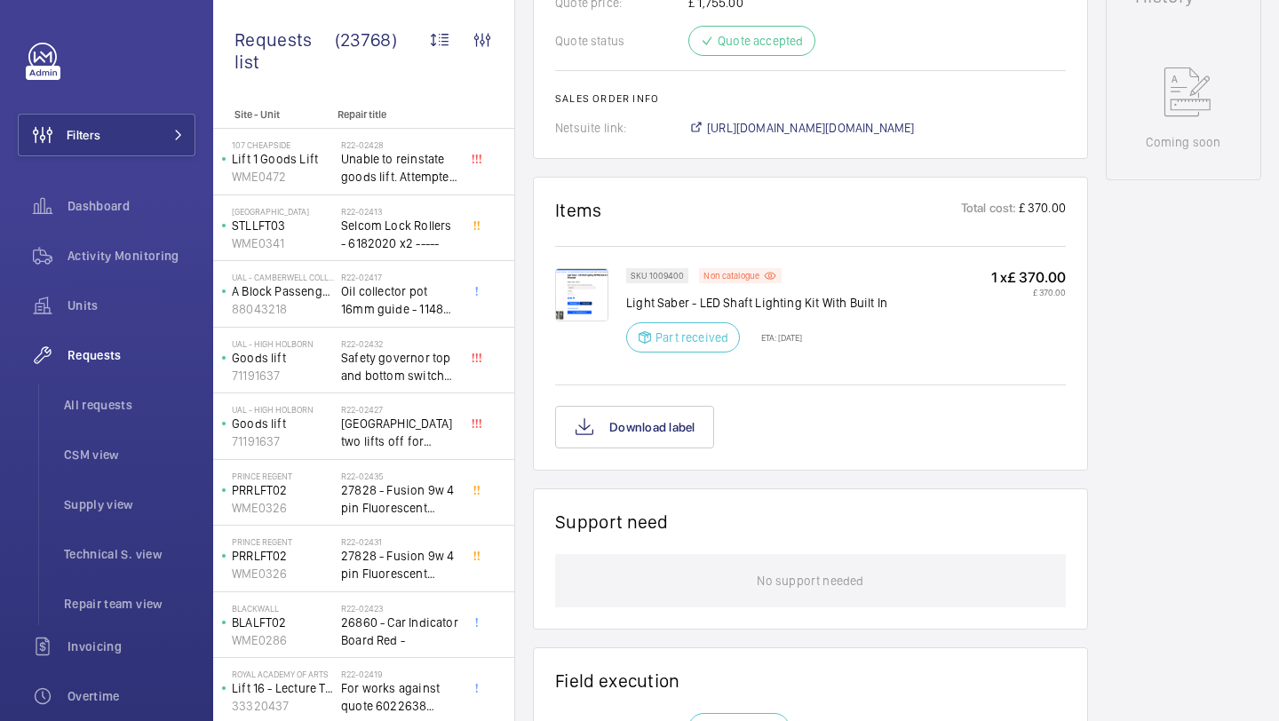
scroll to position [842, 0]
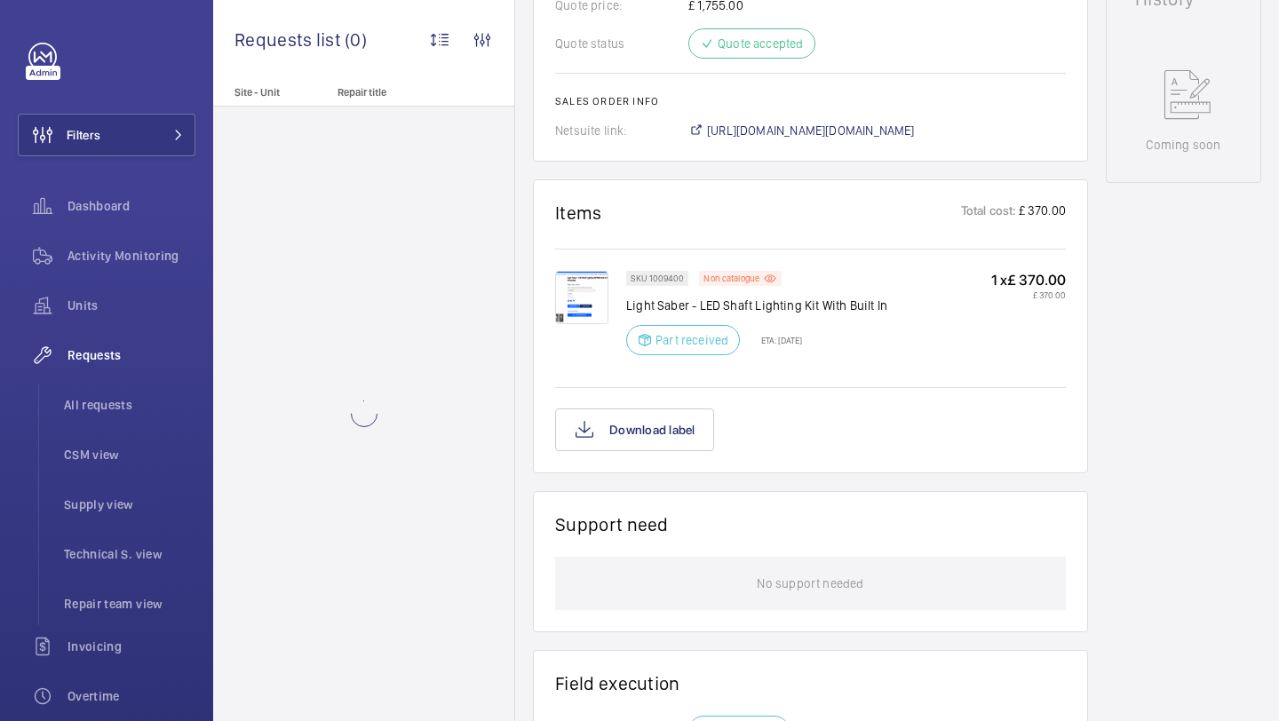
scroll to position [885, 0]
click at [789, 346] on div "Part received ETA: [DATE]" at bounding box center [714, 339] width 176 height 30
click at [789, 346] on div "Part received ETA: 11 Jun 2025" at bounding box center [714, 339] width 176 height 30
click at [801, 343] on p "ETA: 11 Jun 2025" at bounding box center [776, 339] width 52 height 11
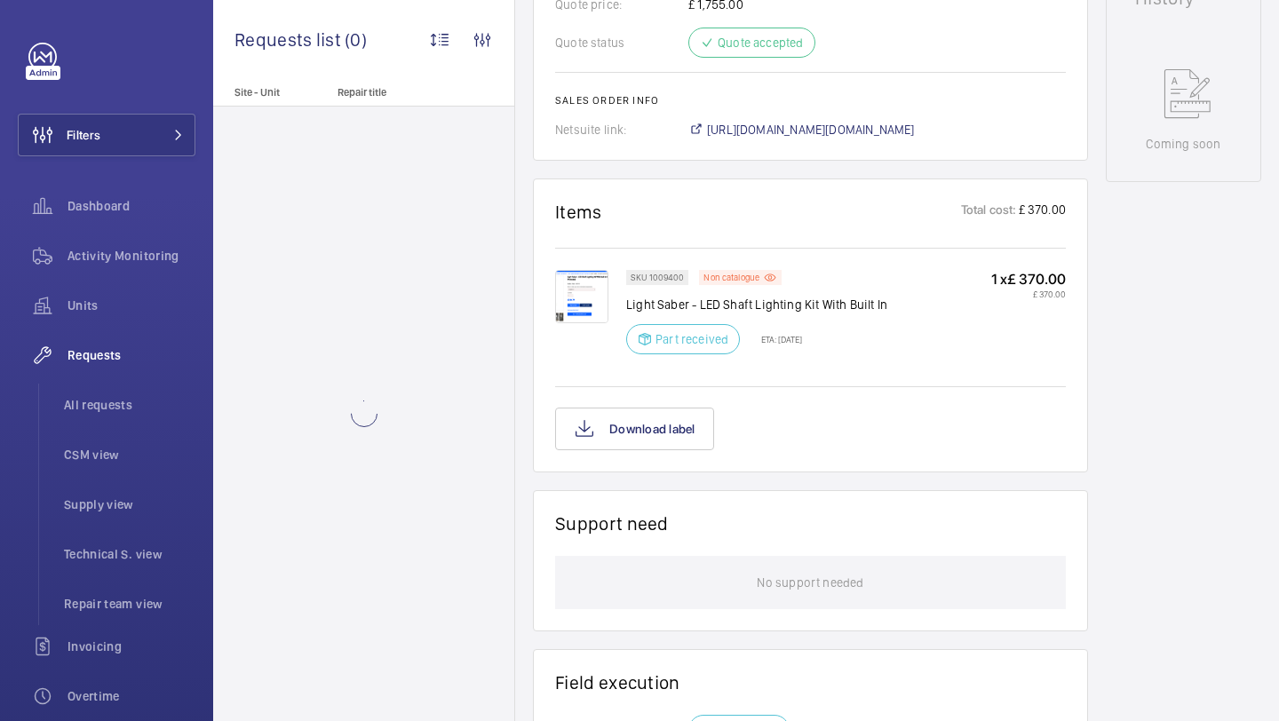
click at [765, 307] on p "Light Saber - LED Shaft Lighting Kit With Built In" at bounding box center [756, 305] width 261 height 18
click at [765, 306] on p "Light Saber - LED Shaft Lighting Kit With Built In" at bounding box center [756, 305] width 261 height 18
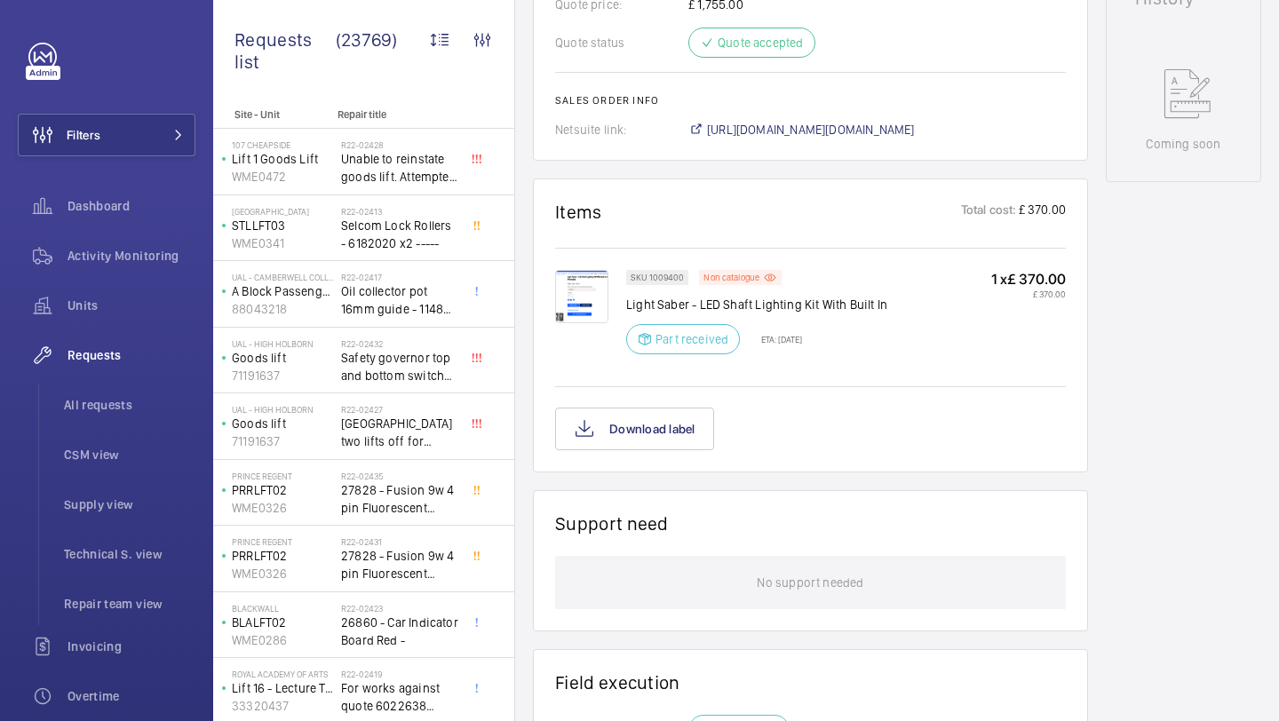
click at [796, 298] on p "Light Saber - LED Shaft Lighting Kit With Built In" at bounding box center [756, 305] width 261 height 18
click at [796, 299] on p "Light Saber - LED Shaft Lighting Kit With Built In" at bounding box center [756, 305] width 261 height 18
click at [857, 334] on div "SKU 1009400 Non catalogue Light Saber - LED Shaft Lighting Kit With Built In Pa…" at bounding box center [756, 317] width 261 height 95
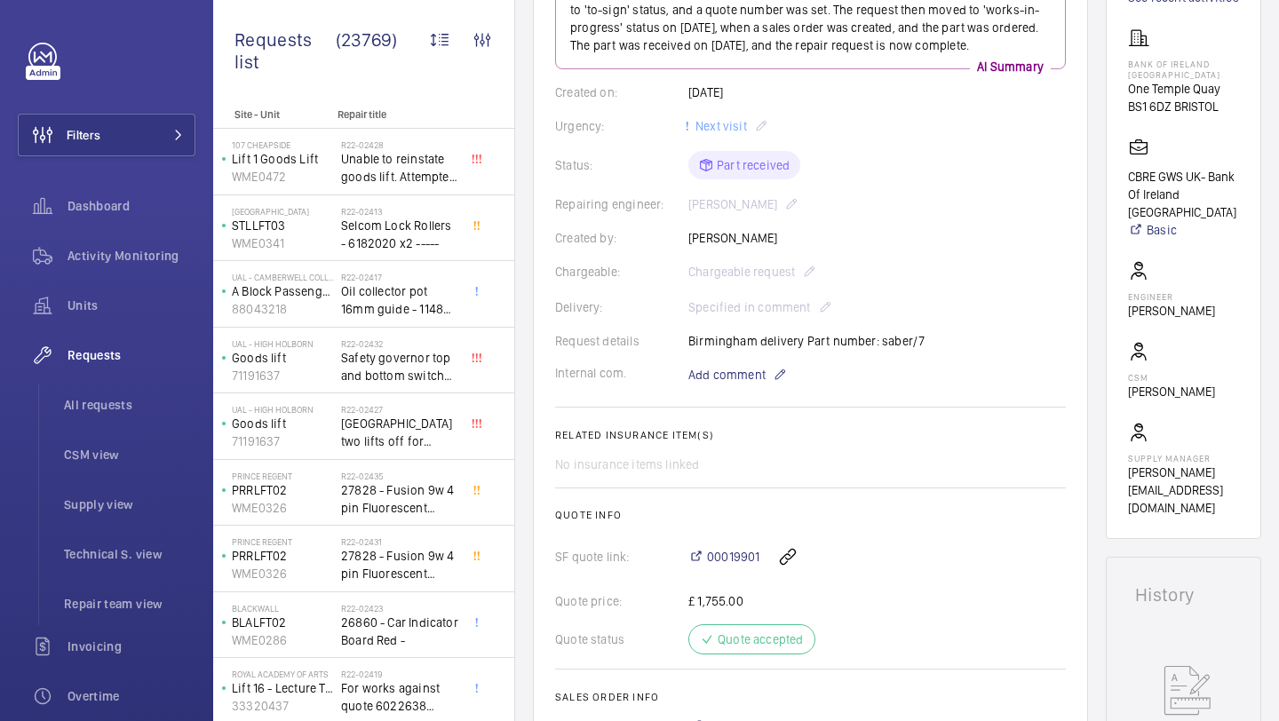
scroll to position [262, 0]
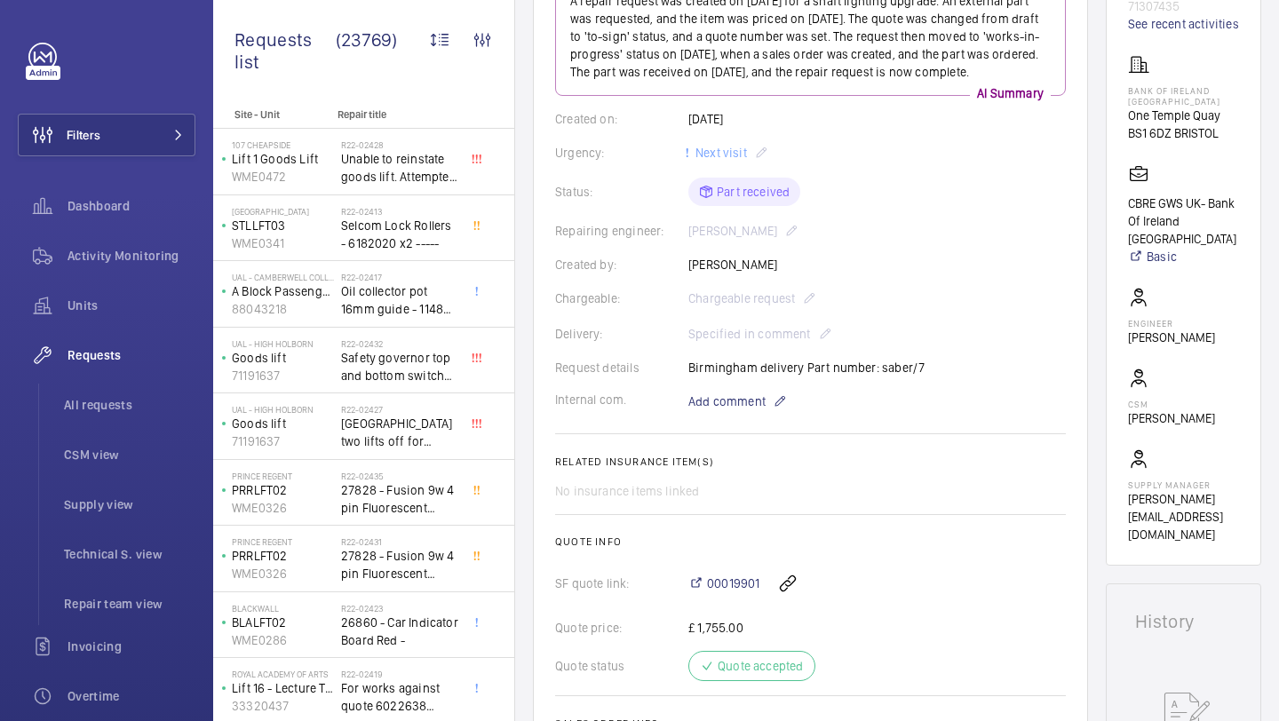
click at [845, 369] on div "Request details Birmingham delivery Part number: saber/7" at bounding box center [810, 368] width 511 height 18
click at [869, 369] on div "Request details Birmingham delivery Part number: saber/7" at bounding box center [810, 368] width 511 height 18
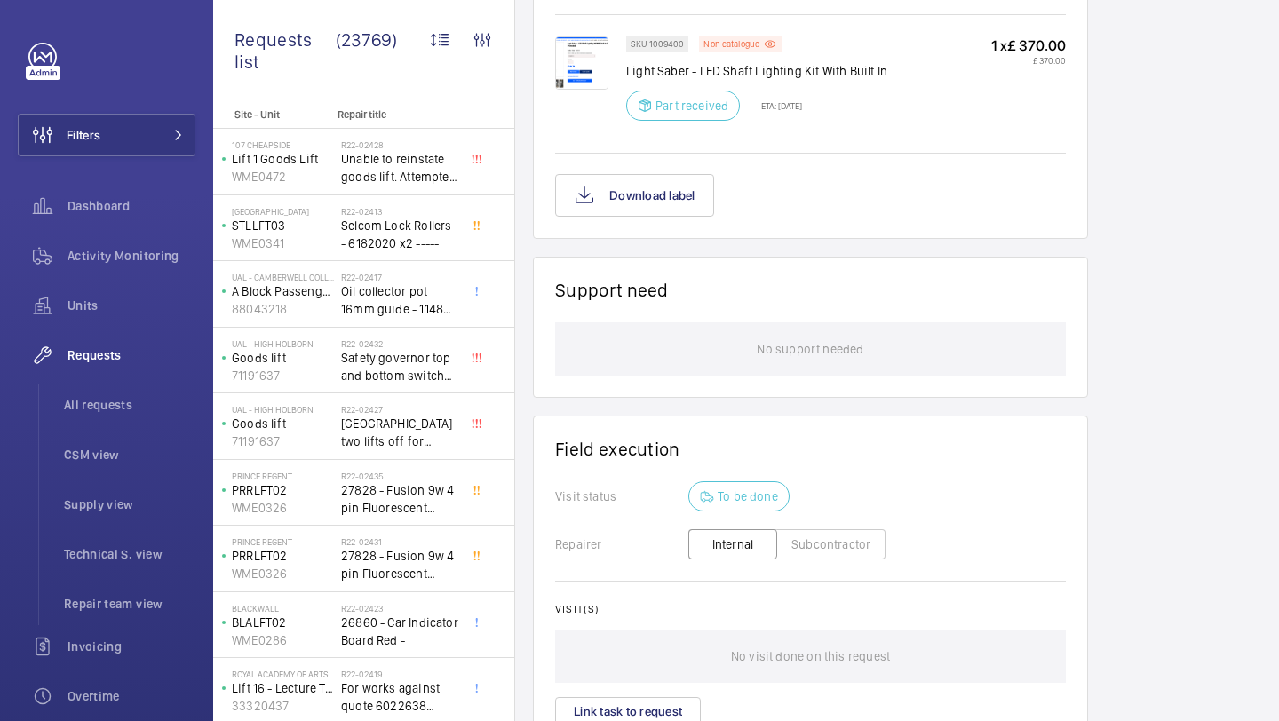
scroll to position [947, 0]
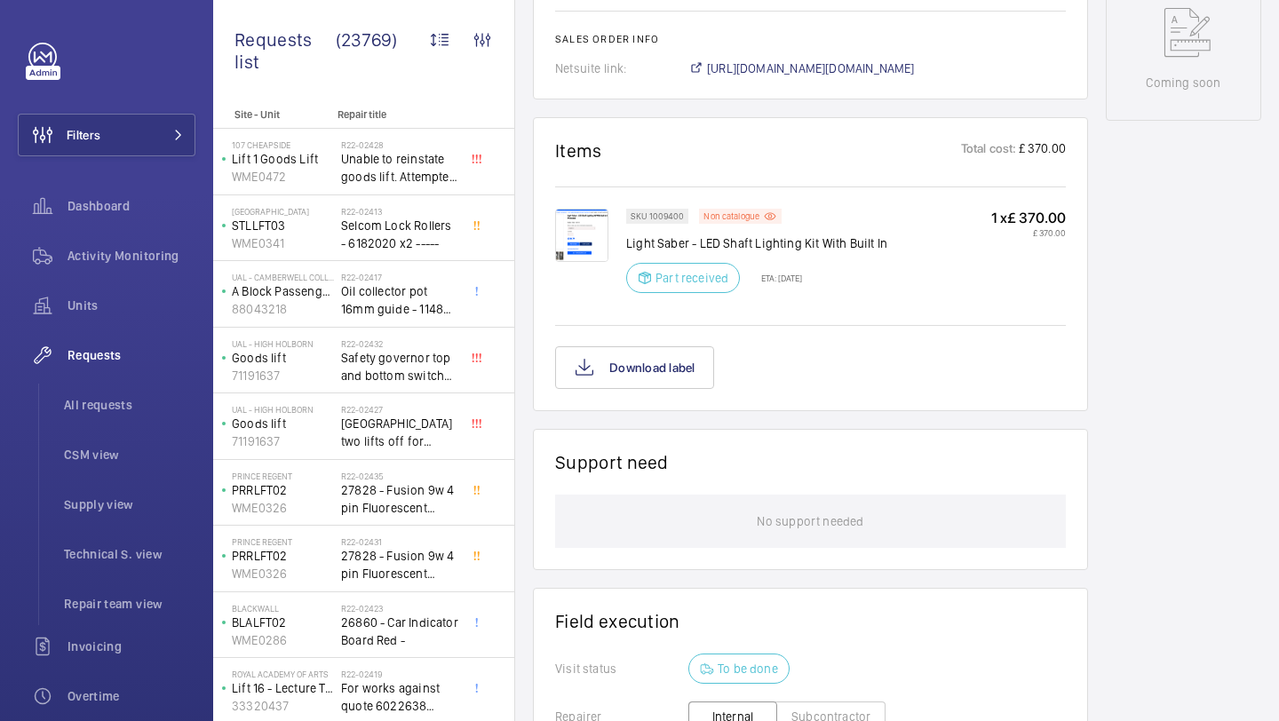
click at [594, 234] on img at bounding box center [581, 235] width 53 height 53
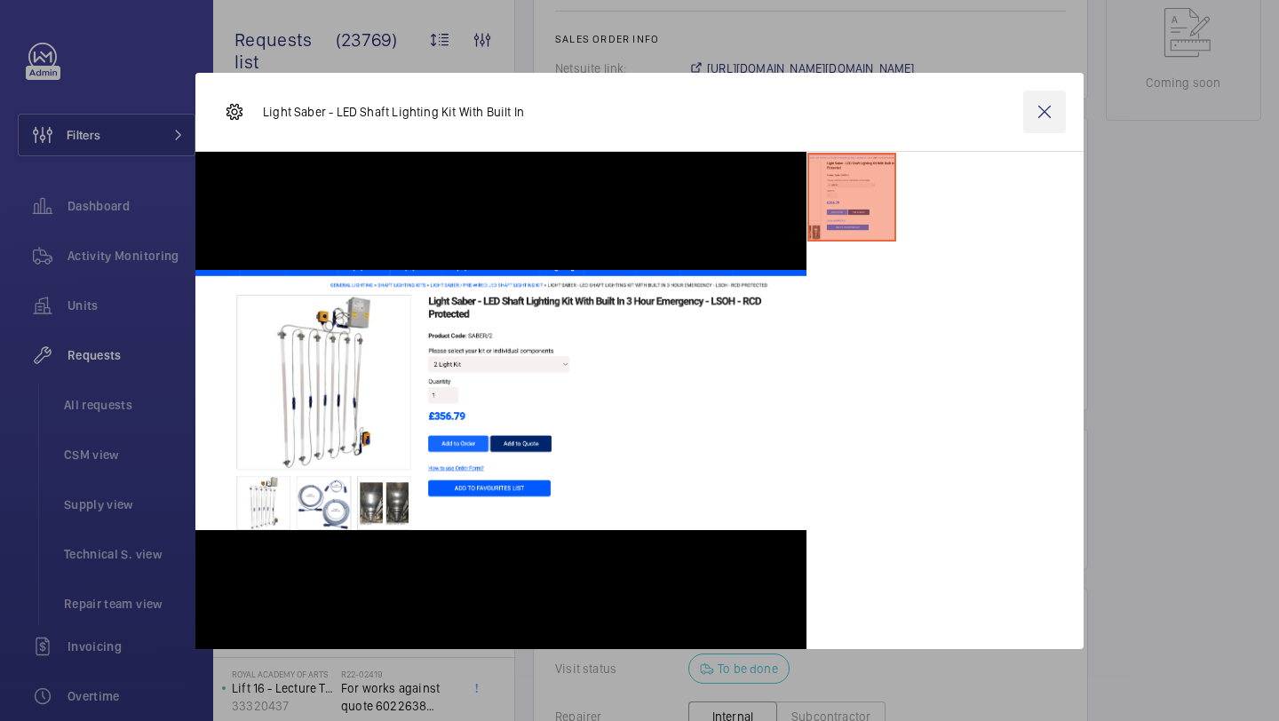
click at [1040, 112] on wm-front-icon-button at bounding box center [1044, 112] width 43 height 43
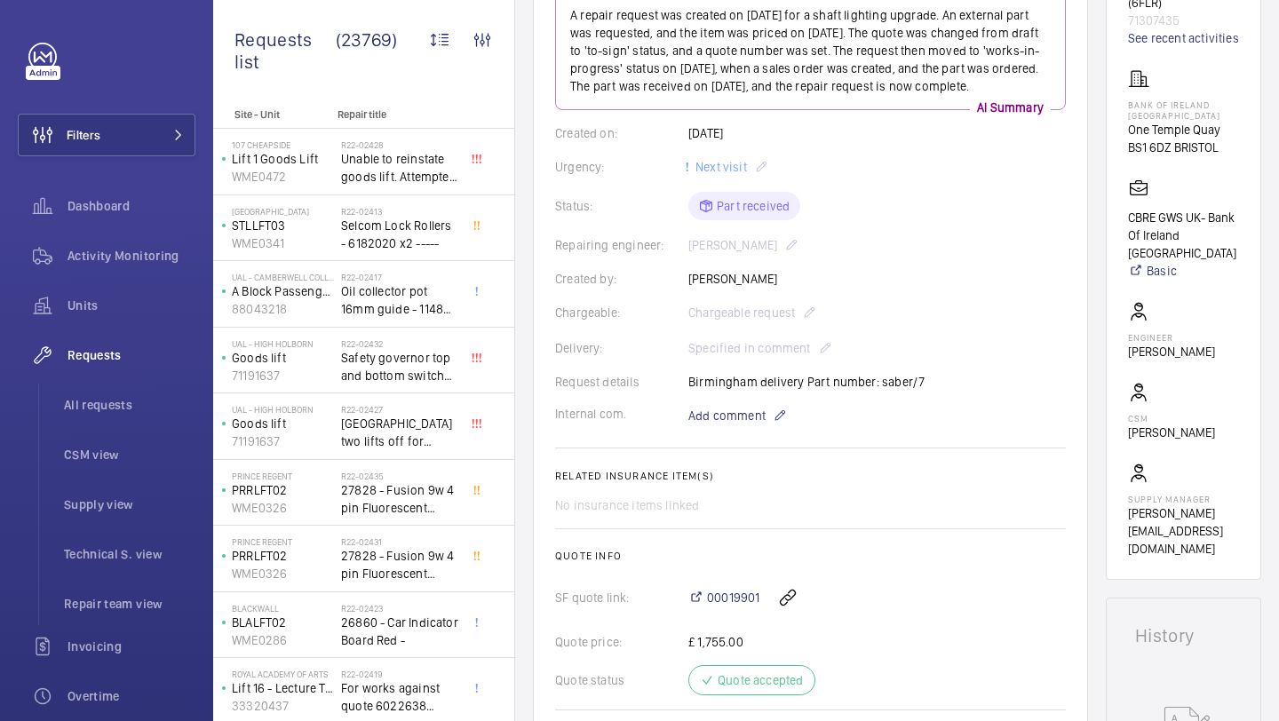
scroll to position [232, 0]
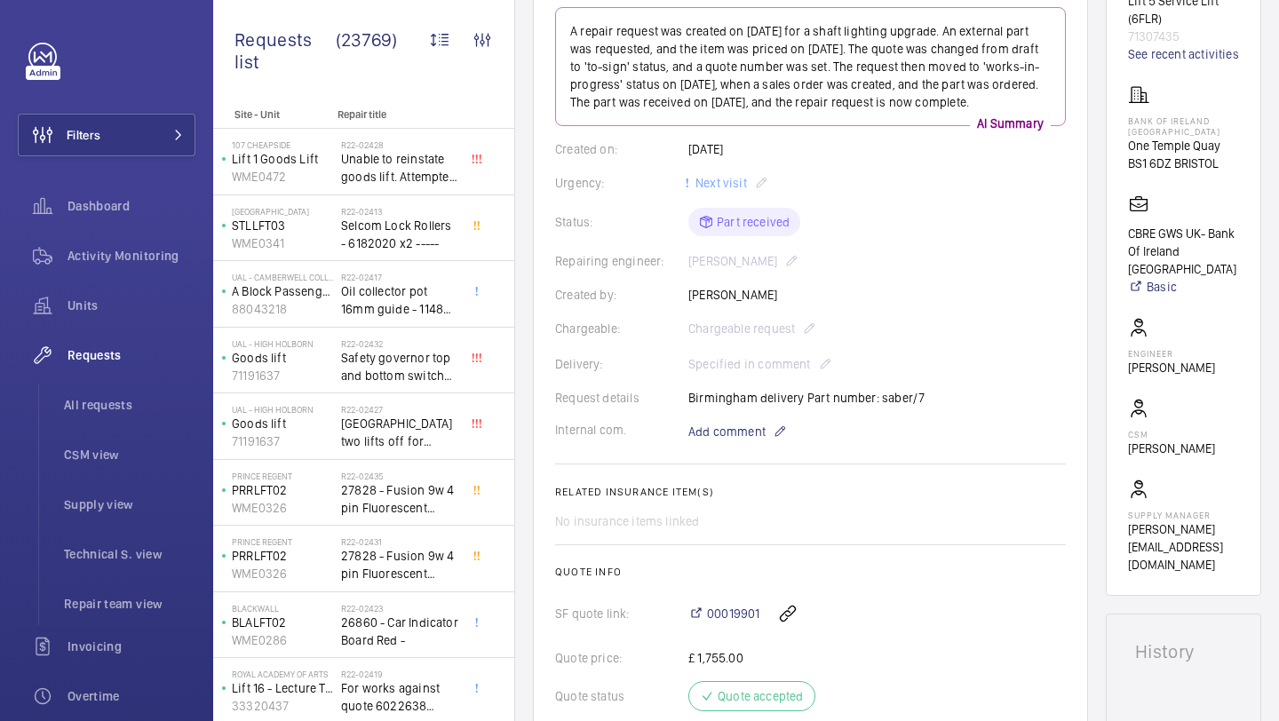
click at [833, 403] on div "Request details Birmingham delivery Part number: saber/7" at bounding box center [810, 398] width 511 height 18
click at [846, 403] on div "Request details Birmingham delivery Part number: saber/7" at bounding box center [810, 398] width 511 height 18
click at [713, 408] on wm-front-card-body "A repair request was created on 2025-06-03 for a shaft lighting upgrade. An ext…" at bounding box center [810, 399] width 511 height 785
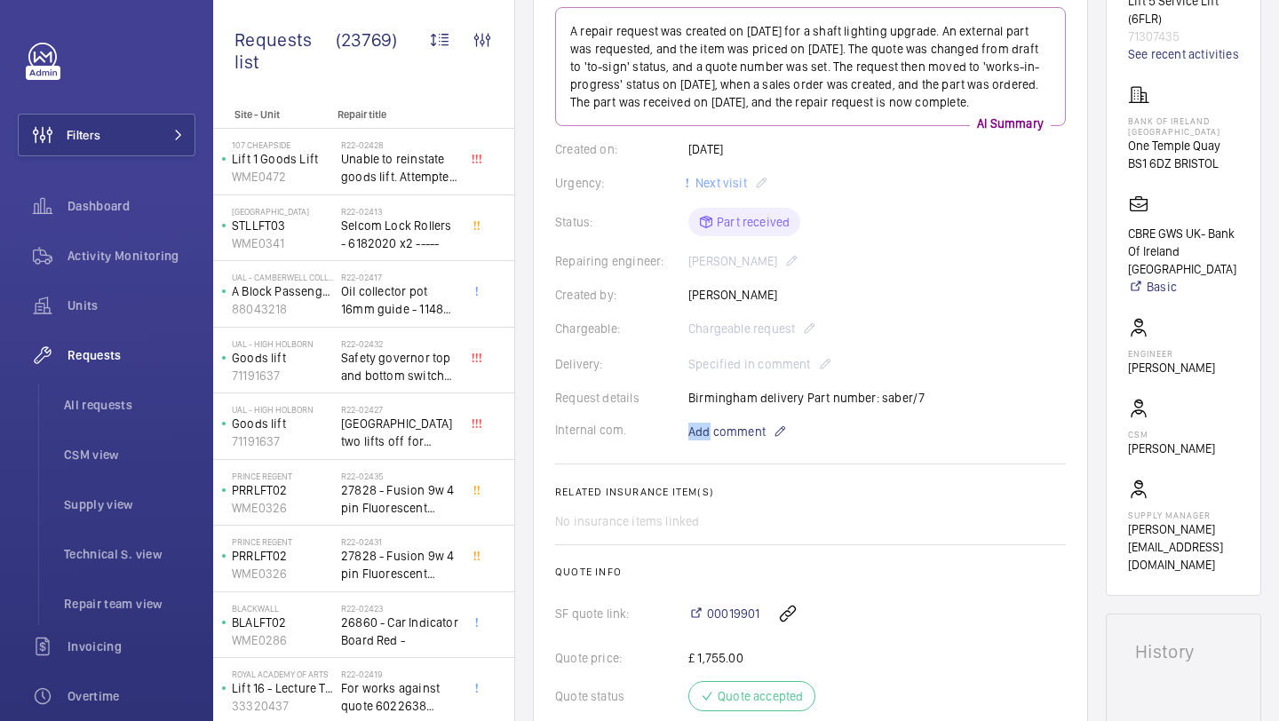
click at [713, 408] on wm-front-card-body "A repair request was created on 2025-06-03 for a shaft lighting upgrade. An ext…" at bounding box center [810, 399] width 511 height 785
drag, startPoint x: 713, startPoint y: 408, endPoint x: 746, endPoint y: 406, distance: 32.9
click at [713, 408] on wm-front-card-body "A repair request was created on 2025-06-03 for a shaft lighting upgrade. An ext…" at bounding box center [810, 399] width 511 height 785
click at [773, 406] on div "Request details Birmingham delivery Part number: saber/7" at bounding box center [810, 398] width 511 height 18
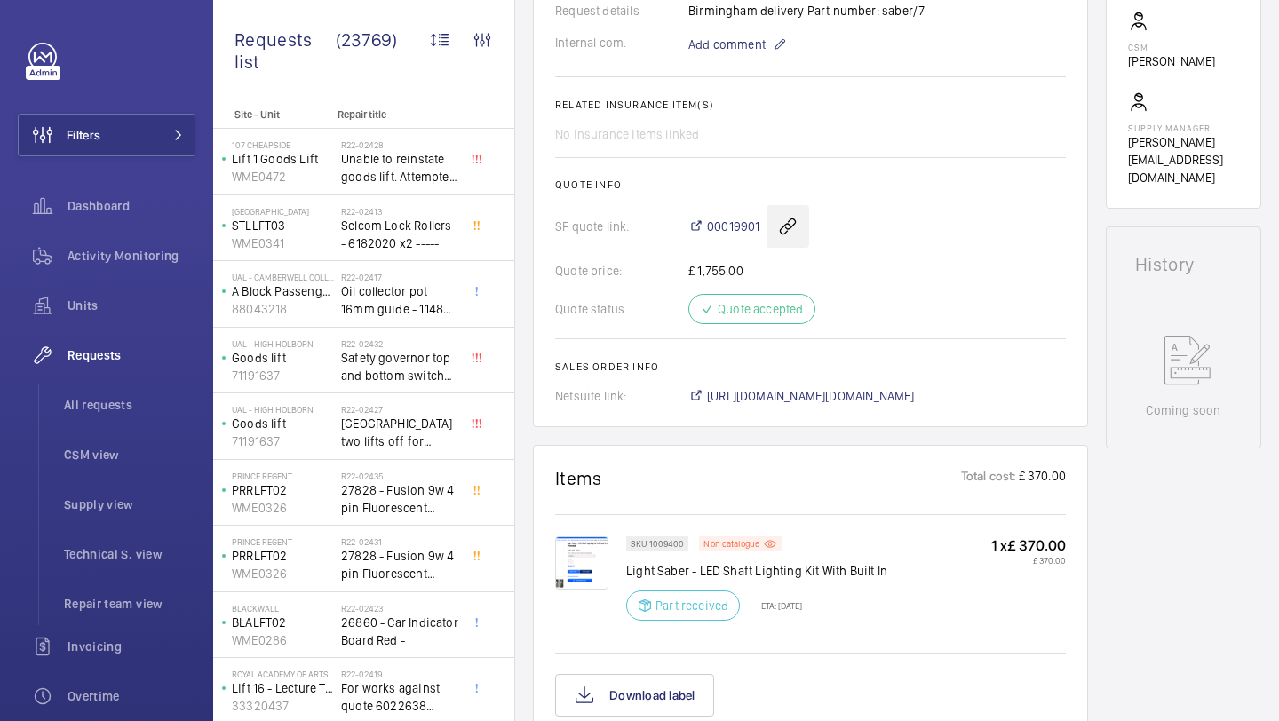
scroll to position [749, 0]
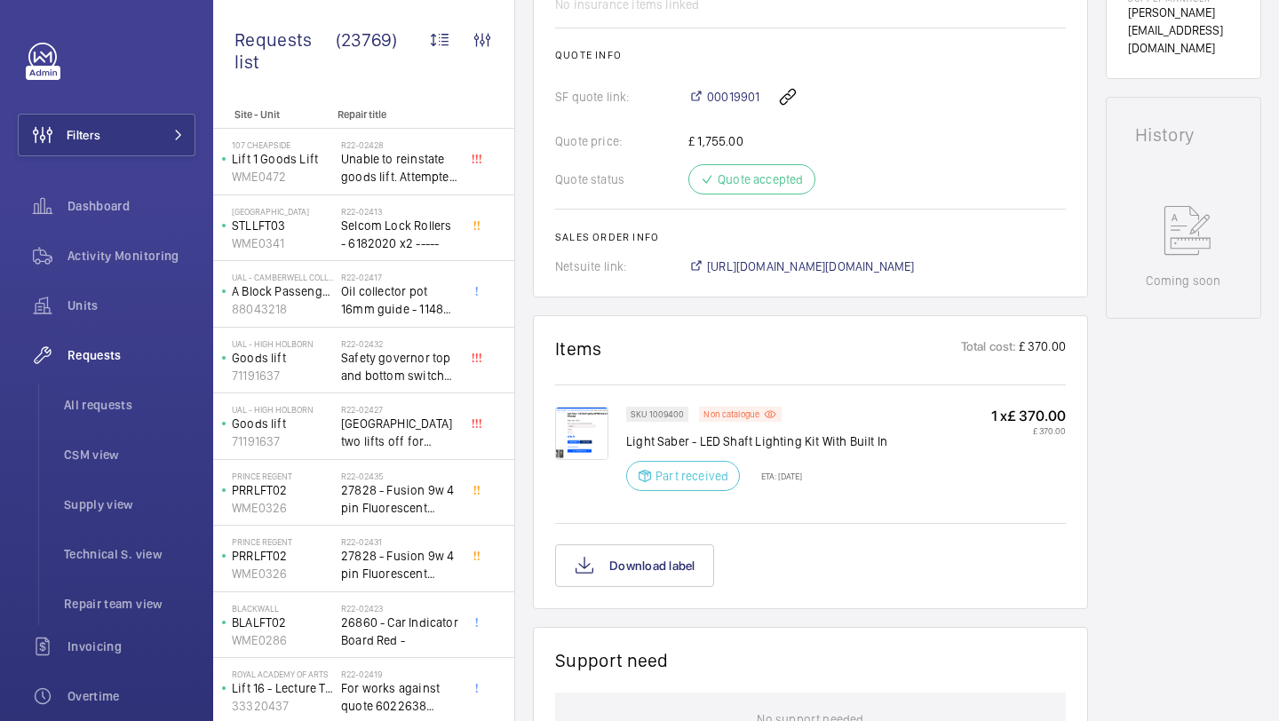
click at [751, 449] on p "Light Saber - LED Shaft Lighting Kit With Built In" at bounding box center [756, 441] width 261 height 18
click at [824, 435] on p "Light Saber - LED Shaft Lighting Kit With Built In" at bounding box center [756, 441] width 261 height 18
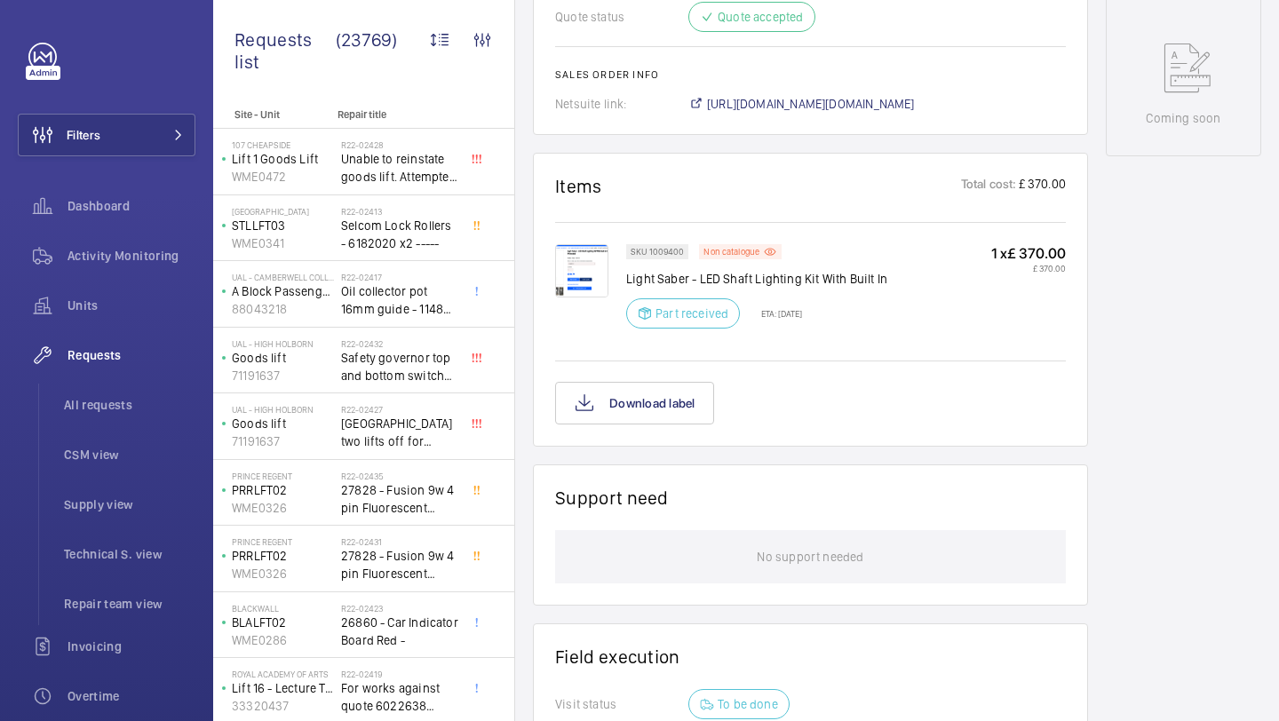
scroll to position [1287, 0]
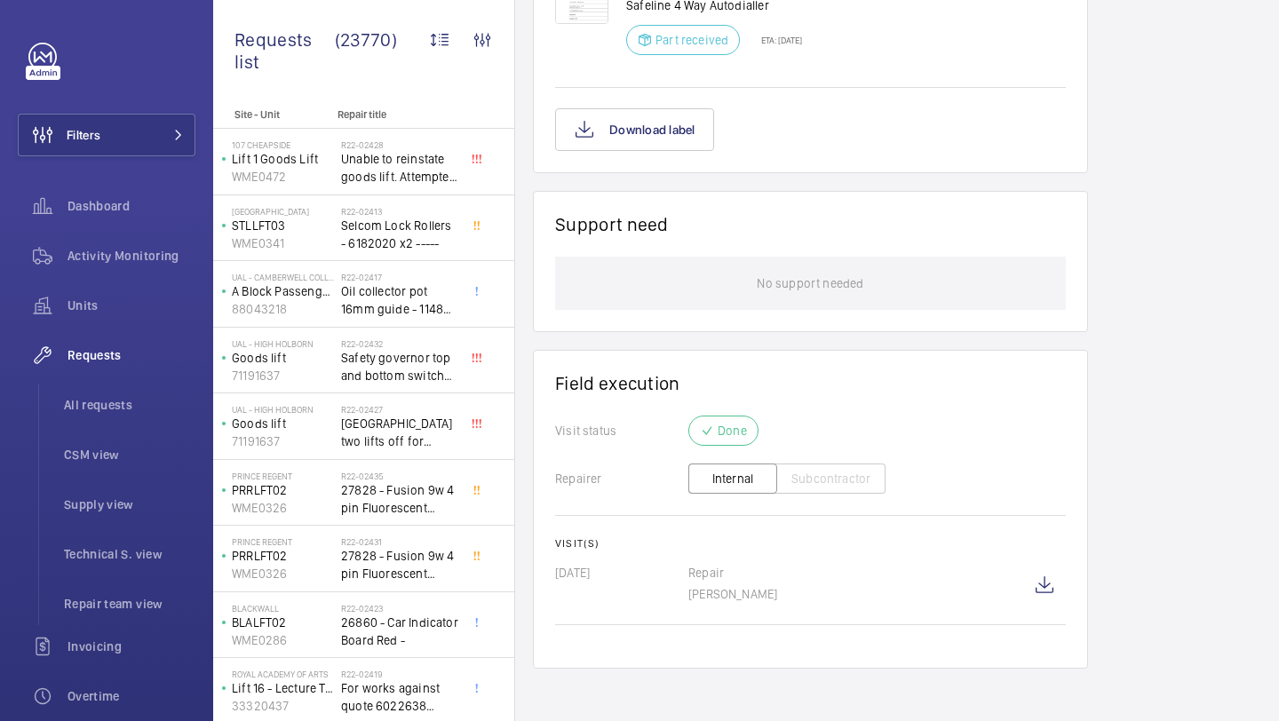
scroll to position [1209, 0]
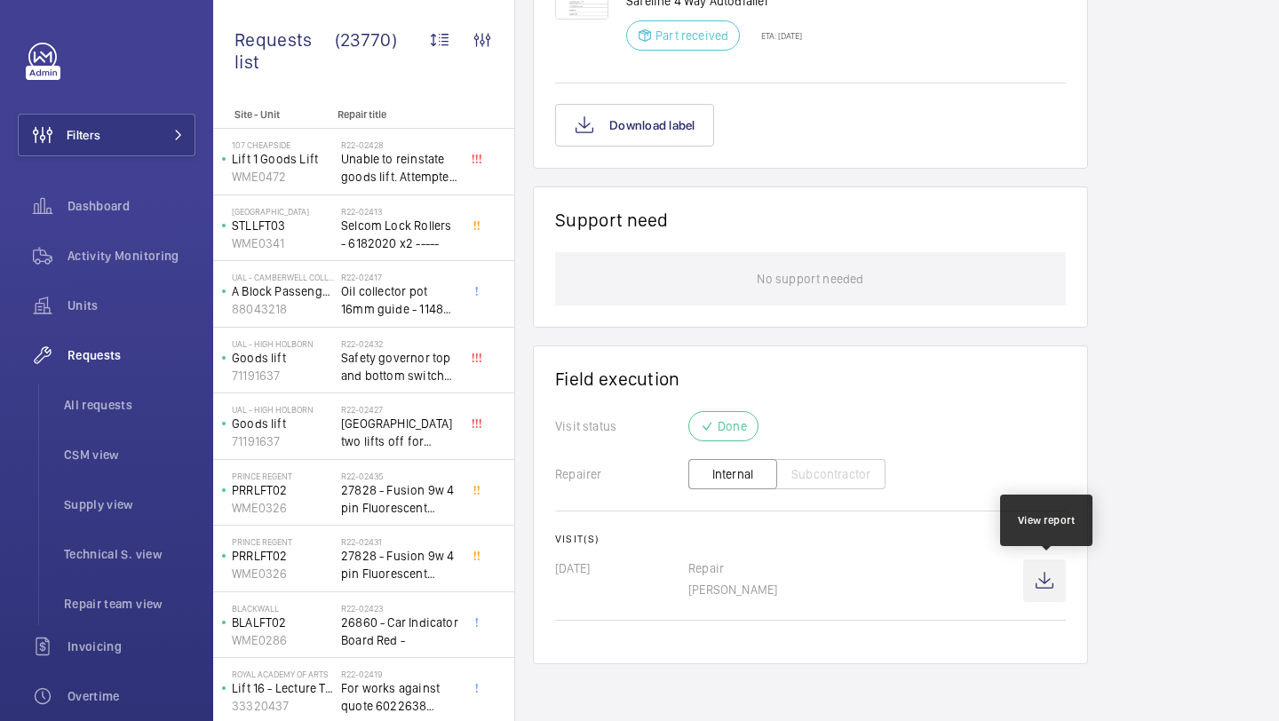
click at [1044, 579] on wm-front-icon-button at bounding box center [1044, 580] width 43 height 43
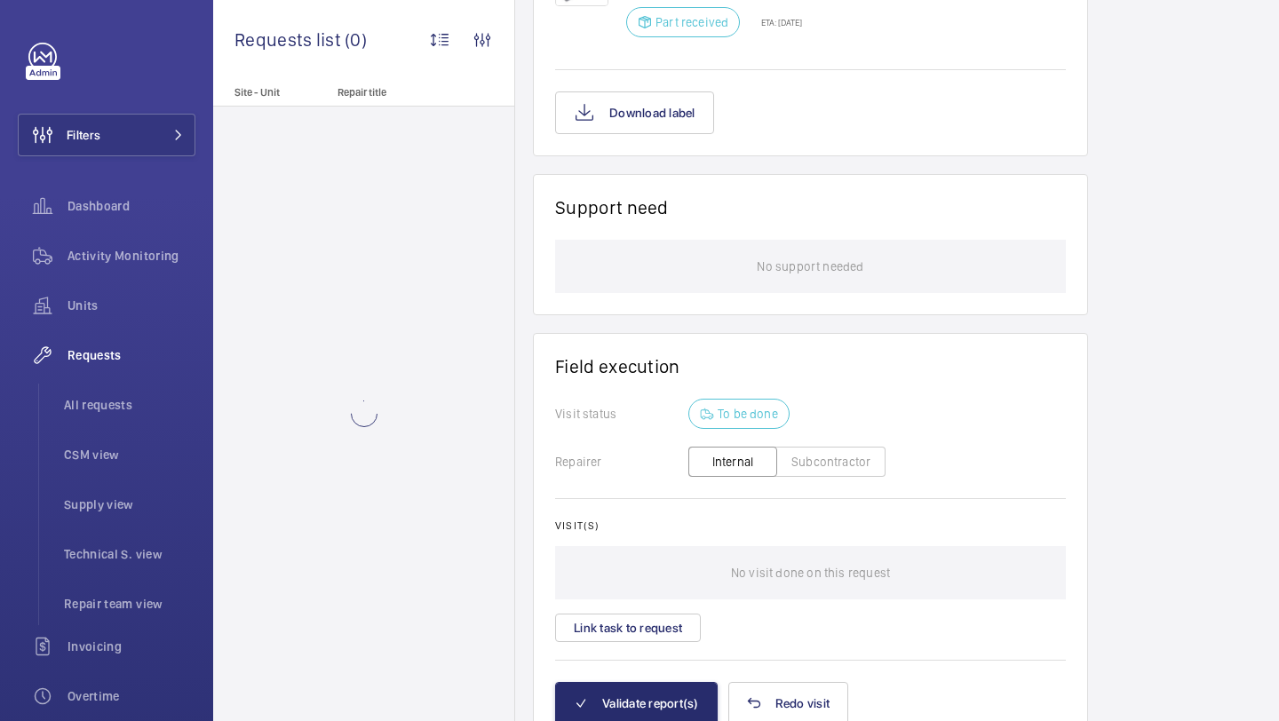
scroll to position [1522, 0]
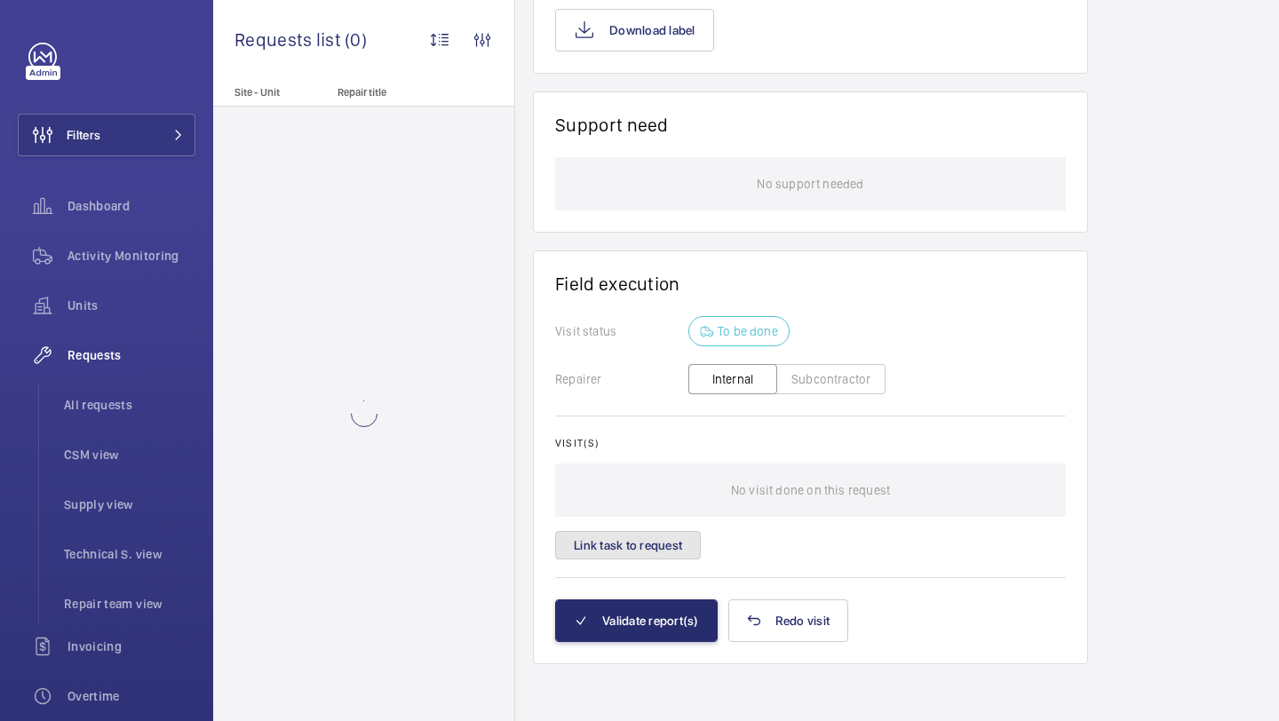
click at [651, 538] on button "Link task to request" at bounding box center [628, 545] width 146 height 28
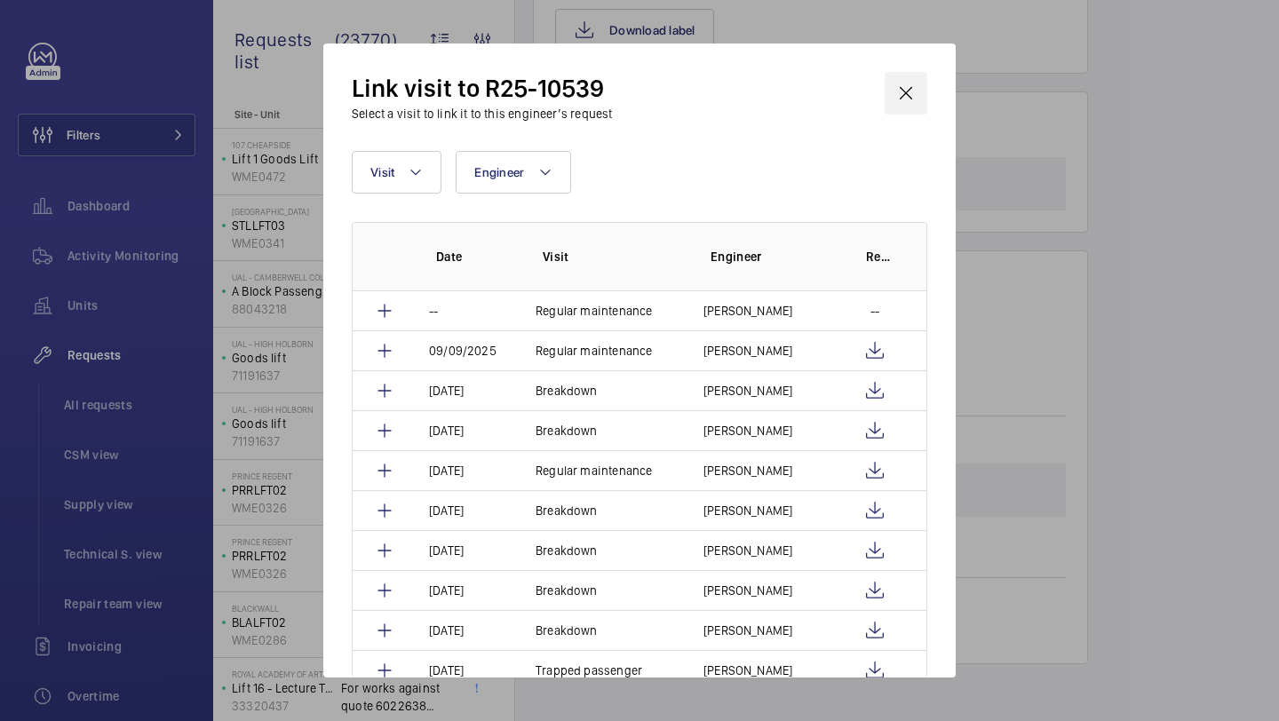
click at [908, 110] on wm-front-icon-button at bounding box center [905, 93] width 43 height 43
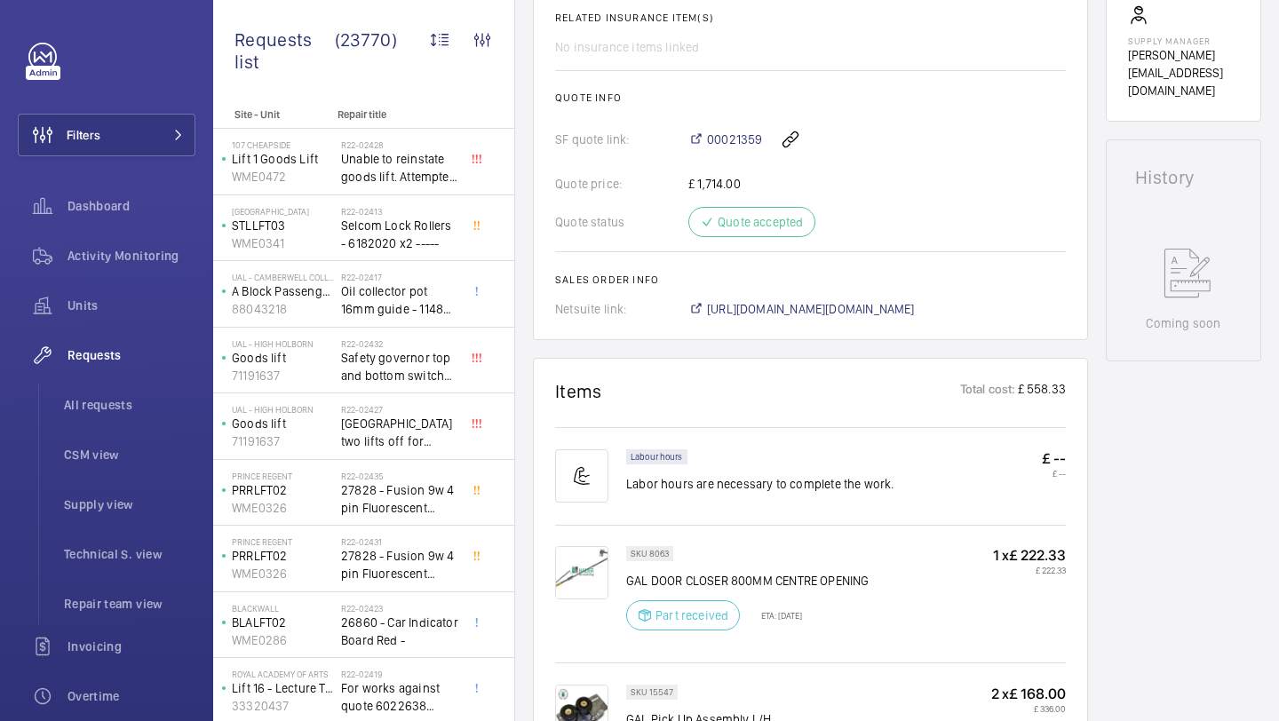
scroll to position [7, 0]
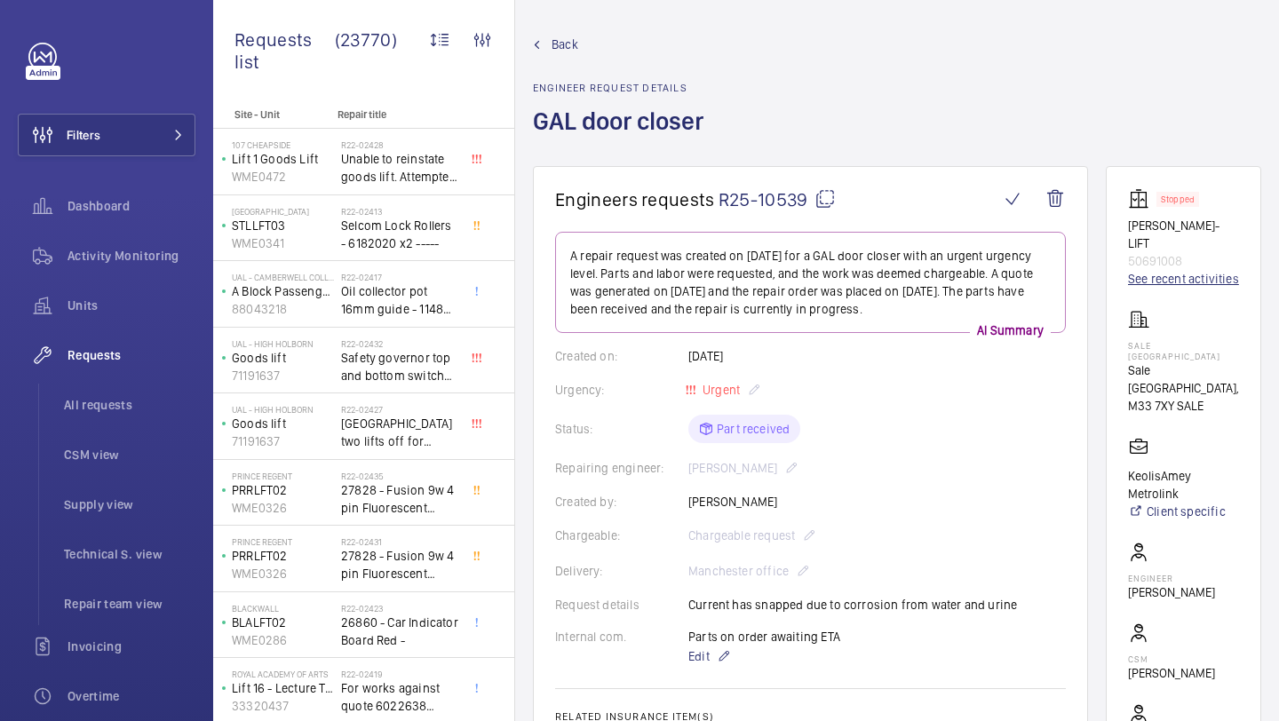
click at [1157, 279] on link "See recent activities" at bounding box center [1183, 279] width 111 height 18
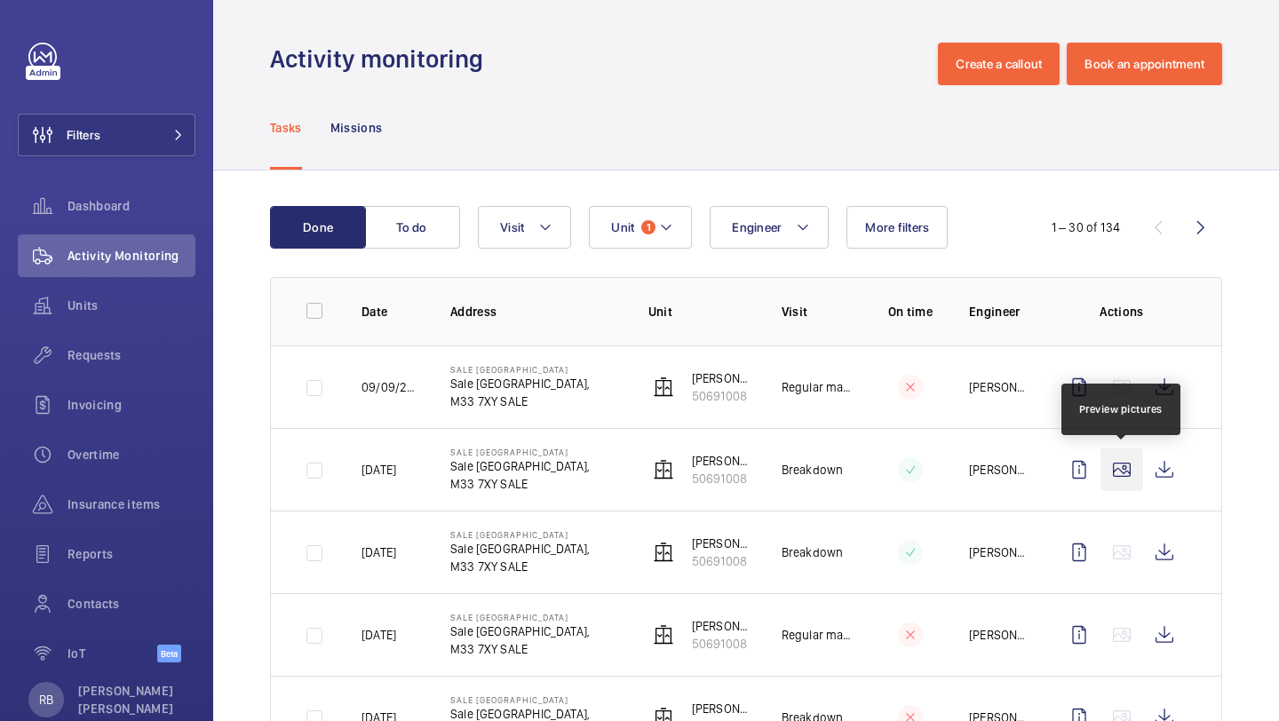
click at [1132, 474] on wm-front-icon-button at bounding box center [1121, 469] width 43 height 43
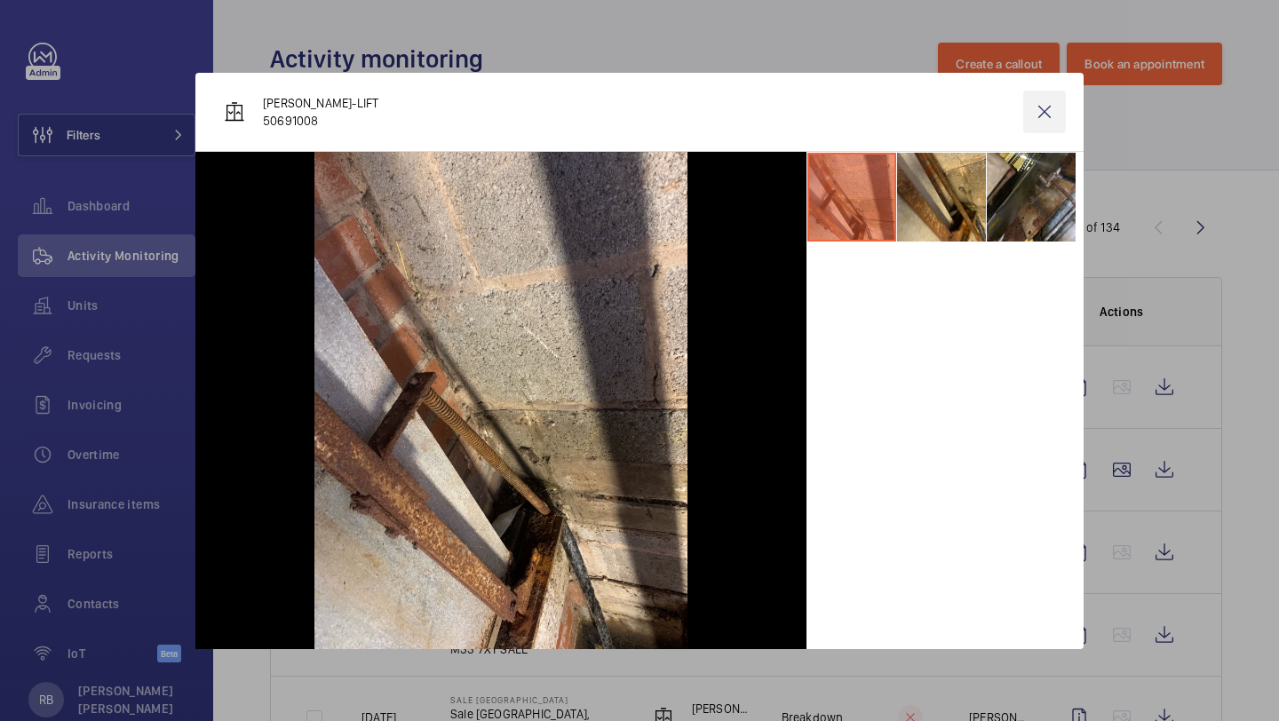
click at [1051, 93] on wm-front-icon-button at bounding box center [1044, 112] width 43 height 43
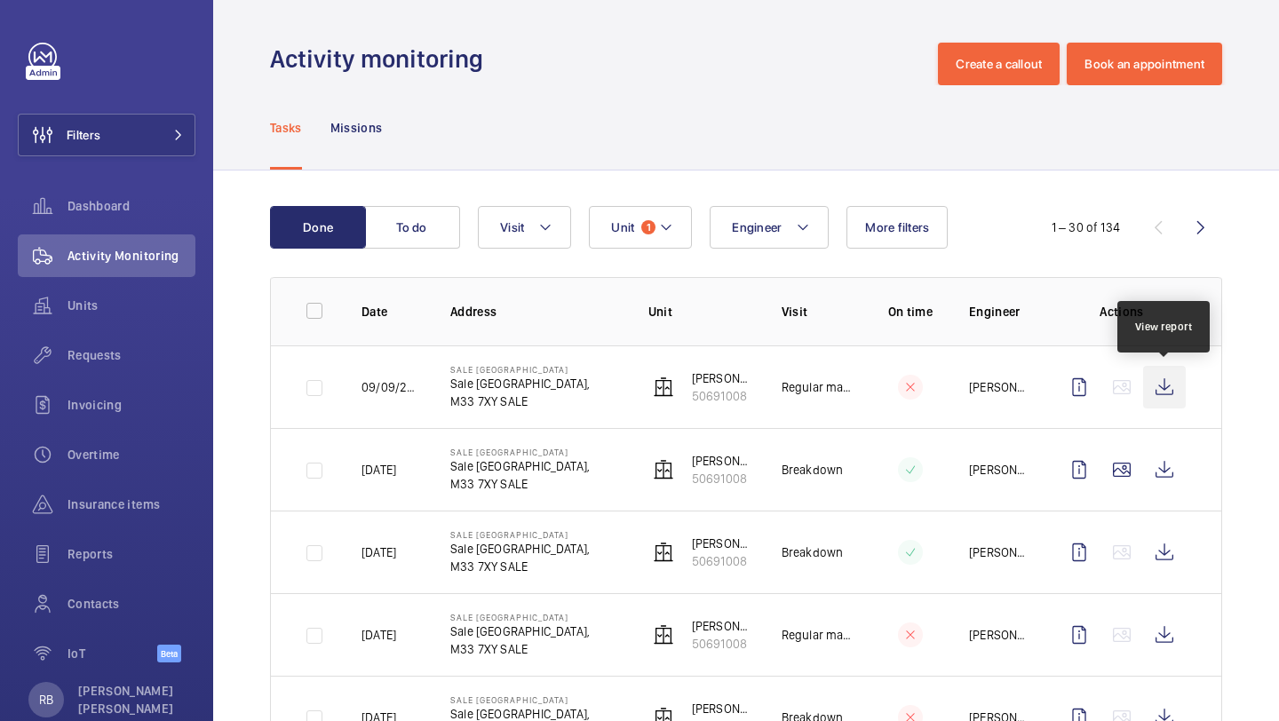
click at [1148, 377] on wm-front-icon-button at bounding box center [1164, 387] width 43 height 43
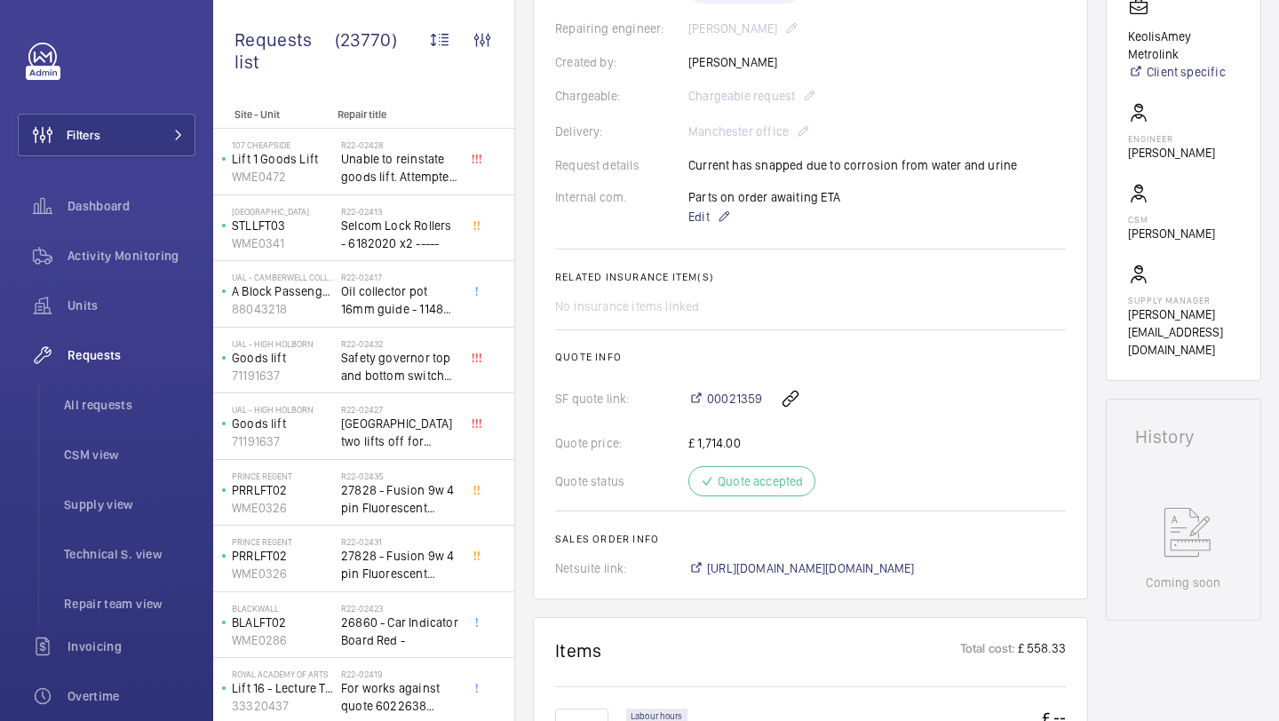
scroll to position [1522, 0]
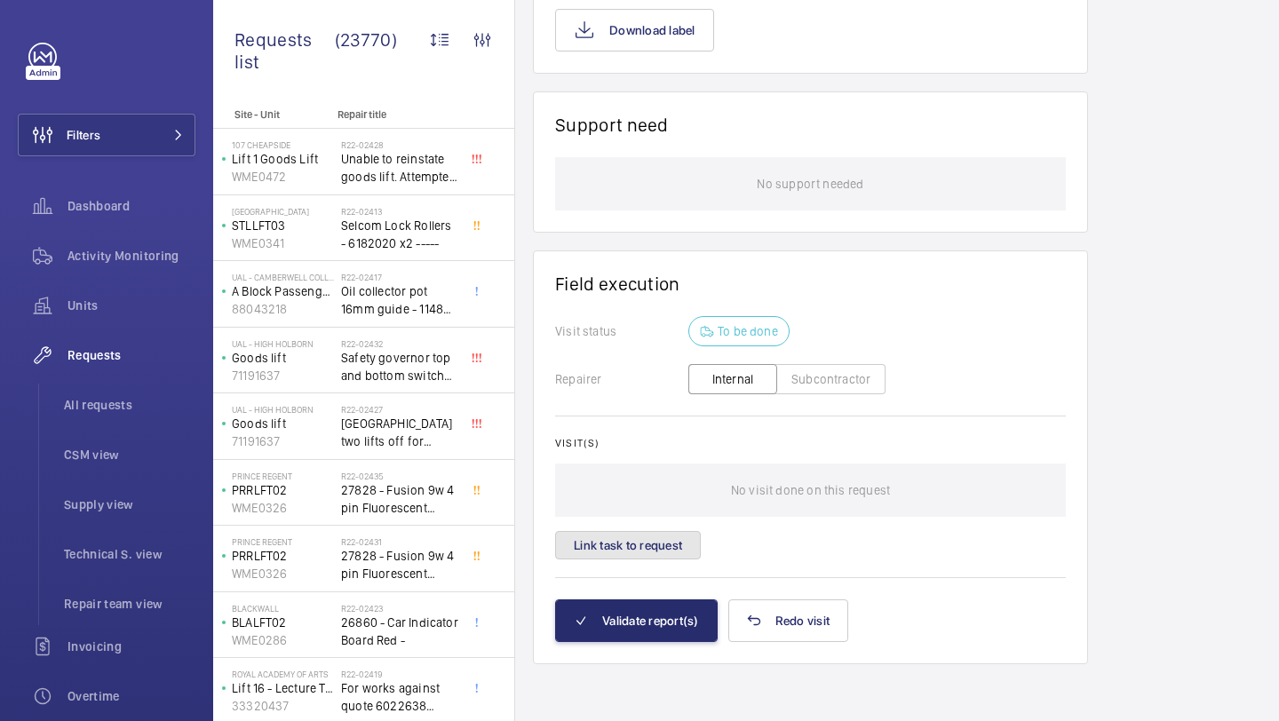
click at [642, 542] on button "Link task to request" at bounding box center [628, 545] width 146 height 28
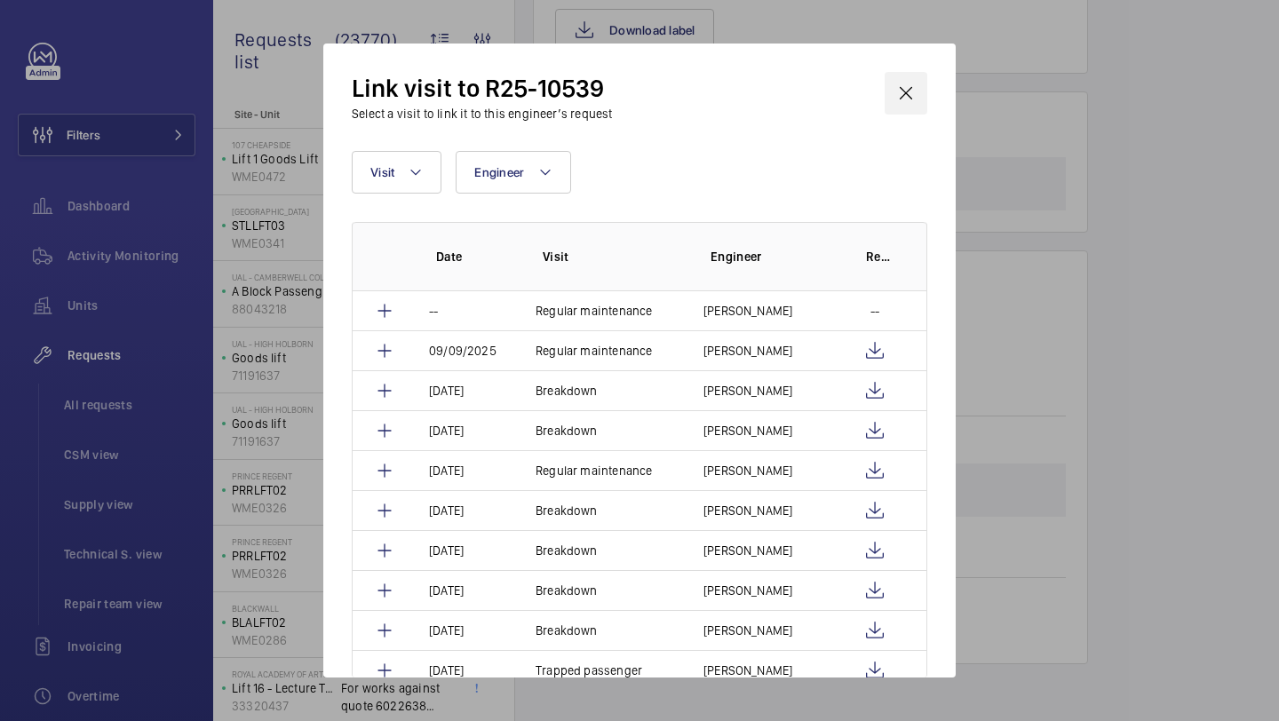
click at [894, 77] on wm-front-icon-button at bounding box center [905, 93] width 43 height 43
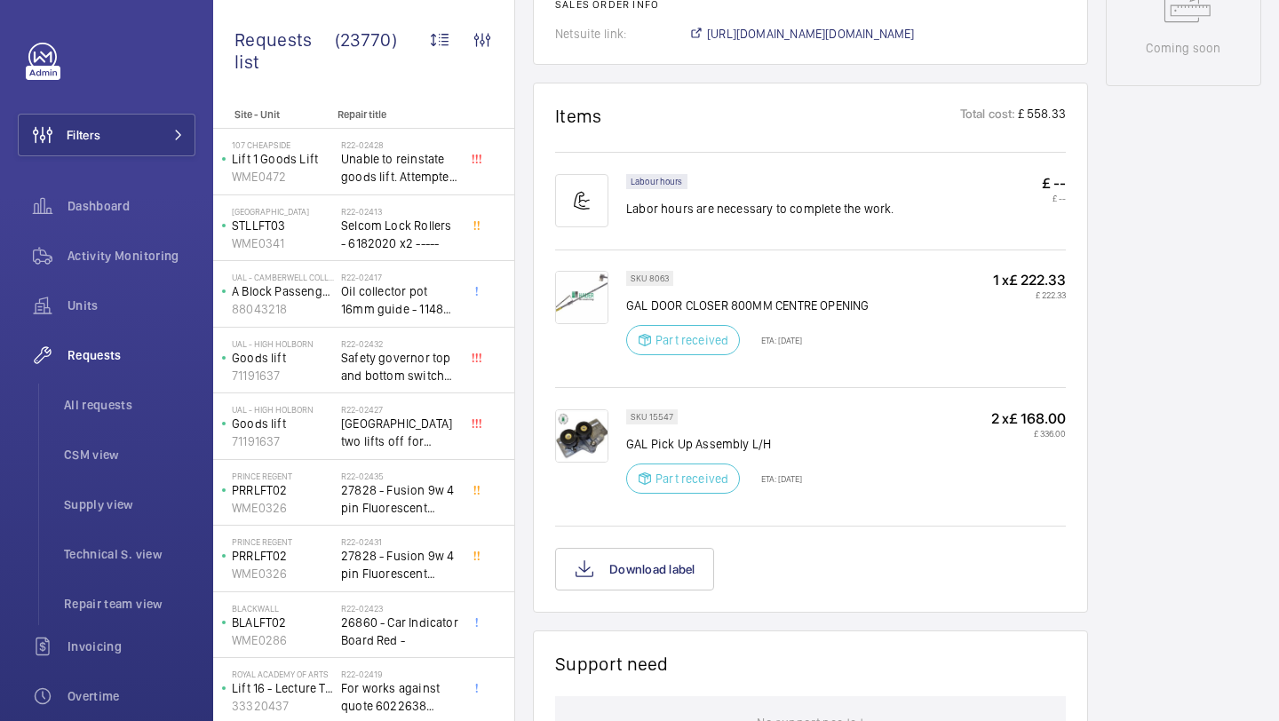
scroll to position [927, 0]
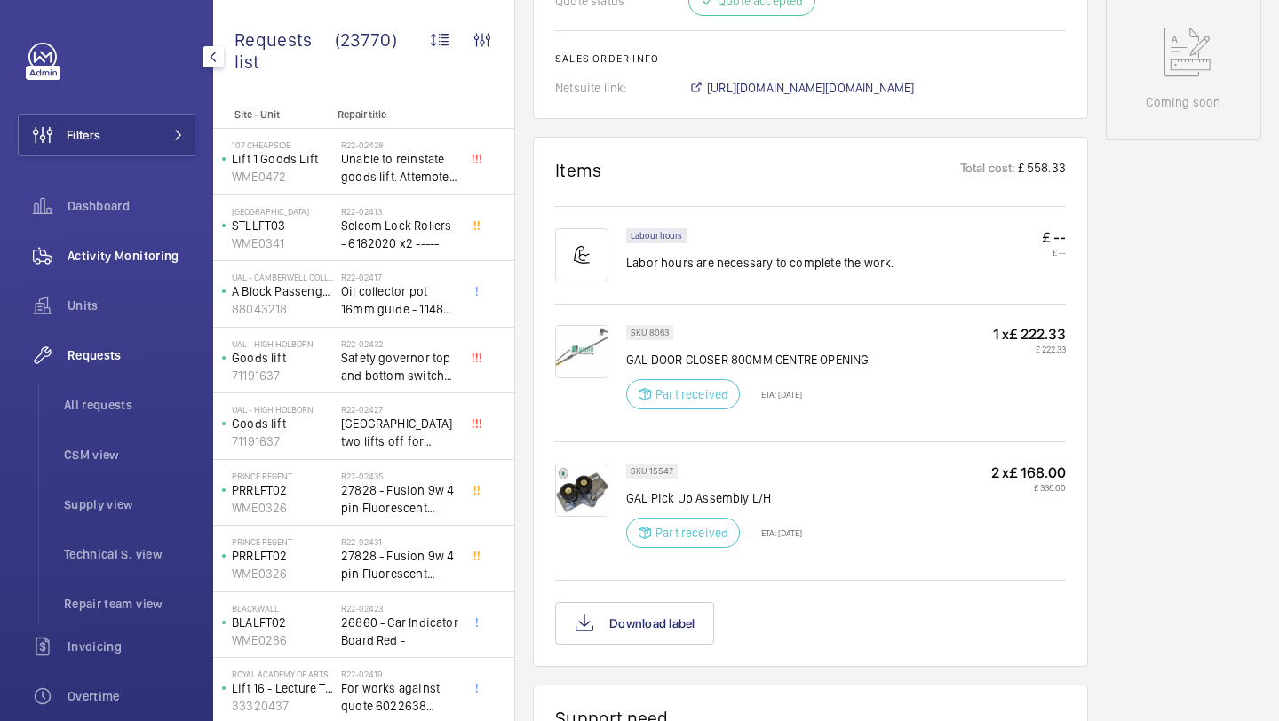
click at [96, 260] on span "Activity Monitoring" at bounding box center [131, 256] width 128 height 18
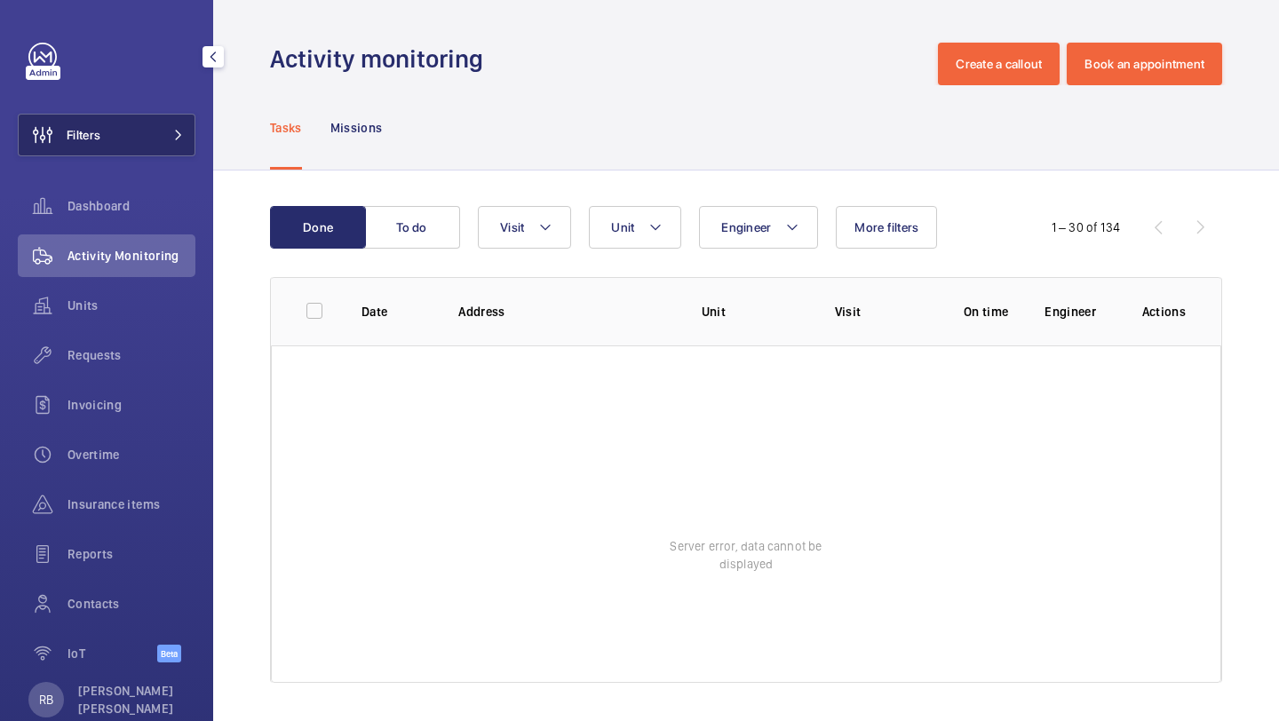
click at [154, 118] on button "Filters" at bounding box center [107, 135] width 178 height 43
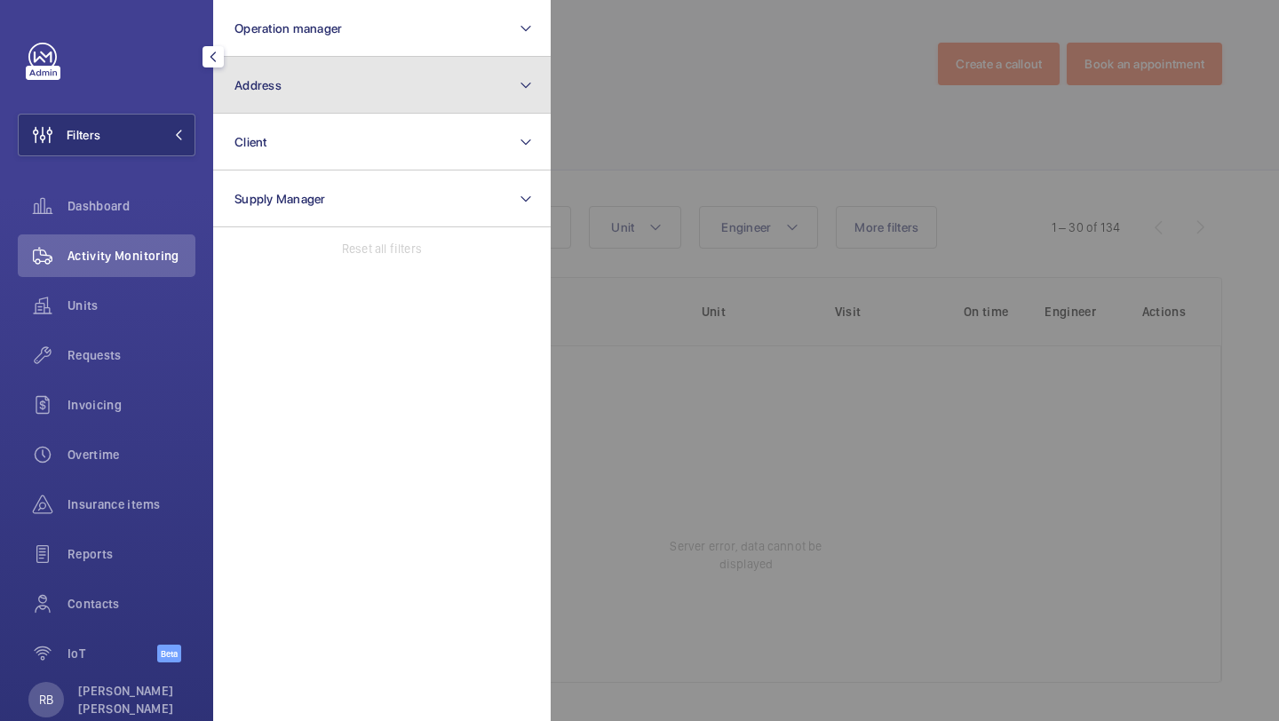
click at [304, 84] on button "Address" at bounding box center [381, 85] width 337 height 57
